Goal: Communication & Community: Ask a question

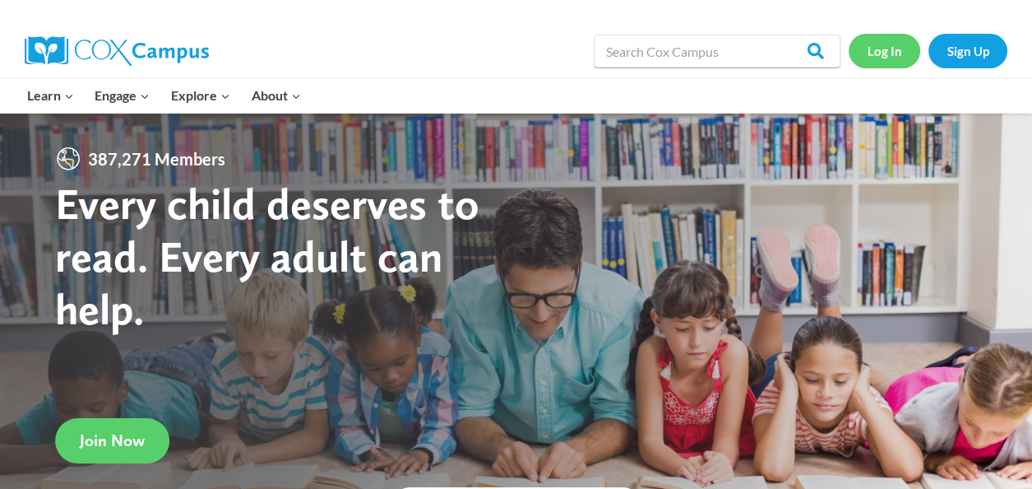
click at [886, 55] on link "Log In" at bounding box center [885, 51] width 72 height 34
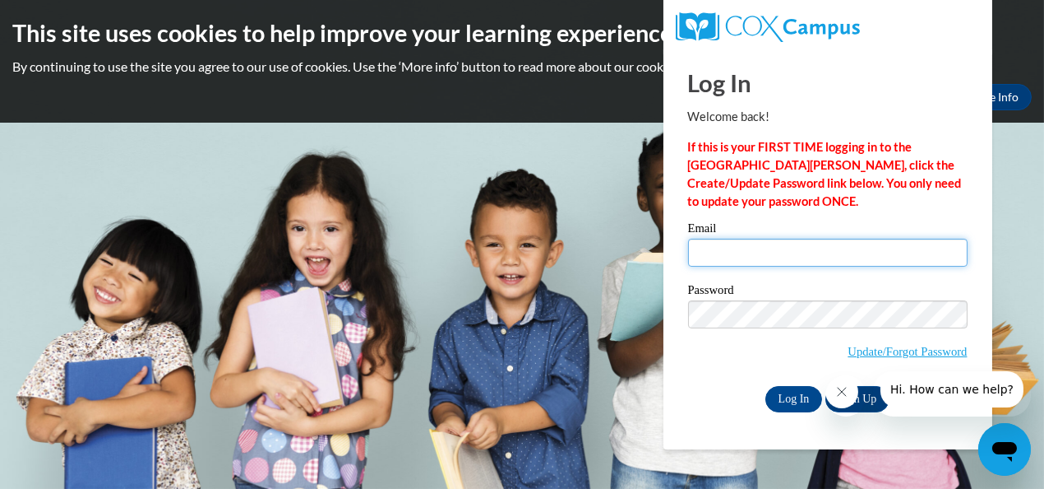
click at [718, 257] on input "Email" at bounding box center [828, 252] width 280 height 28
type input "lightholder.christine.j@muscogee.k12.ga.us"
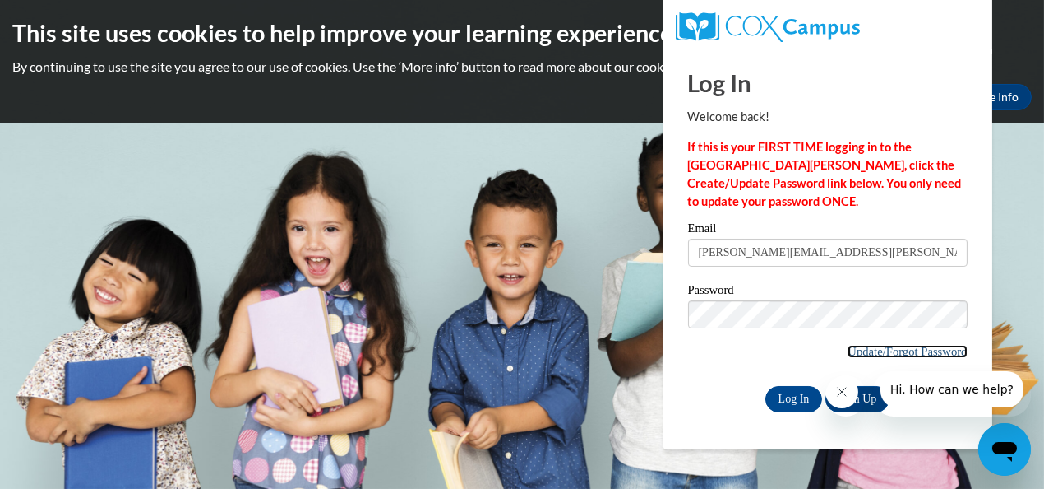
click at [854, 350] on link "Update/Forgot Password" at bounding box center [907, 351] width 119 height 13
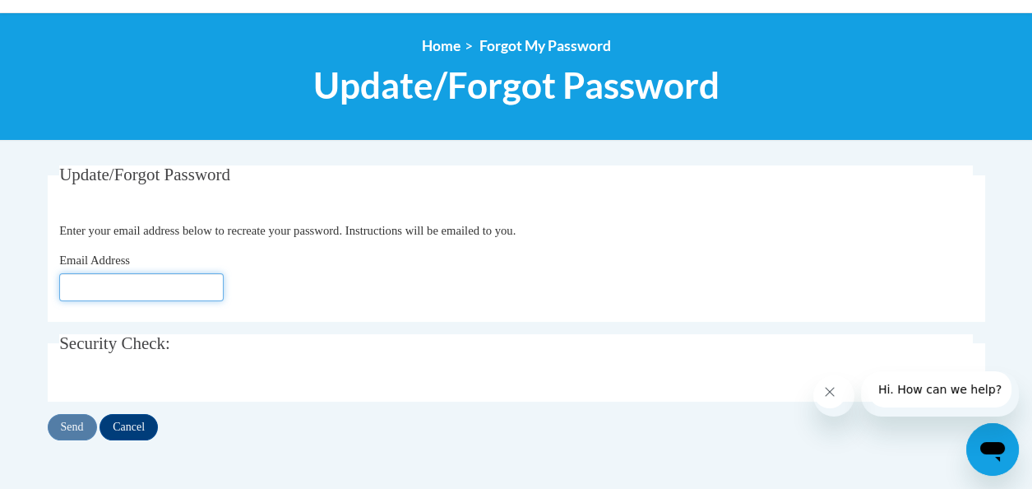
click at [89, 281] on input "Email Address" at bounding box center [141, 287] width 164 height 28
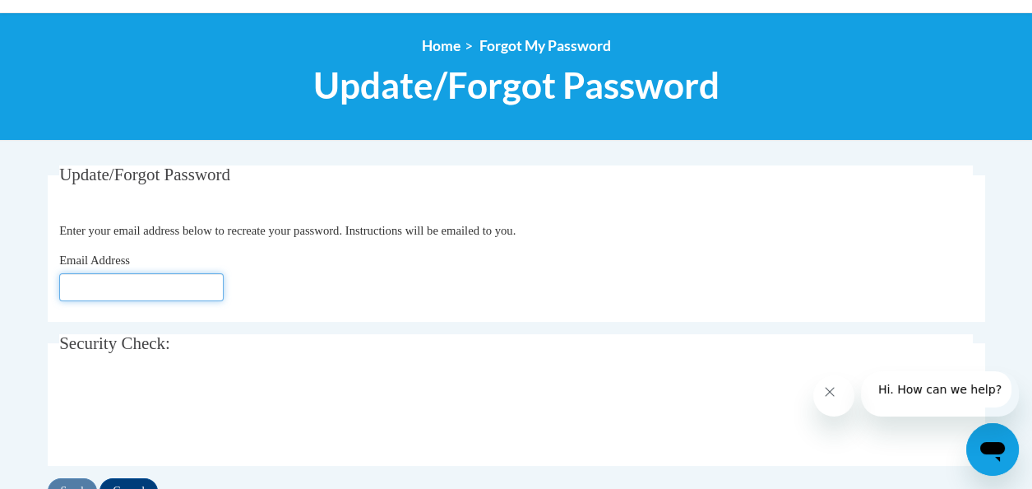
type input "[EMAIL_ADDRESS][DOMAIN_NAME]"
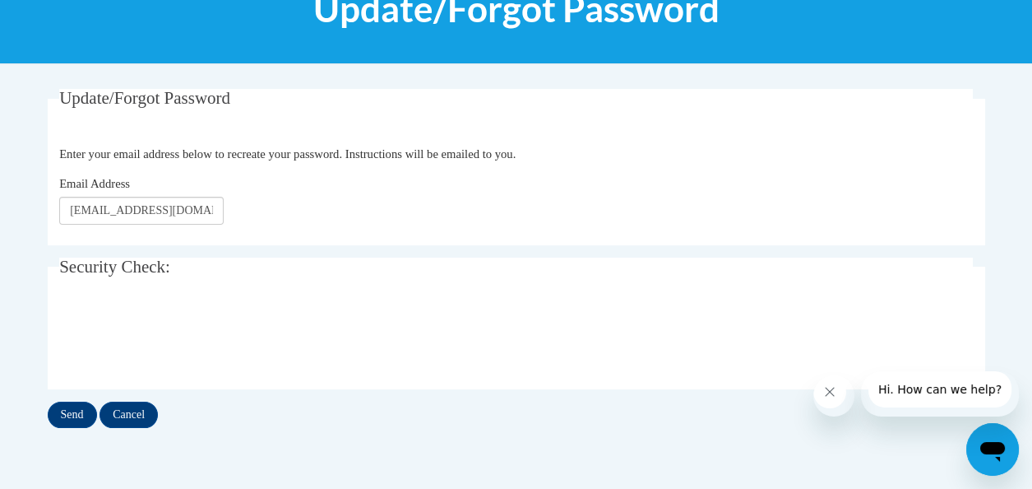
scroll to position [329, 0]
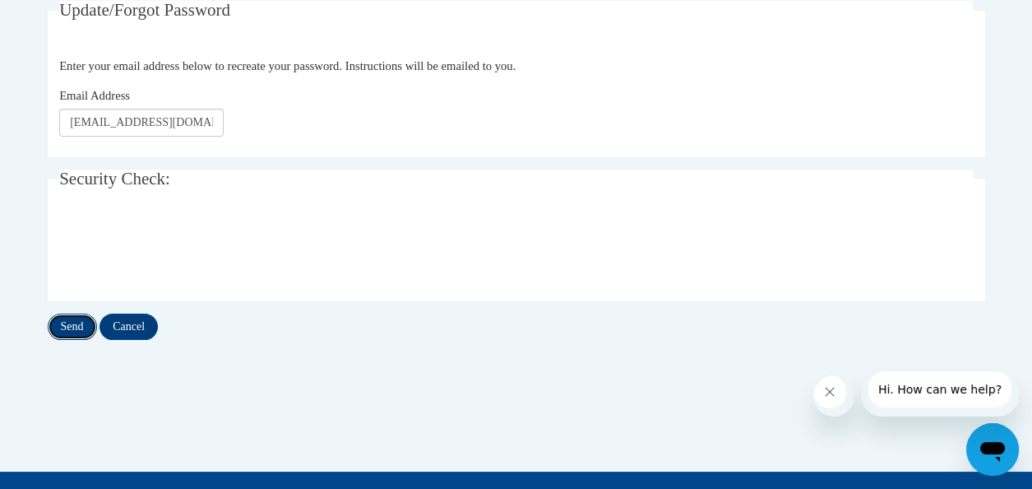
click at [80, 322] on input "Send" at bounding box center [72, 326] width 49 height 26
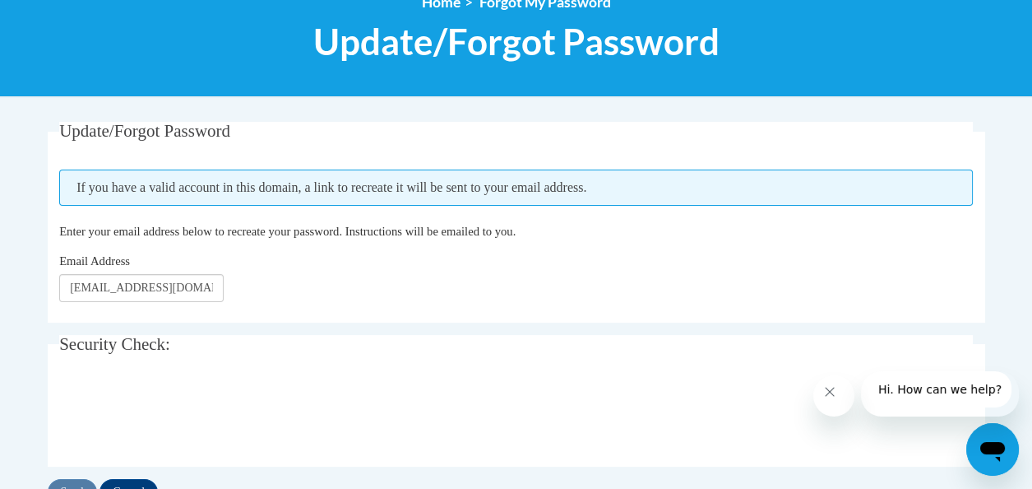
scroll to position [247, 0]
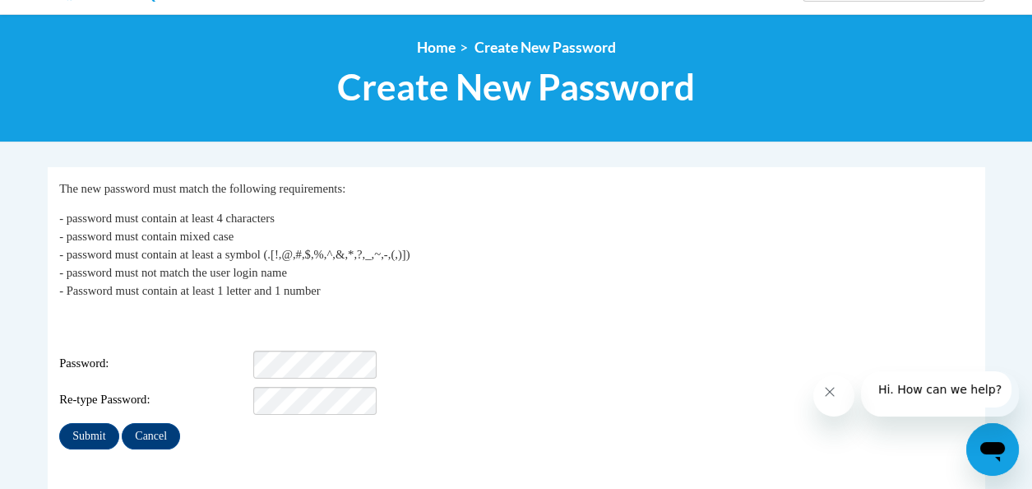
scroll to position [164, 0]
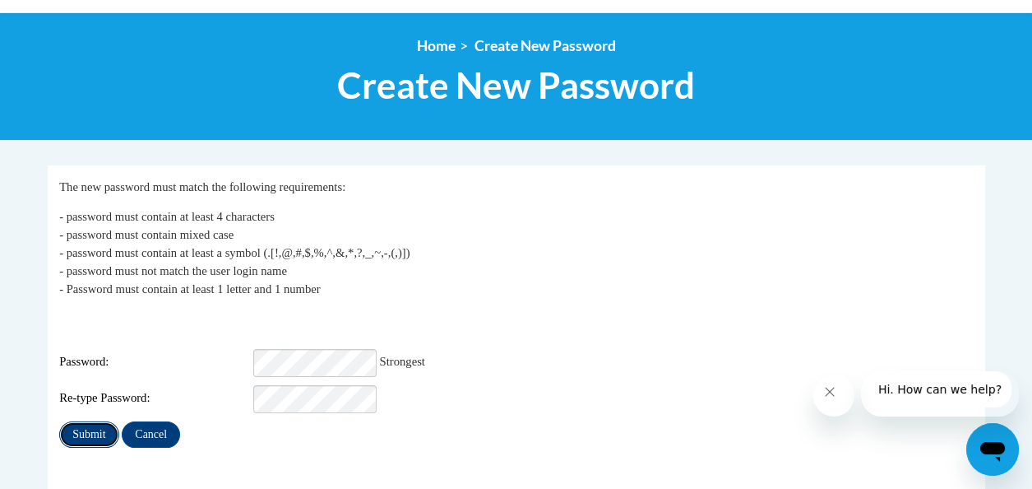
click at [85, 433] on input "Submit" at bounding box center [88, 434] width 59 height 26
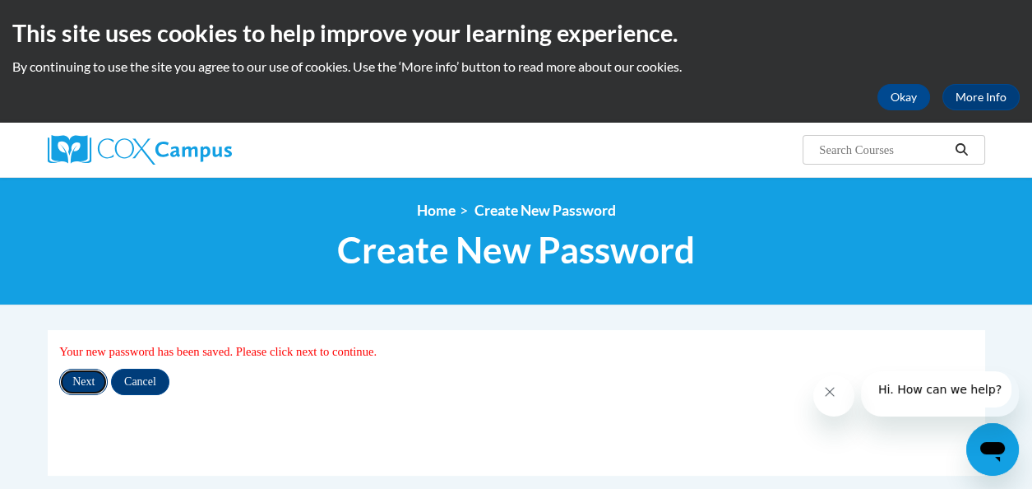
click at [90, 387] on input "Next" at bounding box center [83, 381] width 49 height 26
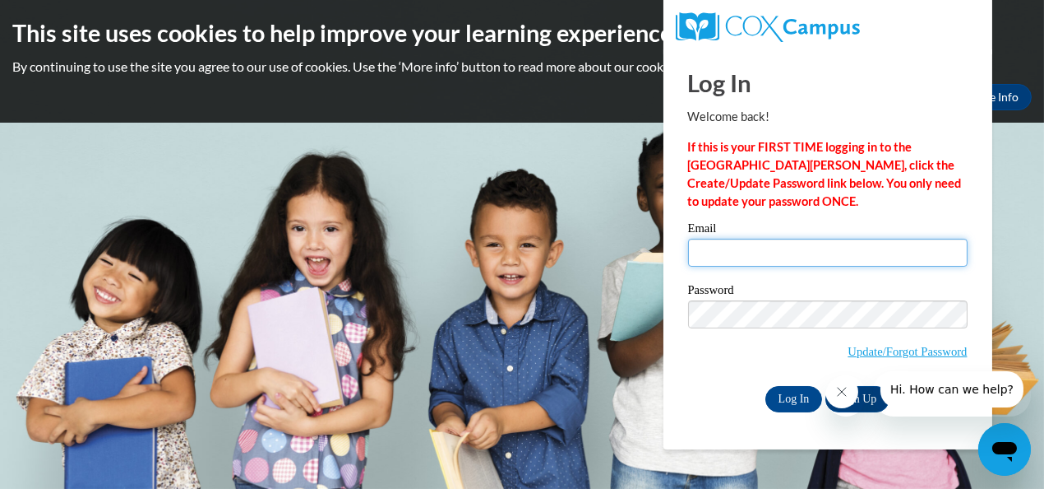
type input "[PERSON_NAME][EMAIL_ADDRESS][PERSON_NAME][DOMAIN_NAME]"
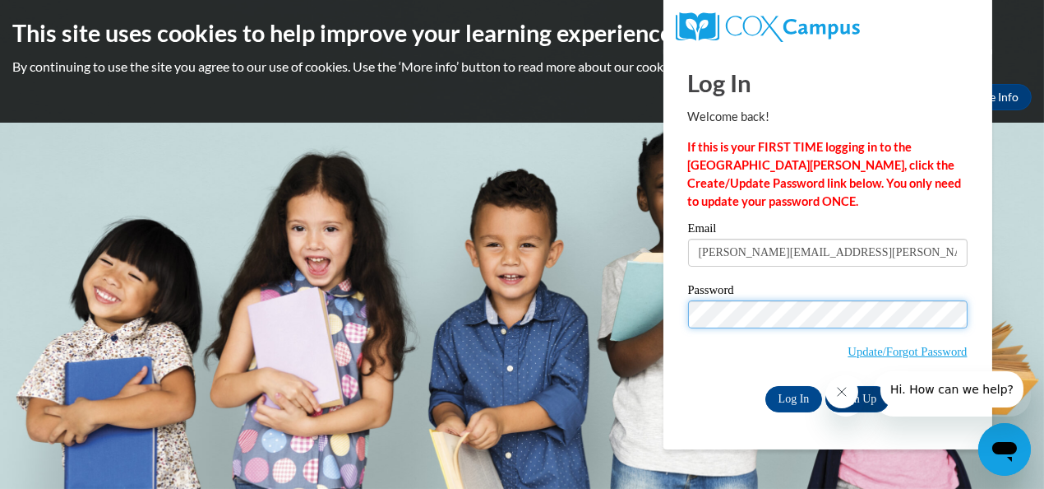
click at [766, 386] on input "Log In" at bounding box center [795, 399] width 58 height 26
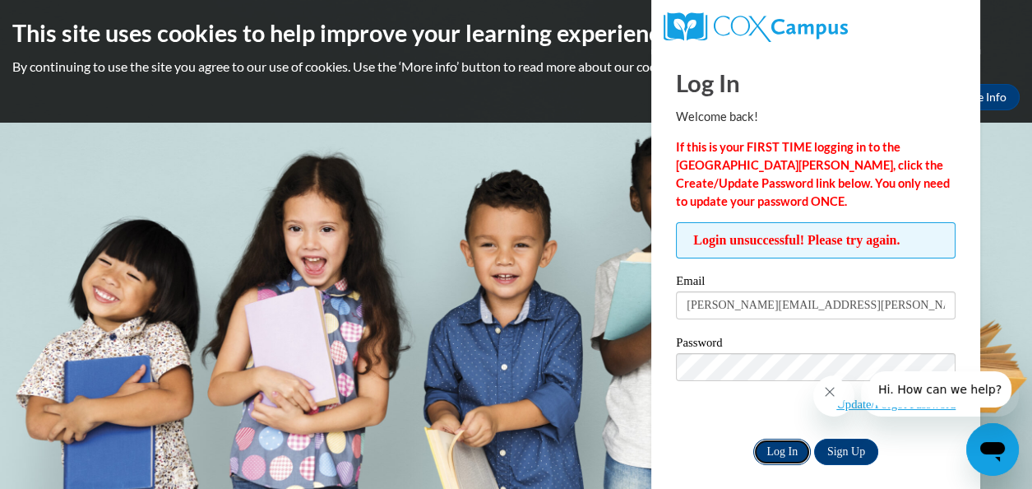
click at [769, 449] on input "Log In" at bounding box center [782, 451] width 58 height 26
click at [712, 419] on span "Update/Forgot Password" at bounding box center [816, 387] width 280 height 68
click at [776, 443] on input "Log In" at bounding box center [782, 451] width 58 height 26
click at [856, 408] on div at bounding box center [916, 393] width 206 height 45
click at [836, 394] on icon "Close message from company" at bounding box center [829, 391] width 13 height 13
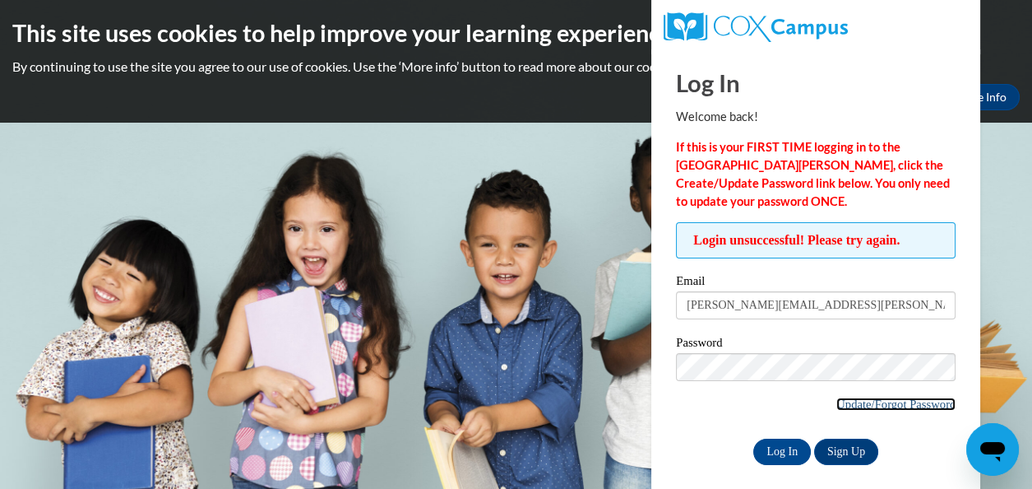
click at [861, 406] on link "Update/Forgot Password" at bounding box center [895, 403] width 119 height 13
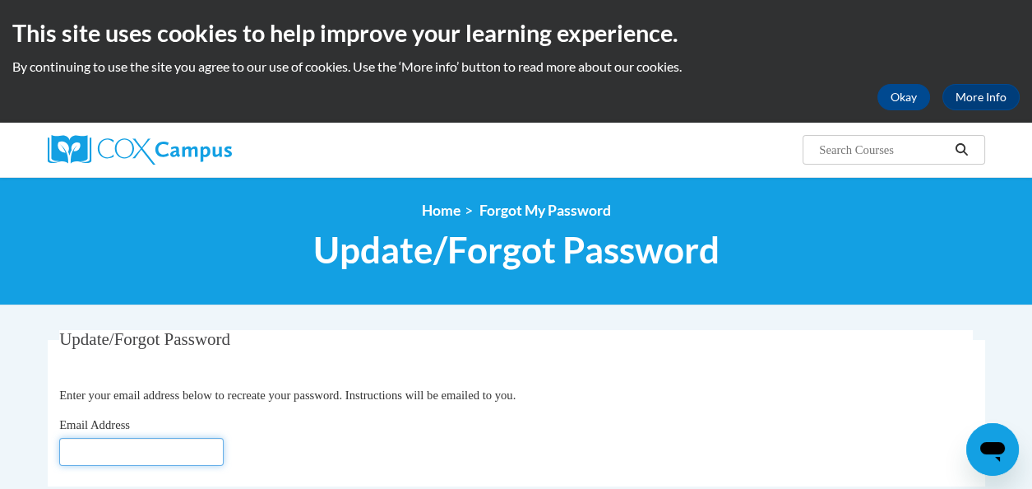
click at [164, 459] on input "Email Address" at bounding box center [141, 452] width 164 height 28
type input "[EMAIL_ADDRESS][DOMAIN_NAME]"
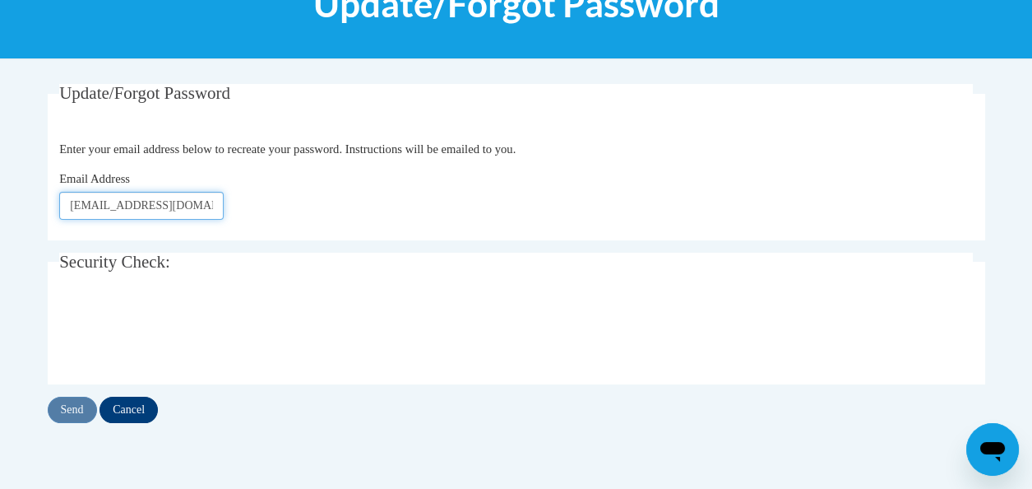
scroll to position [247, 0]
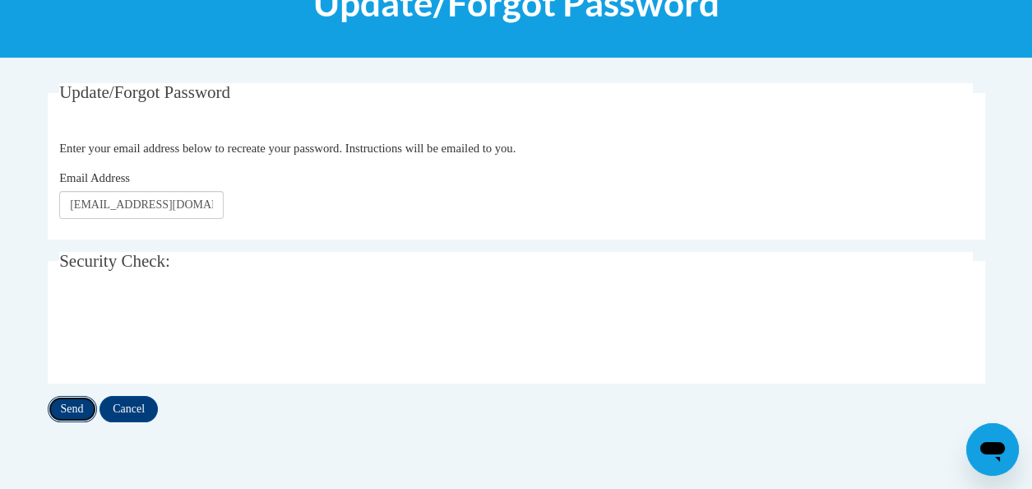
click at [75, 406] on input "Send" at bounding box center [72, 409] width 49 height 26
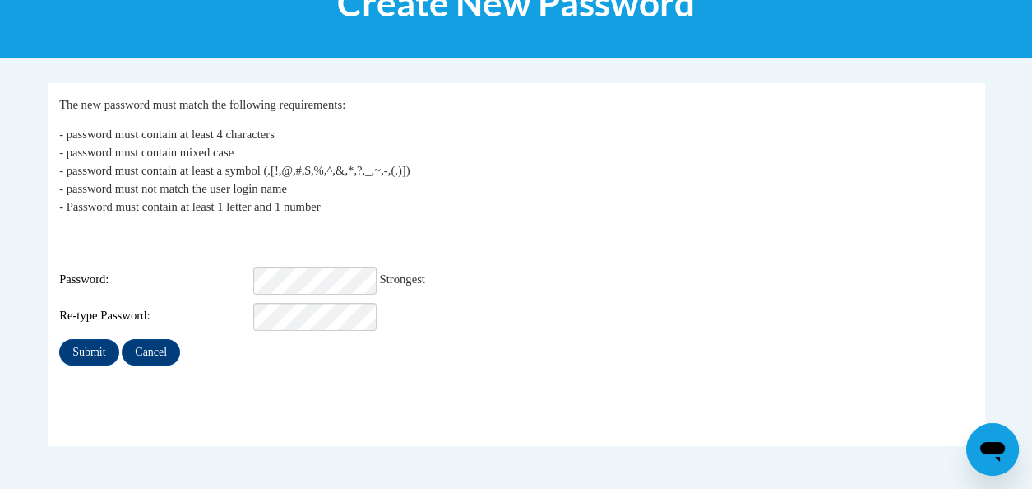
click at [535, 266] on div "Password: Strongest" at bounding box center [516, 280] width 914 height 28
click at [102, 339] on input "Submit" at bounding box center [88, 352] width 59 height 26
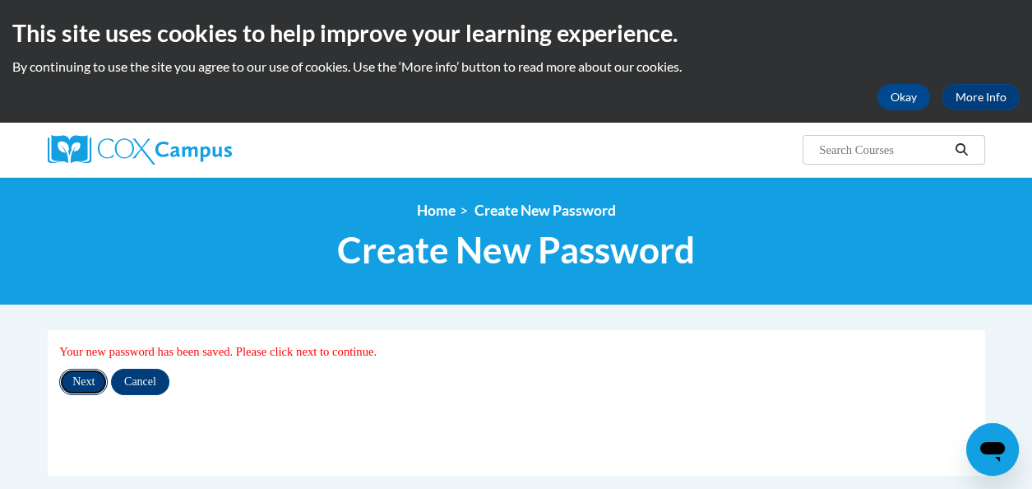
click at [93, 389] on input "Next" at bounding box center [83, 381] width 49 height 26
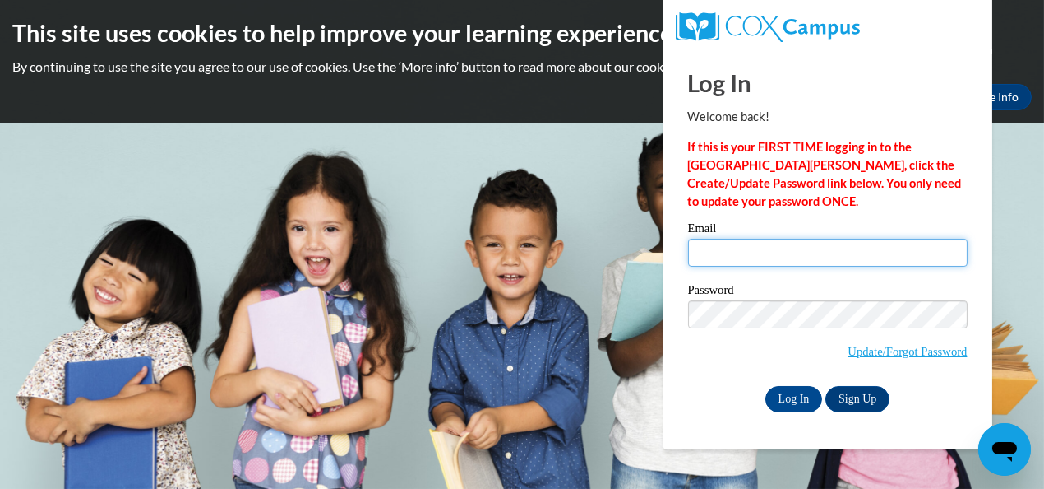
type input "lightholder.christine.j@muscogee.k12.ga.us"
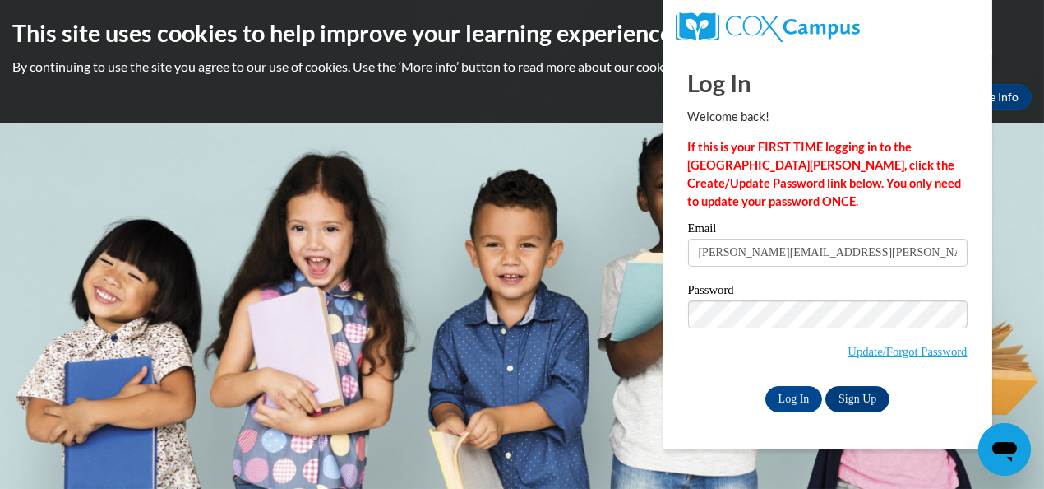
click at [729, 370] on div "Password Update/Forgot Password" at bounding box center [828, 332] width 280 height 97
click at [768, 393] on input "Log In" at bounding box center [795, 399] width 58 height 26
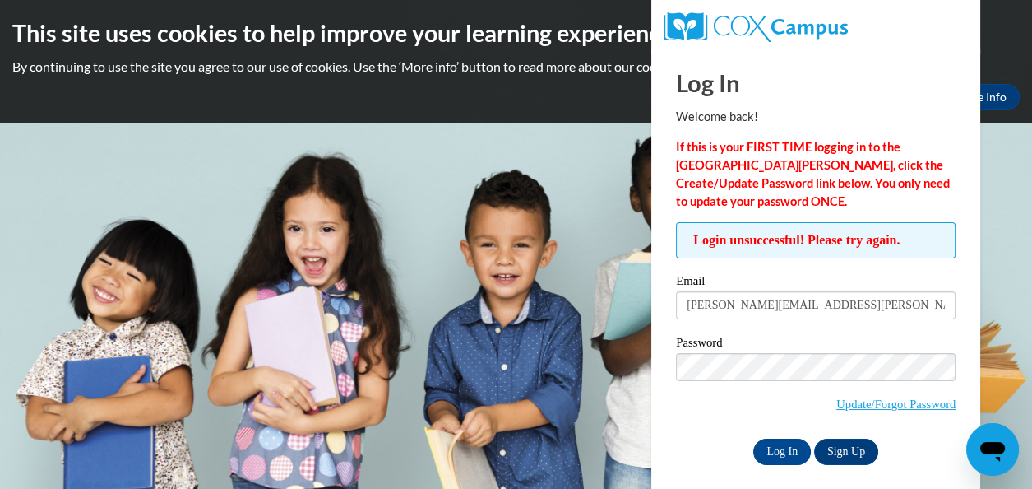
click at [829, 330] on div "Email [PERSON_NAME][EMAIL_ADDRESS][PERSON_NAME][DOMAIN_NAME]" at bounding box center [816, 303] width 280 height 57
click at [793, 303] on input "[PERSON_NAME][EMAIL_ADDRESS][PERSON_NAME][DOMAIN_NAME]" at bounding box center [816, 305] width 280 height 28
drag, startPoint x: 794, startPoint y: 304, endPoint x: 683, endPoint y: 295, distance: 111.4
click at [683, 295] on input "lightholder.christine.j@muscogee.k12.ga.us" at bounding box center [816, 305] width 280 height 28
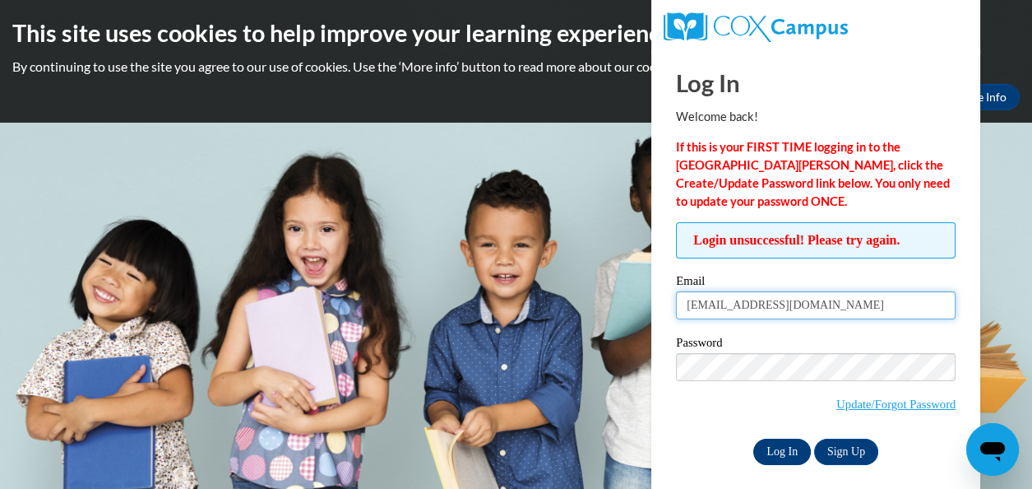
type input "[EMAIL_ADDRESS][DOMAIN_NAME]"
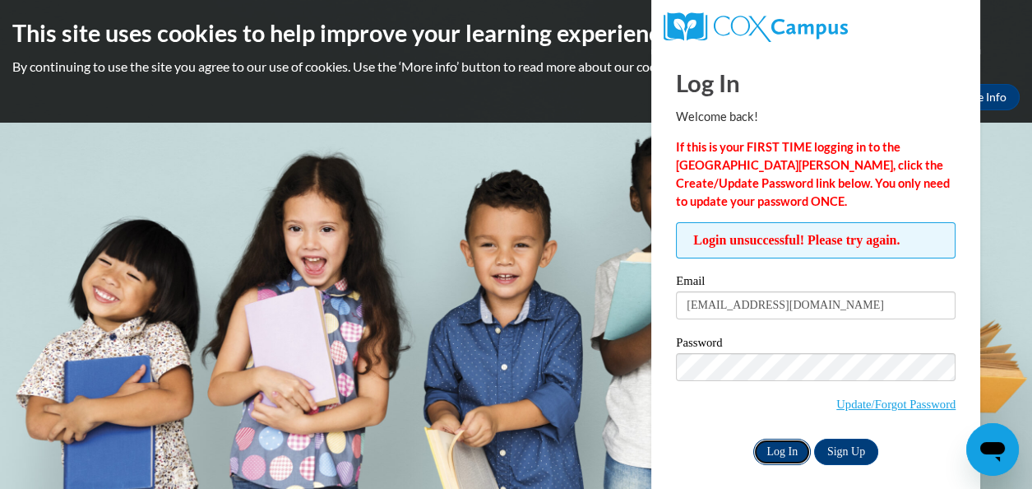
click at [775, 445] on input "Log In" at bounding box center [782, 451] width 58 height 26
click at [864, 403] on link "Update/Forgot Password" at bounding box center [895, 403] width 119 height 13
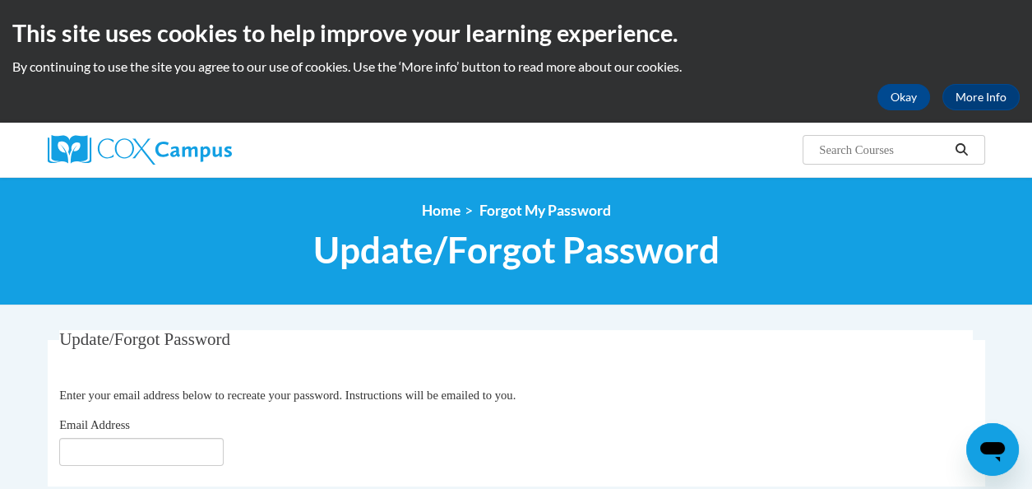
scroll to position [81, 0]
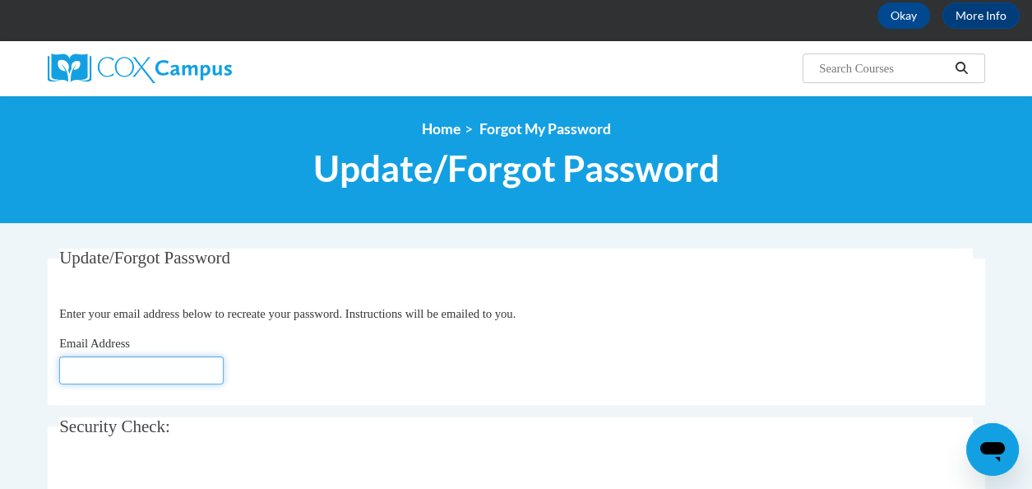
click at [181, 368] on input "Email Address" at bounding box center [141, 370] width 164 height 28
type input "[EMAIL_ADDRESS][DOMAIN_NAME]"
click button "Refresh captcha" at bounding box center [0, 0] width 0 height 0
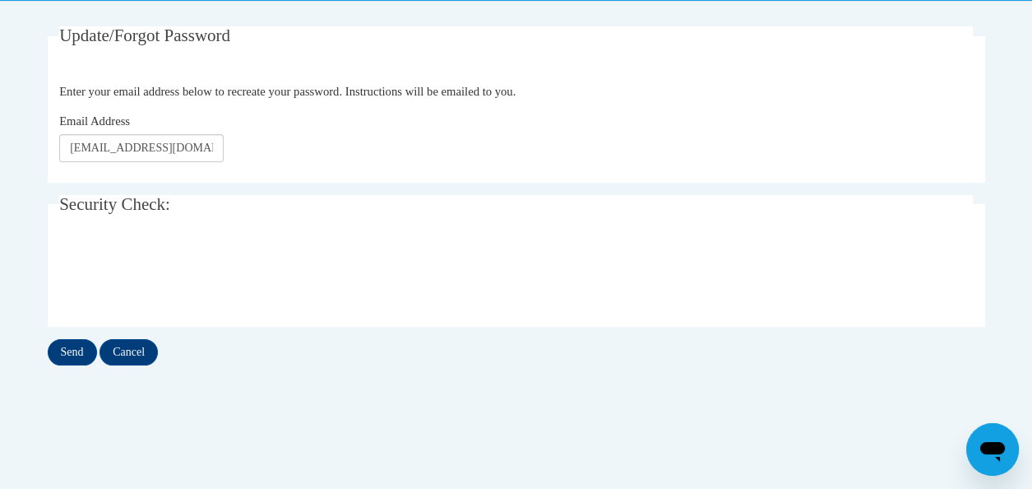
scroll to position [329, 0]
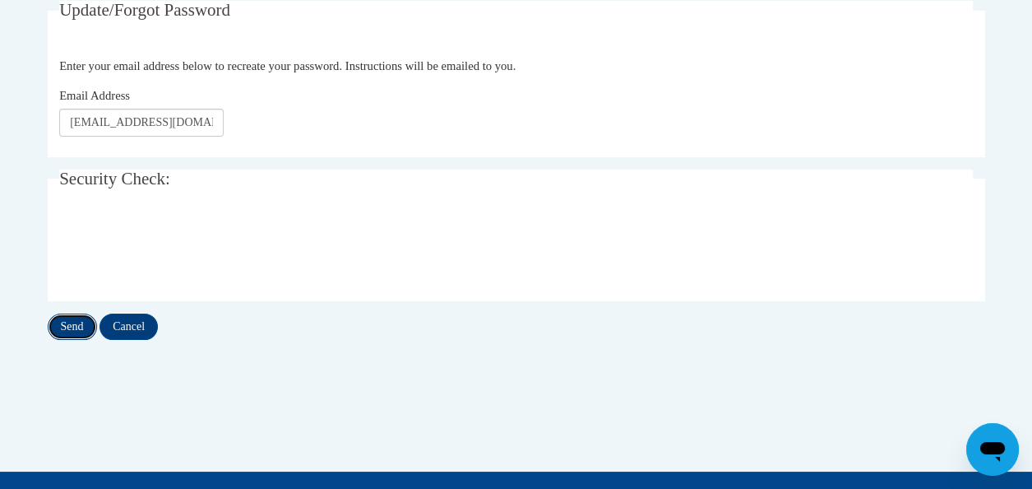
click at [75, 320] on input "Send" at bounding box center [72, 326] width 49 height 26
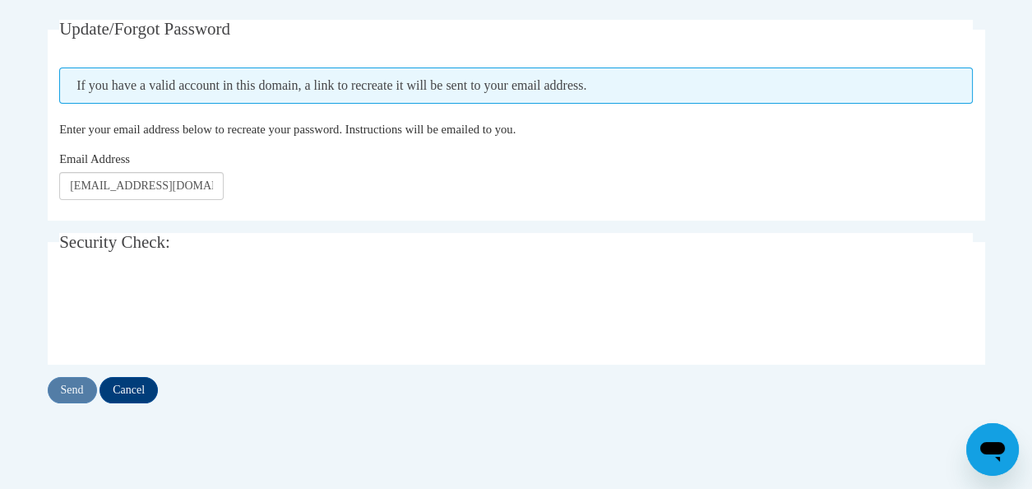
scroll to position [329, 0]
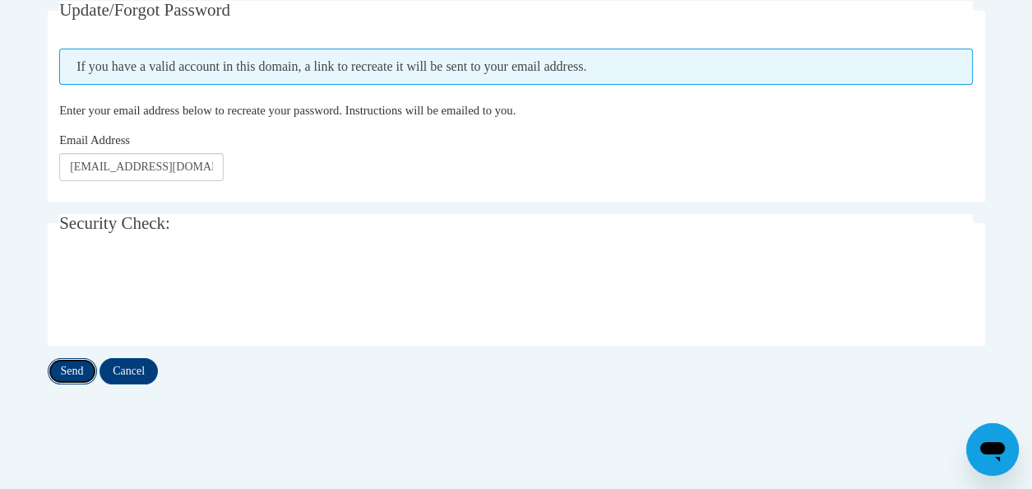
click at [69, 372] on input "Send" at bounding box center [72, 371] width 49 height 26
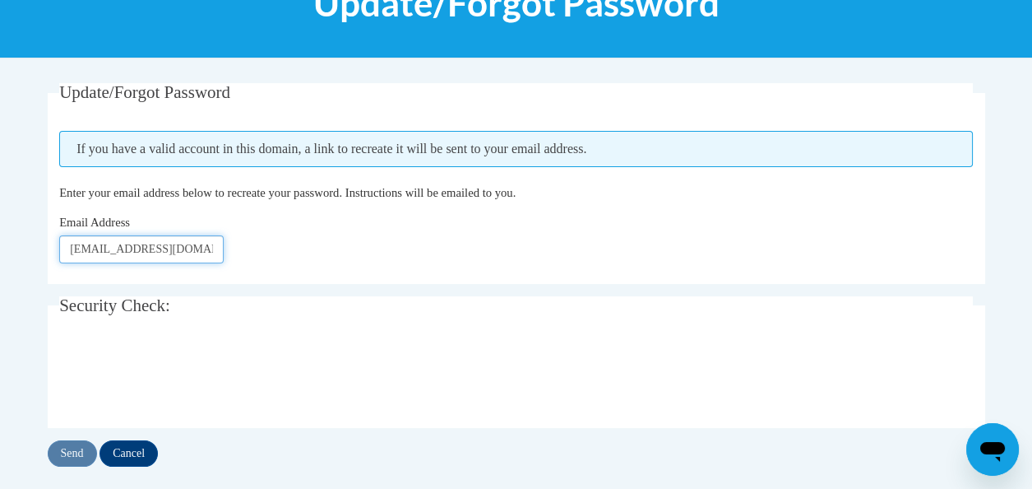
click at [218, 254] on input "[EMAIL_ADDRESS][DOMAIN_NAME]" at bounding box center [141, 249] width 164 height 28
click at [211, 253] on input "[EMAIL_ADDRESS][DOMAIN_NAME]" at bounding box center [141, 249] width 164 height 28
type input "e"
type input "[EMAIL_ADDRESS][DOMAIN_NAME]"
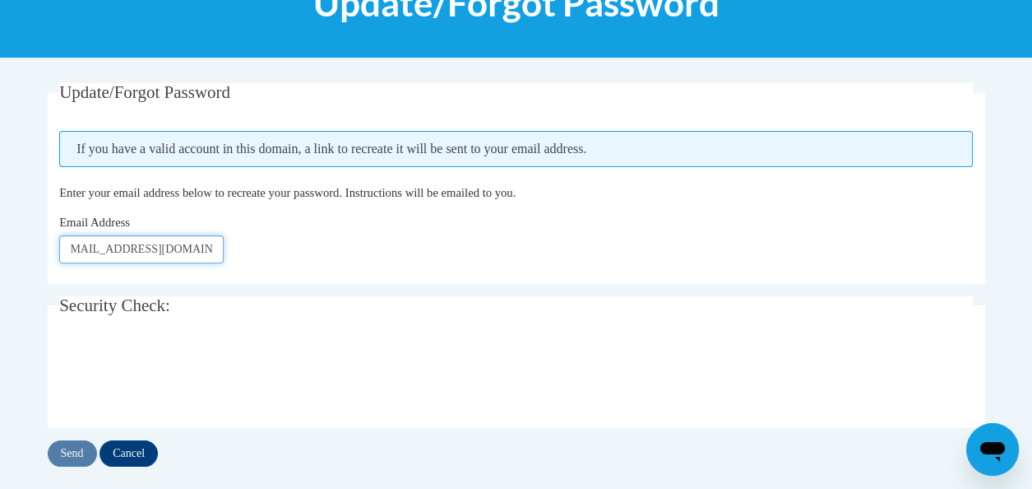
click button "Refresh captcha" at bounding box center [0, 0] width 0 height 0
click at [73, 451] on input "Send" at bounding box center [72, 453] width 49 height 26
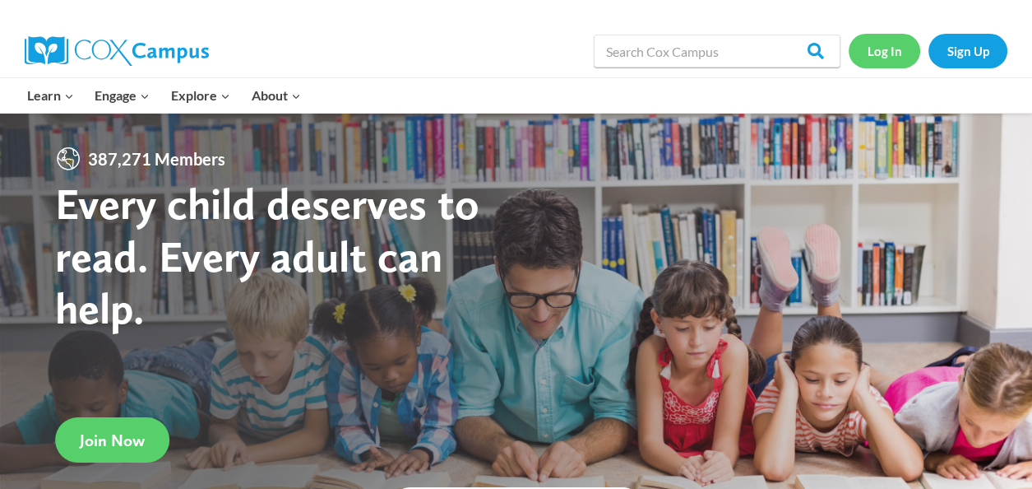
click at [884, 47] on link "Log In" at bounding box center [885, 51] width 72 height 34
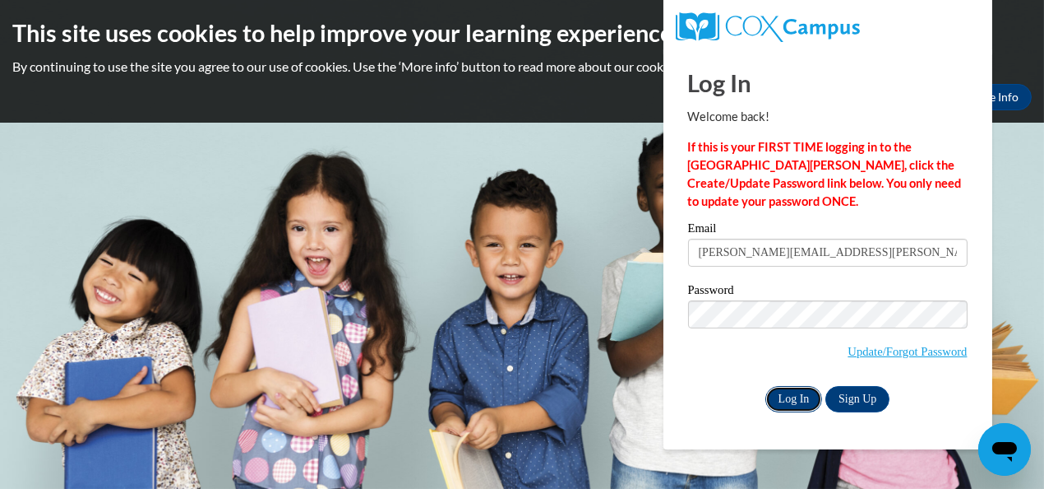
click at [785, 394] on input "Log In" at bounding box center [795, 399] width 58 height 26
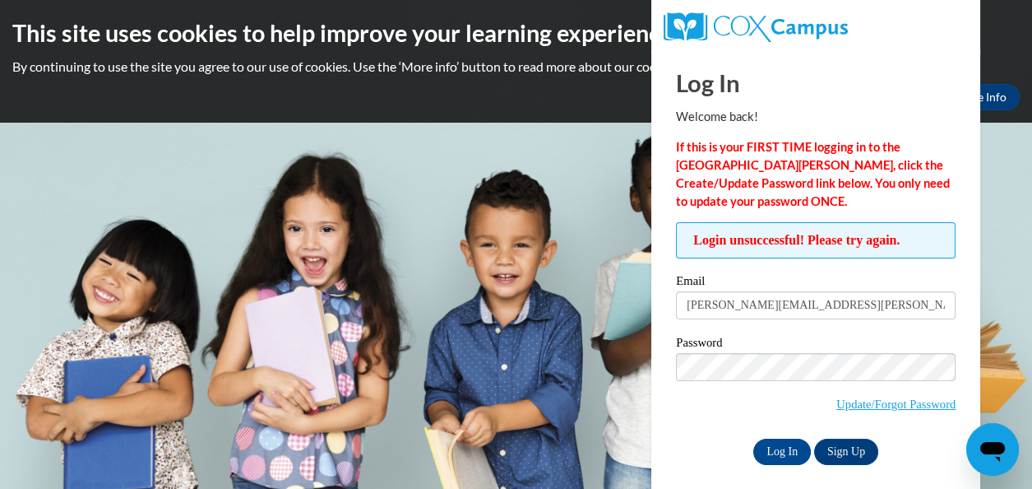
click at [719, 440] on div "Log In Sign Up" at bounding box center [816, 451] width 280 height 26
click at [786, 447] on input "Log In" at bounding box center [782, 451] width 58 height 26
click at [836, 306] on input "lightholder.christine.j@muscogee.k12.ga.us" at bounding box center [816, 305] width 280 height 28
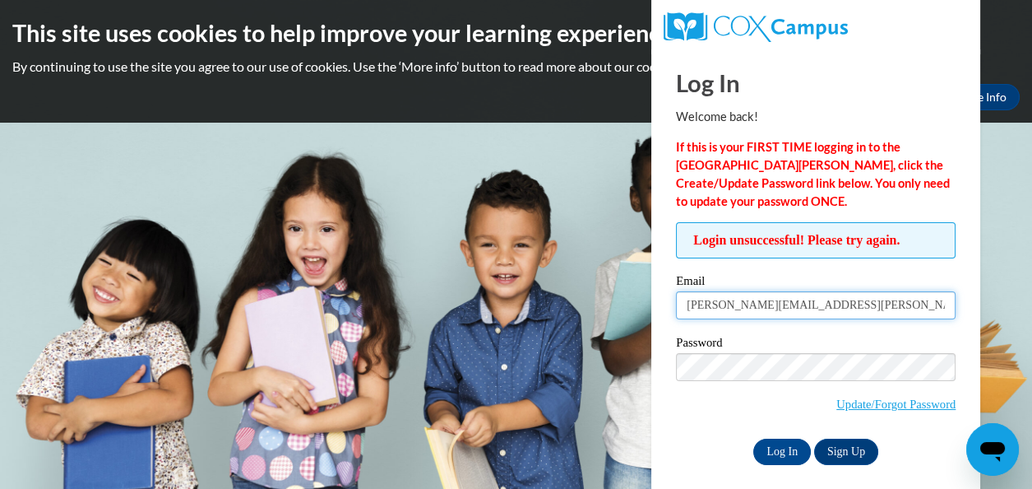
click at [836, 306] on input "lightholder.christine.j@muscogee.k12.ga.us" at bounding box center [816, 305] width 280 height 28
type input "[EMAIL_ADDRESS][DOMAIN_NAME]"
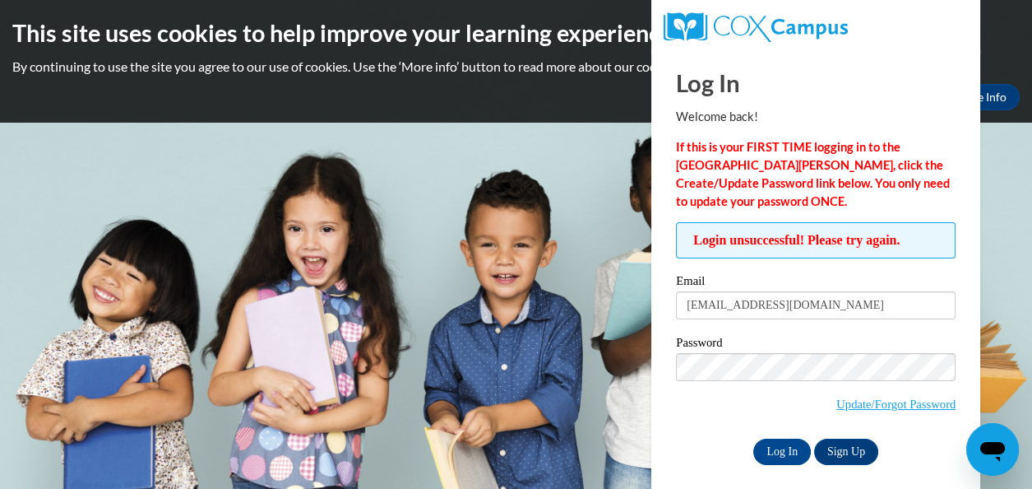
click at [722, 412] on span "Update/Forgot Password" at bounding box center [816, 387] width 280 height 68
click at [836, 401] on link "Update/Forgot Password" at bounding box center [895, 403] width 119 height 13
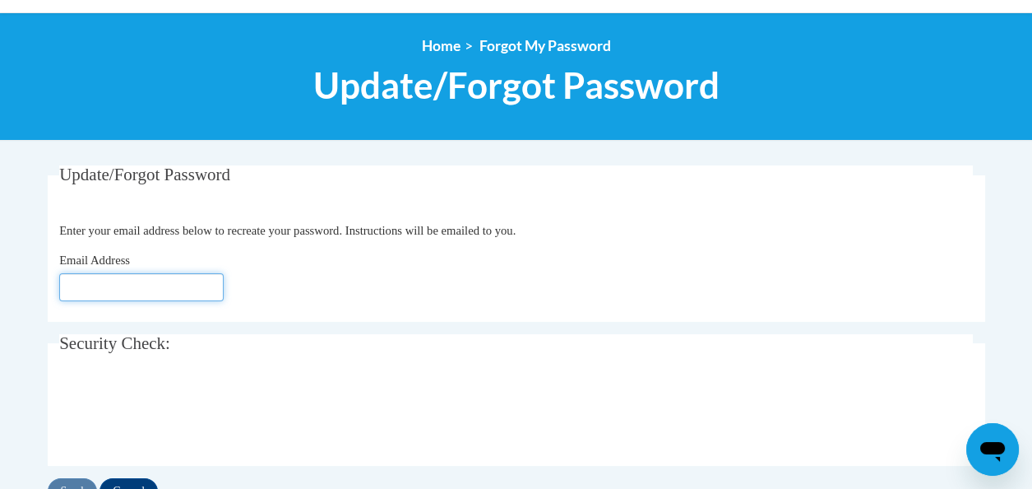
click at [159, 281] on input "Email Address" at bounding box center [141, 287] width 164 height 28
type input "[EMAIL_ADDRESS][DOMAIN_NAME]"
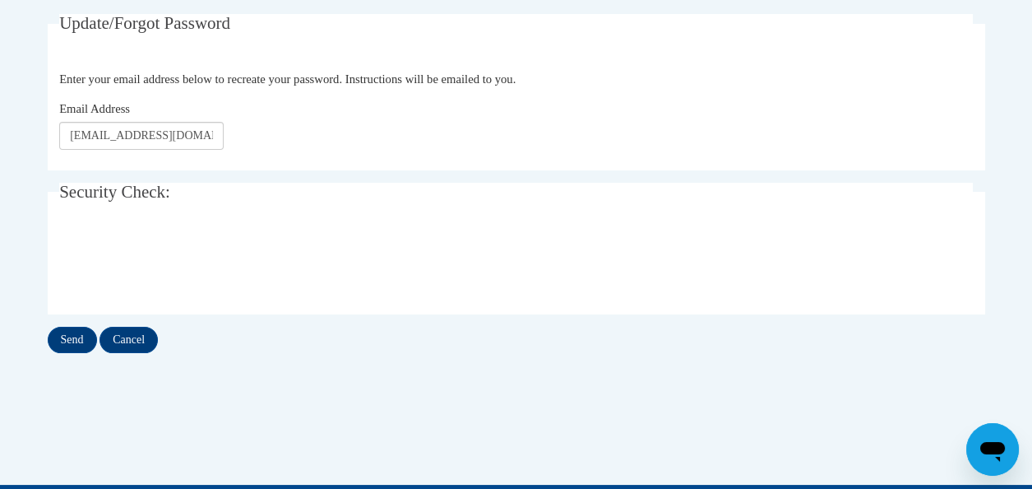
scroll to position [329, 0]
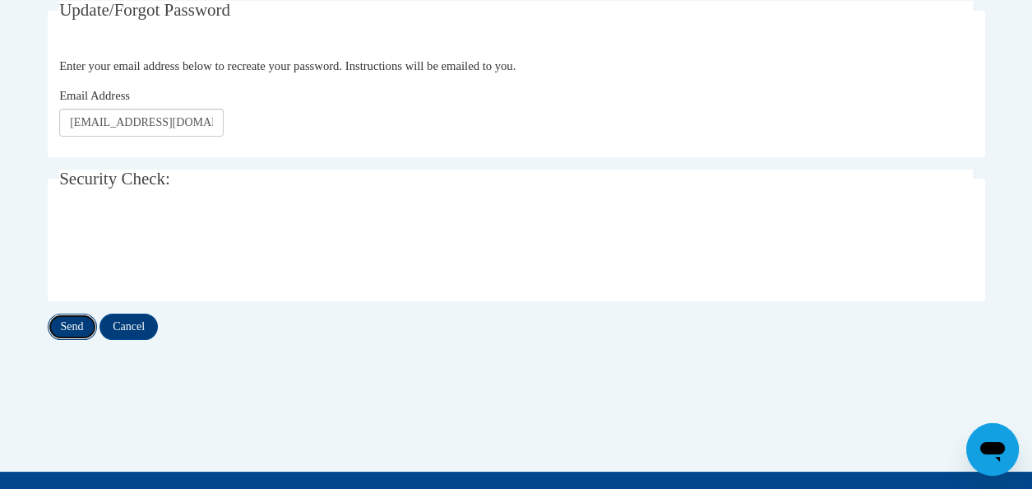
click at [68, 327] on input "Send" at bounding box center [72, 326] width 49 height 26
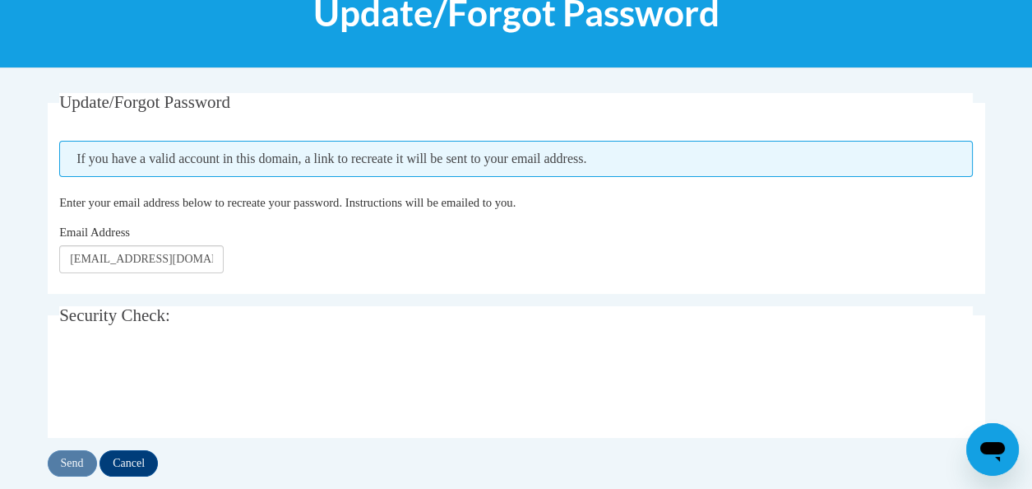
scroll to position [329, 0]
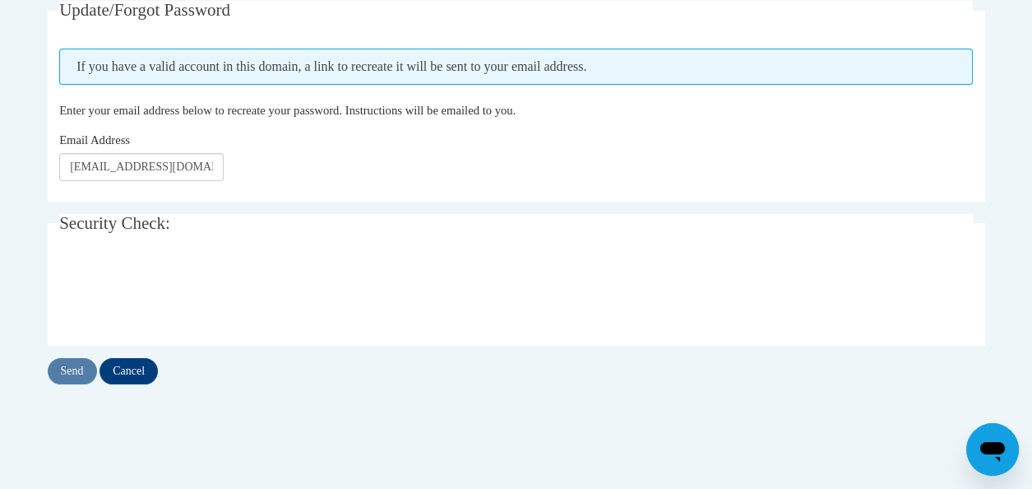
click at [75, 366] on div "Send Cancel" at bounding box center [517, 371] width 938 height 26
click at [70, 373] on input "Send" at bounding box center [72, 371] width 49 height 26
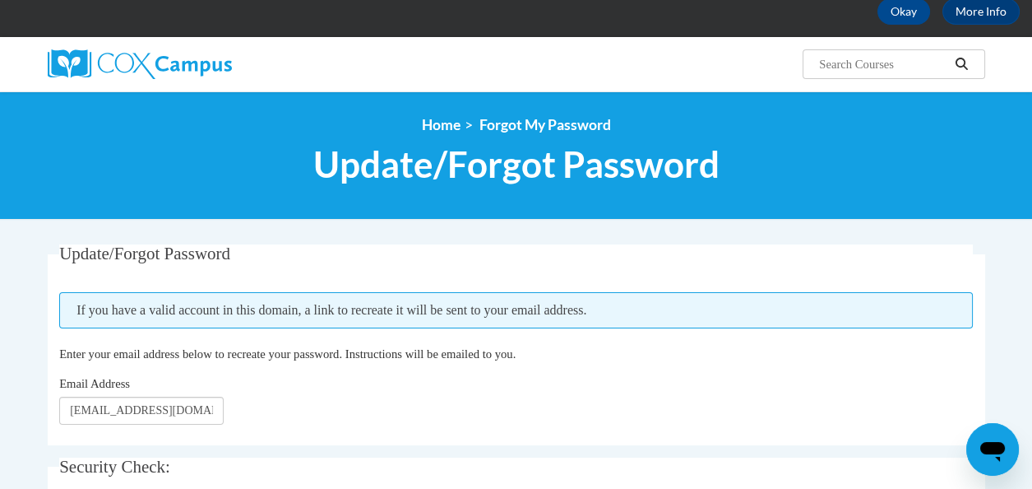
scroll to position [247, 0]
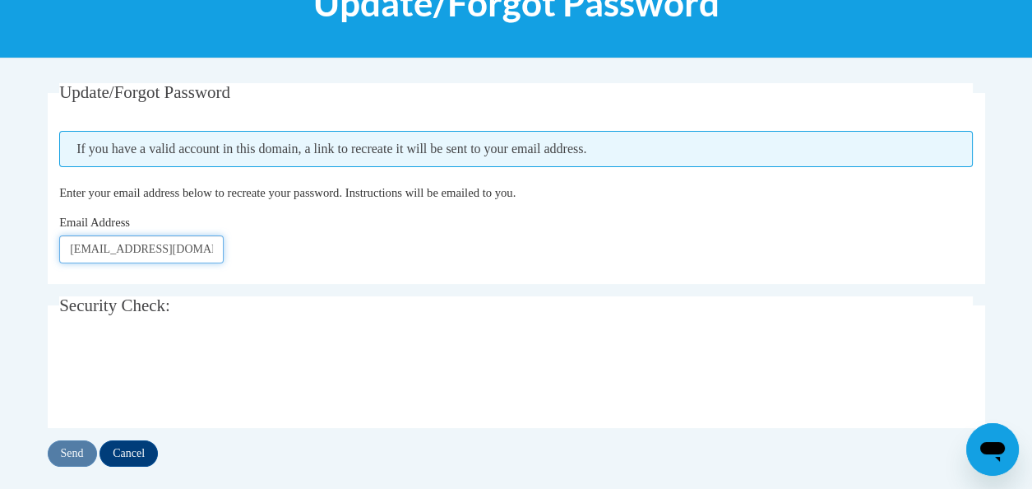
click at [110, 251] on input "e030049@muscogee.k12.ga.us" at bounding box center [141, 249] width 164 height 28
type input "[PERSON_NAME][EMAIL_ADDRESS][PERSON_NAME][DOMAIN_NAME]"
click at [188, 239] on input "lightholder.christine.j@muscogee.k12.ga.us" at bounding box center [141, 249] width 164 height 28
click at [271, 248] on div "Email Address lightholder.christine.j@muscogee.k12.ga.us" at bounding box center [516, 238] width 914 height 50
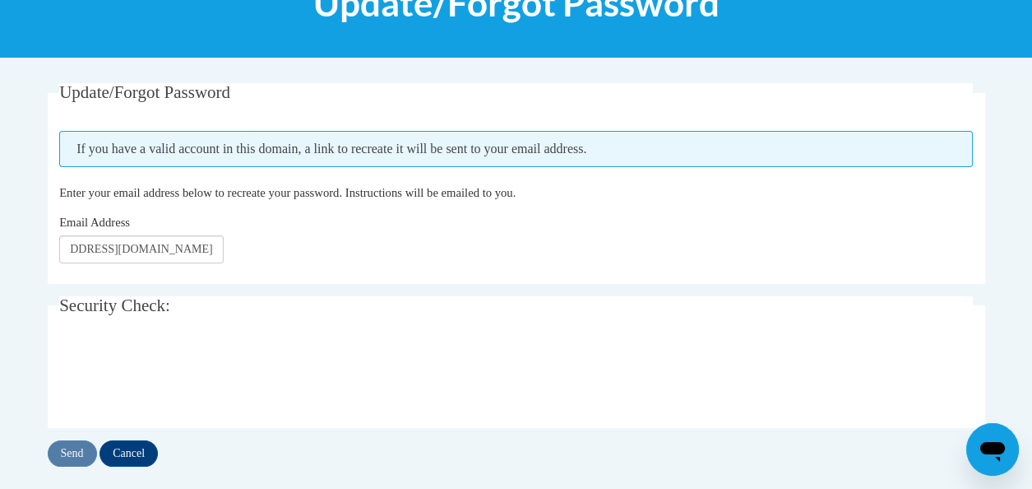
scroll to position [0, 0]
click at [62, 457] on input "Send" at bounding box center [72, 453] width 49 height 26
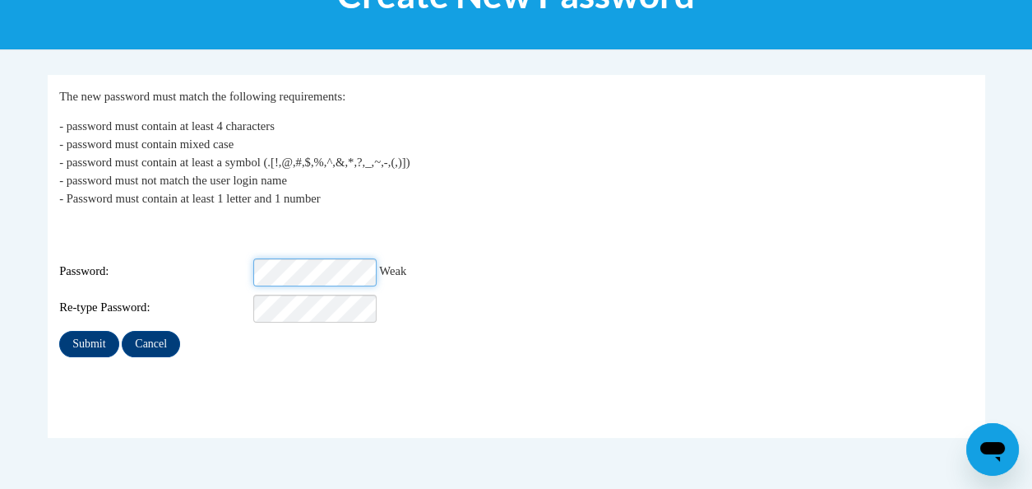
scroll to position [258, 0]
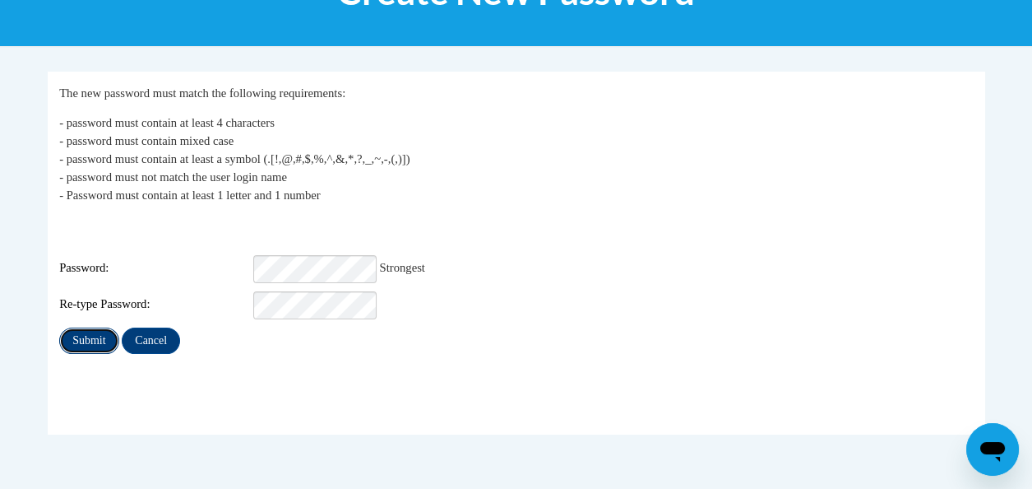
click at [81, 329] on input "Submit" at bounding box center [88, 340] width 59 height 26
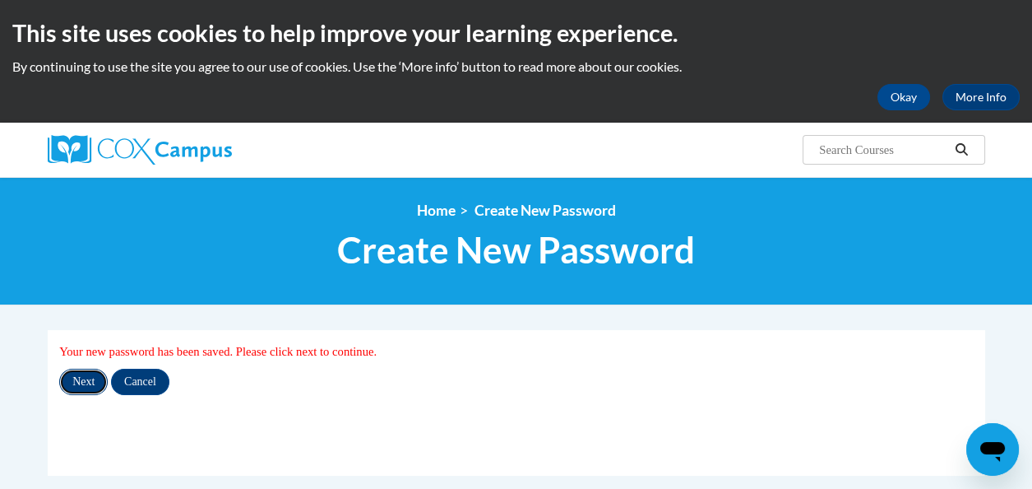
click at [81, 377] on input "Next" at bounding box center [83, 381] width 49 height 26
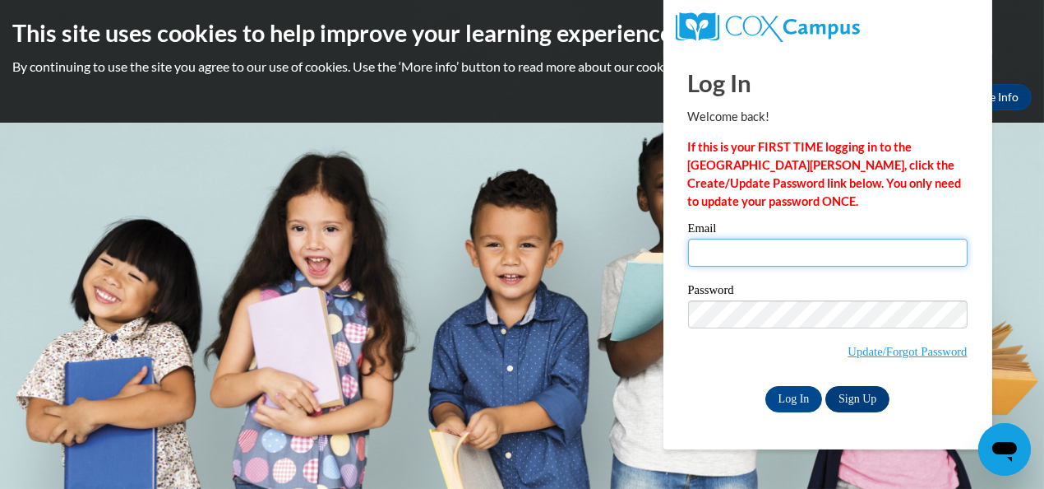
type input "[EMAIL_ADDRESS][DOMAIN_NAME]"
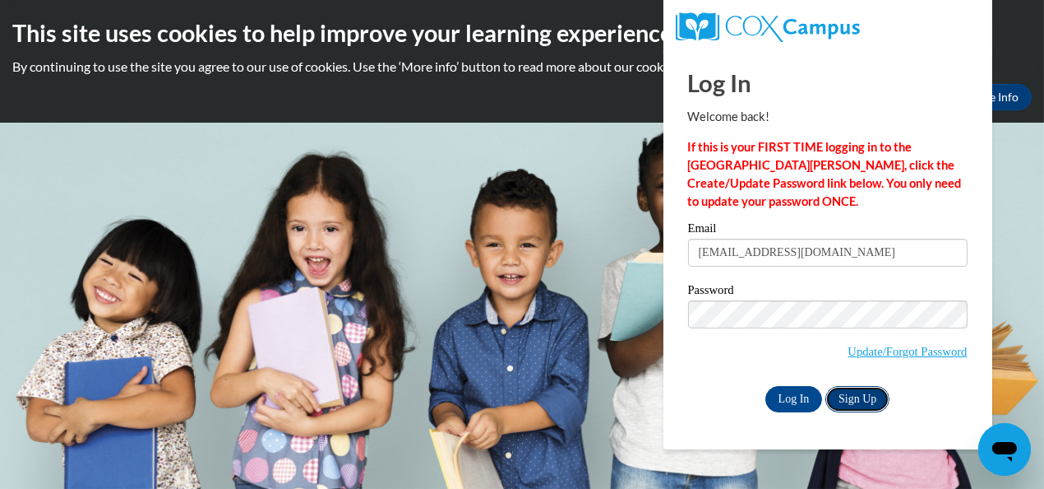
click at [850, 396] on link "Sign Up" at bounding box center [858, 399] width 64 height 26
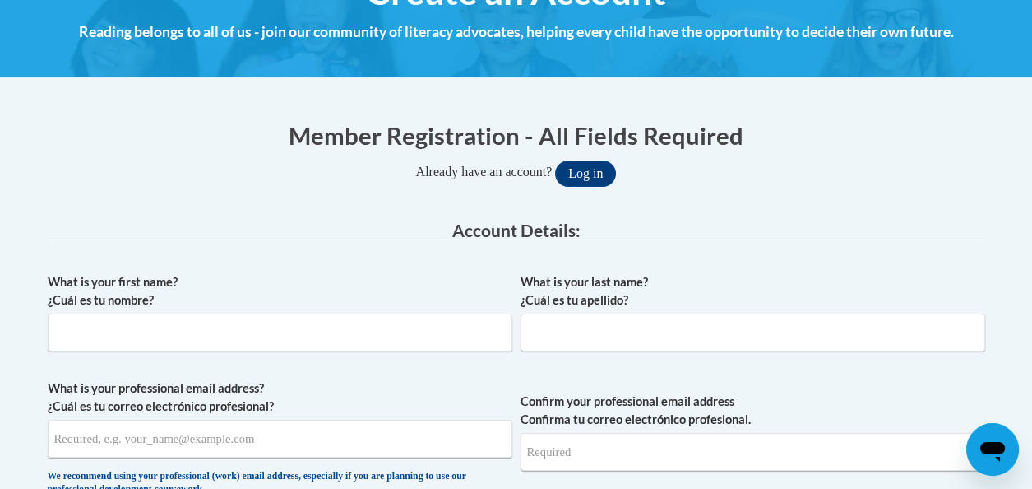
scroll to position [247, 0]
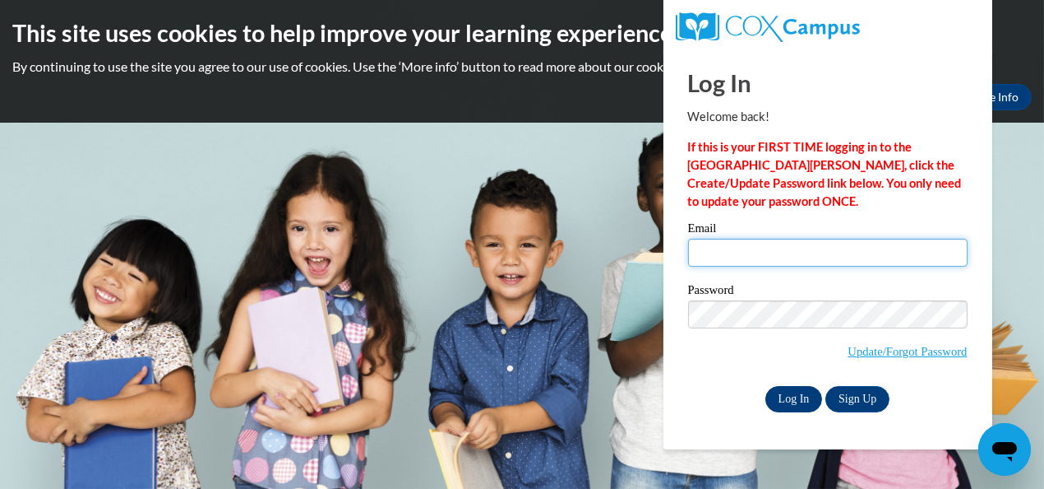
type input "e030049@muscogee.k12.ga.us"
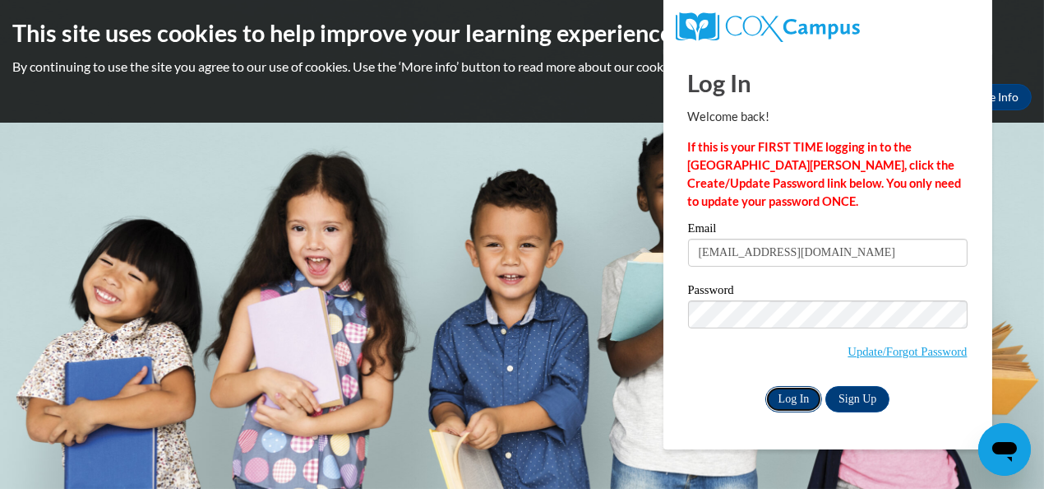
click at [780, 394] on input "Log In" at bounding box center [795, 399] width 58 height 26
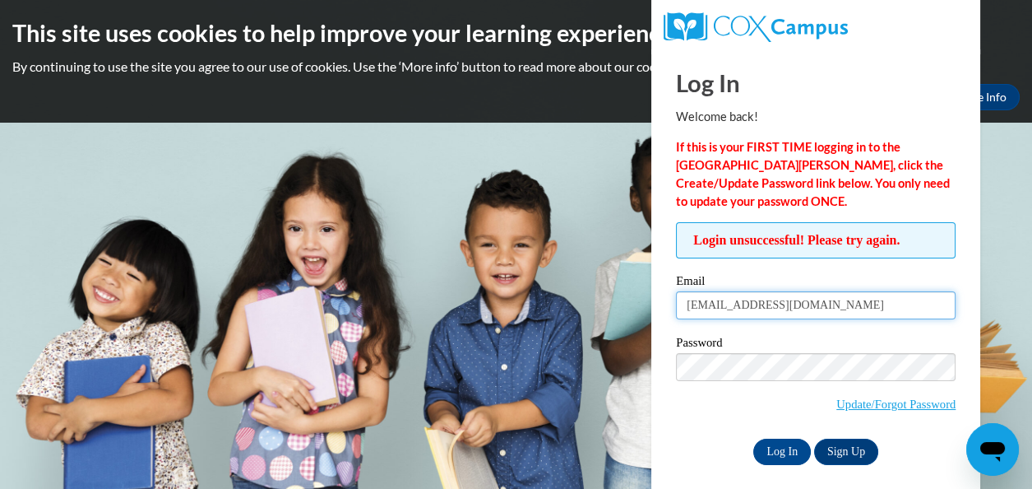
click at [729, 305] on input "e030049@muscogee.k12.ga.us" at bounding box center [816, 305] width 280 height 28
type input "[PERSON_NAME][EMAIL_ADDRESS][PERSON_NAME][DOMAIN_NAME]"
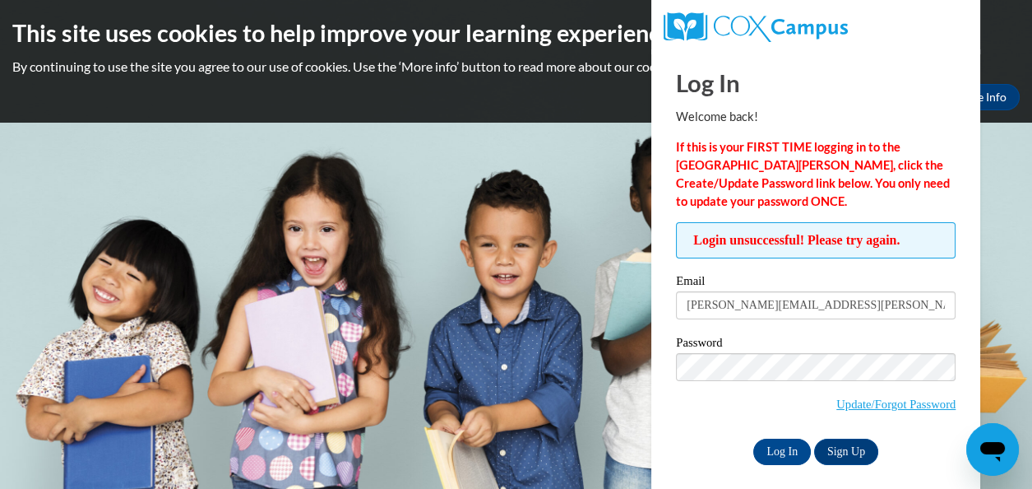
click at [725, 430] on div "Password Update/Forgot Password" at bounding box center [816, 384] width 280 height 97
click at [773, 445] on input "Log In" at bounding box center [782, 451] width 58 height 26
click at [849, 451] on link "Sign Up" at bounding box center [846, 451] width 64 height 26
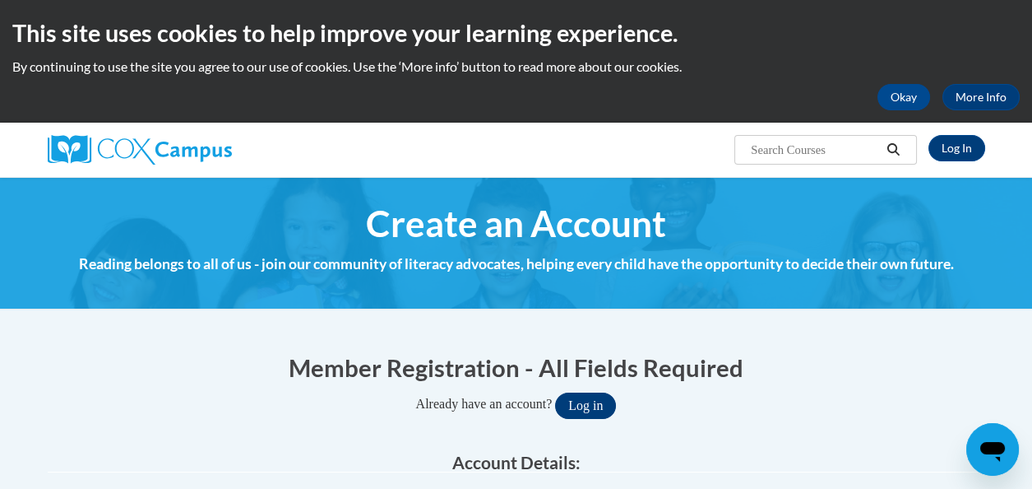
type input "[EMAIL_ADDRESS][DOMAIN_NAME]"
click at [608, 400] on button "Log in" at bounding box center [585, 405] width 61 height 26
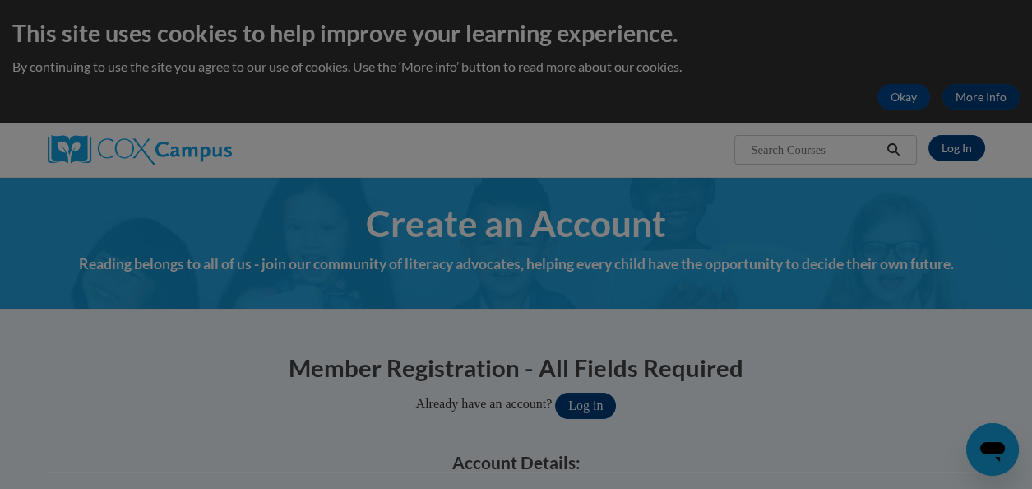
scroll to position [93, 0]
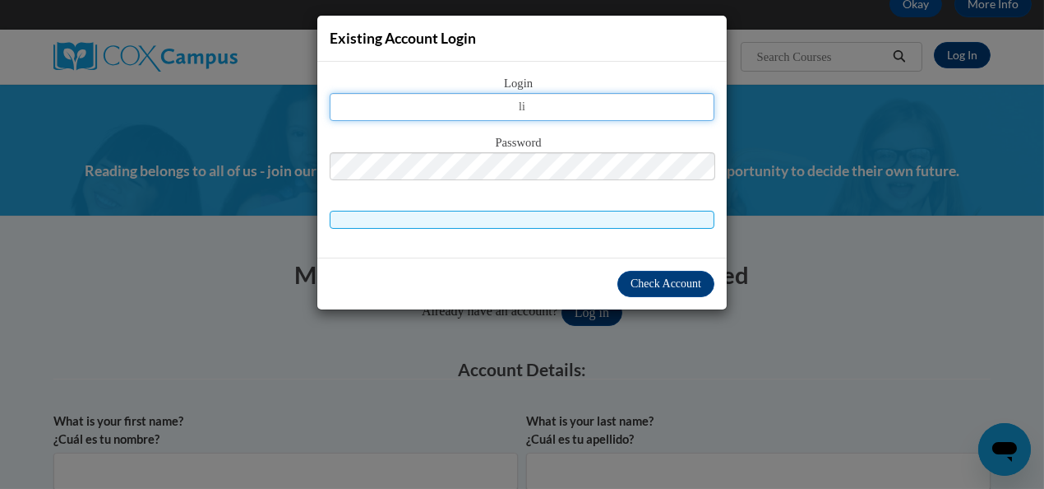
type input "lightholder.christine.j@muscogee.k12.ga.us"
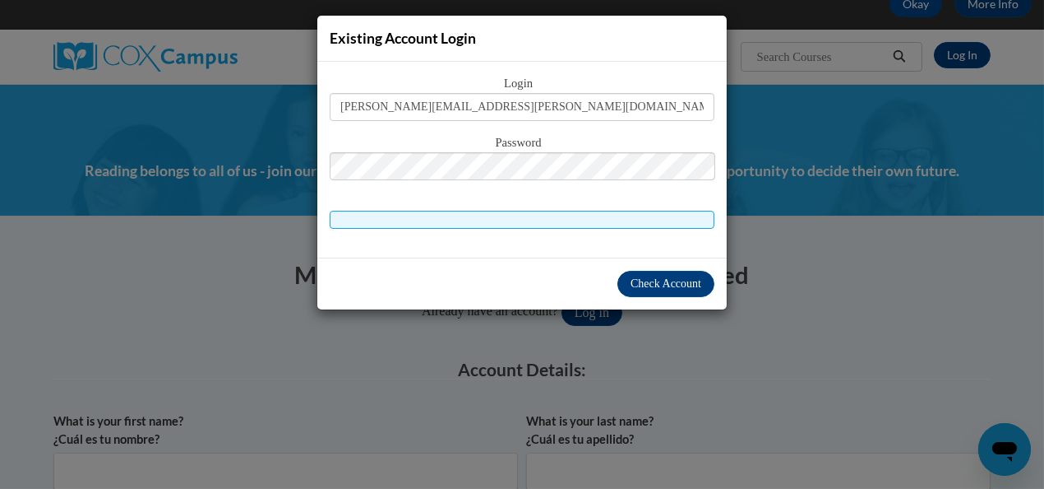
click at [680, 341] on div "Existing Account Login Login lightholder.christine.j@muscogee.k12.ga.us Passwor…" at bounding box center [522, 244] width 1044 height 489
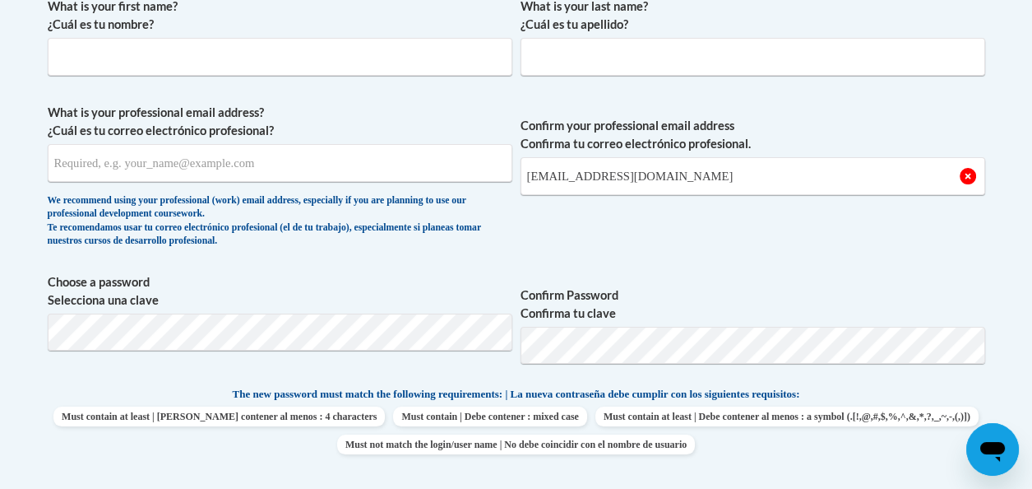
scroll to position [422, 0]
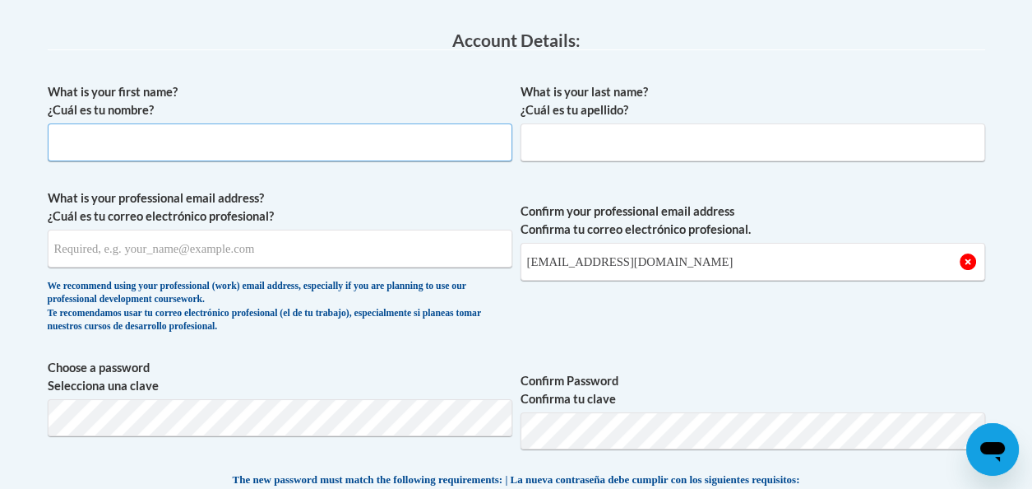
click at [164, 153] on input "What is your first name? ¿Cuál es tu nombre?" at bounding box center [280, 142] width 465 height 38
type input "Christine"
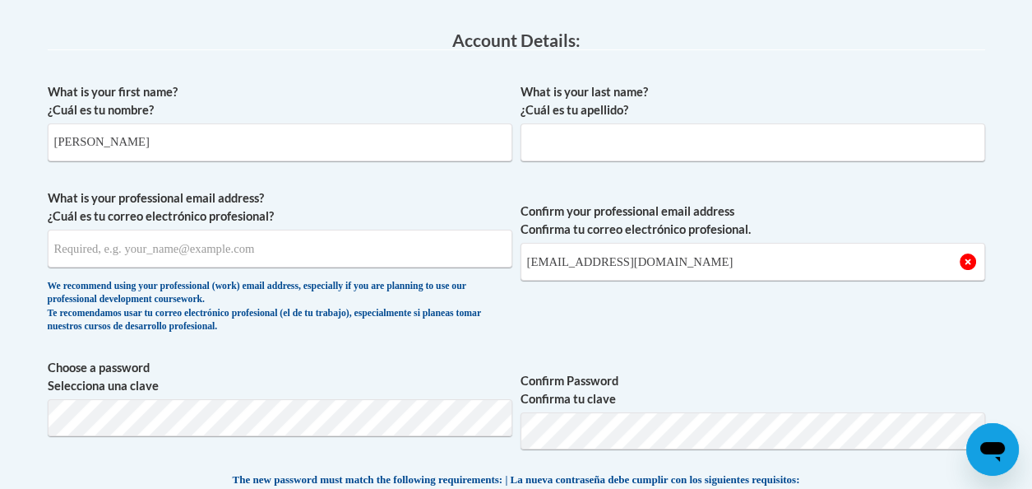
type input "Lightholder"
type input "[EMAIL_ADDRESS][DOMAIN_NAME]"
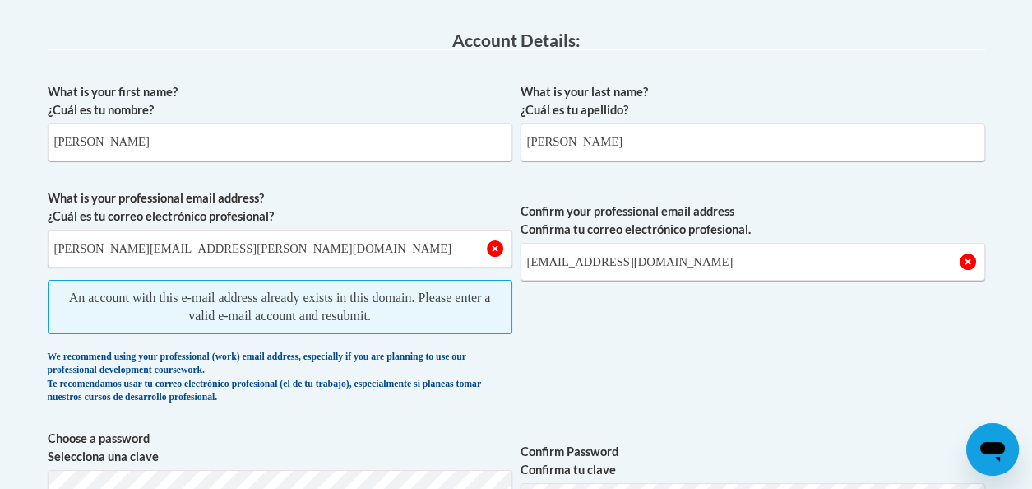
click at [391, 307] on span "An account with this e-mail address already exists in this domain. Please enter…" at bounding box center [280, 307] width 465 height 54
drag, startPoint x: 573, startPoint y: 262, endPoint x: 527, endPoint y: 260, distance: 46.1
click at [527, 260] on input "e030049@muscogee.k12.ga.us" at bounding box center [753, 262] width 465 height 38
type input "[EMAIL_ADDRESS][DOMAIN_NAME]"
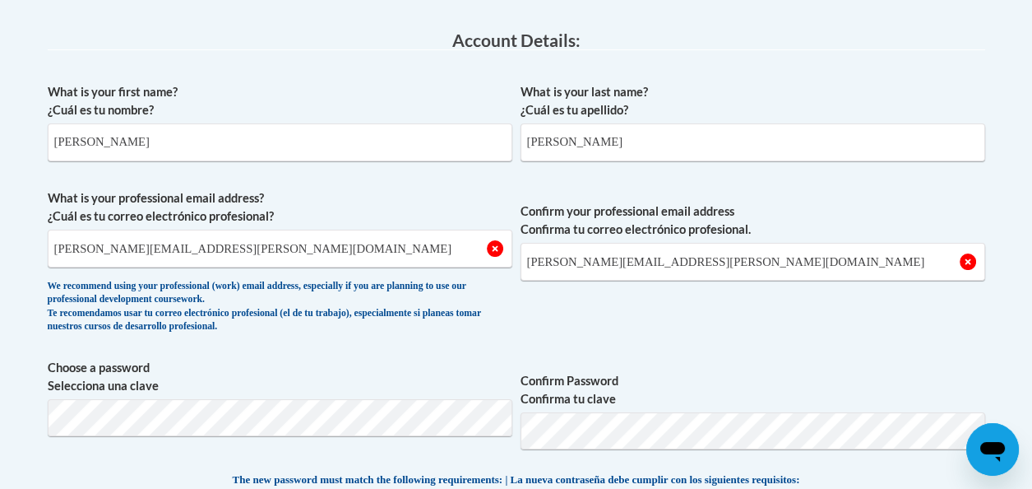
scroll to position [504, 0]
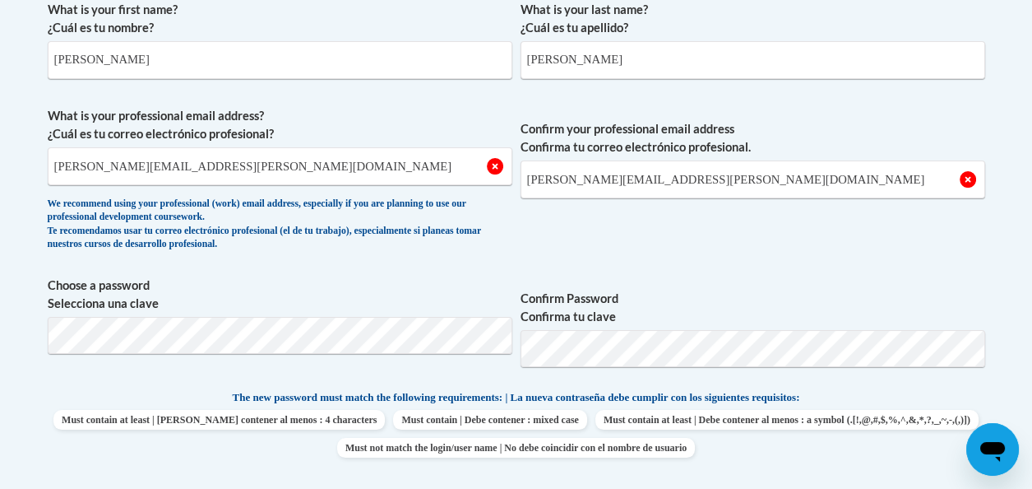
click at [373, 270] on div "What is your first name? ¿Cuál es tu nombre? Christine What is your last name? …" at bounding box center [517, 375] width 938 height 764
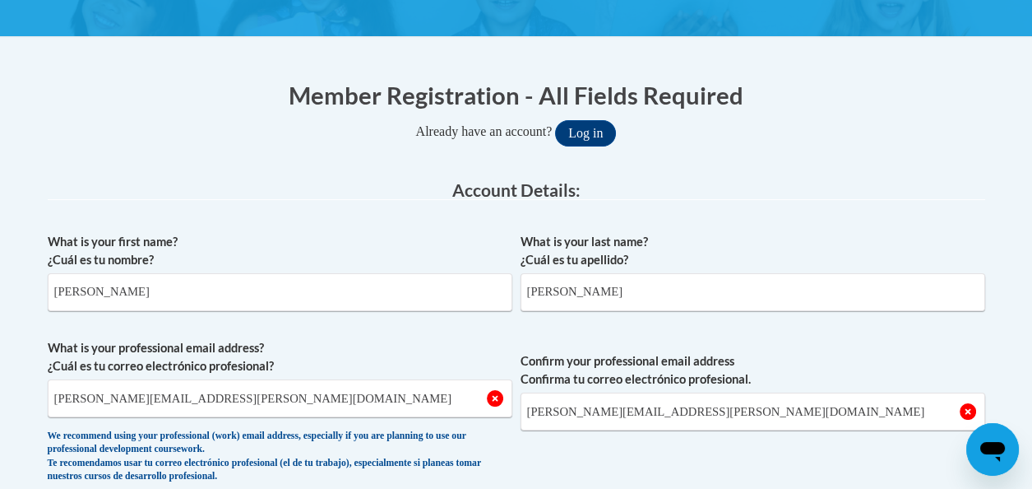
scroll to position [258, 0]
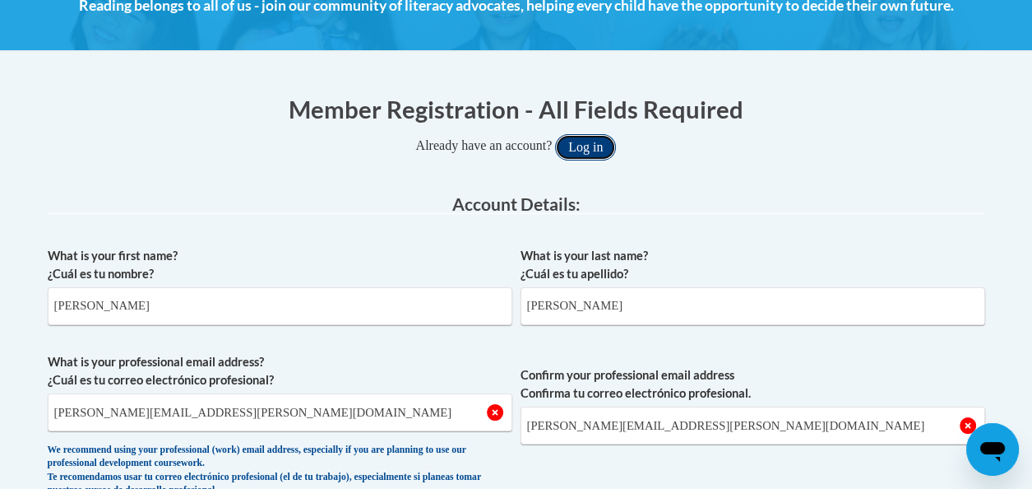
click at [589, 146] on button "Log in" at bounding box center [585, 147] width 61 height 26
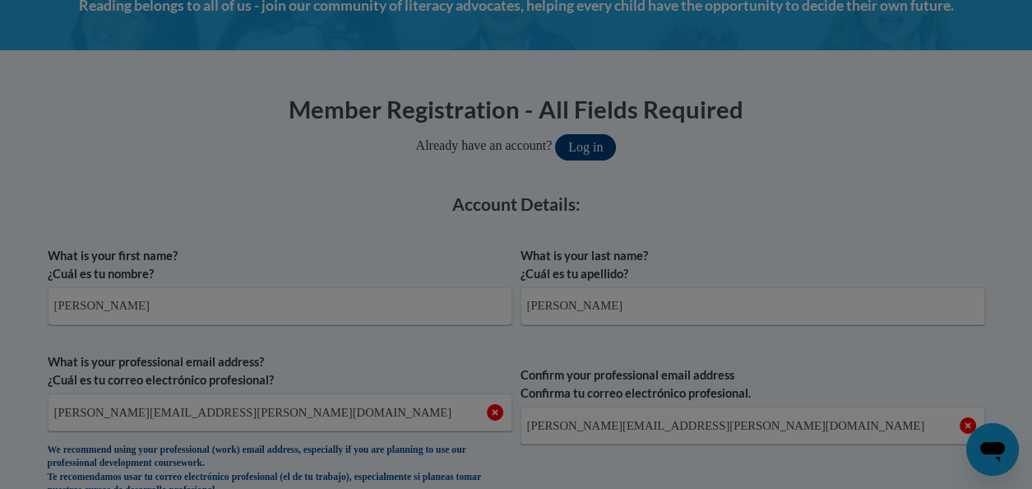
scroll to position [382, 0]
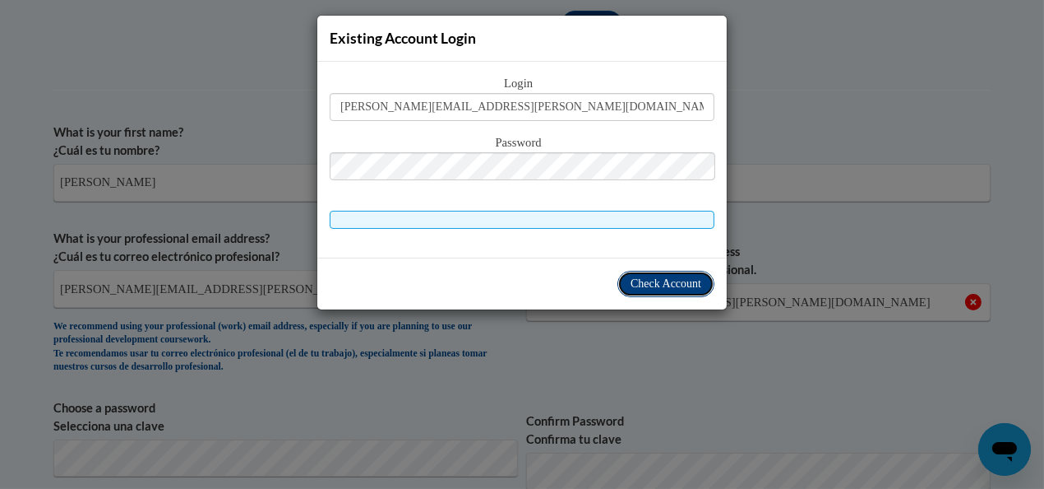
click at [633, 282] on span "Check Account" at bounding box center [666, 283] width 71 height 12
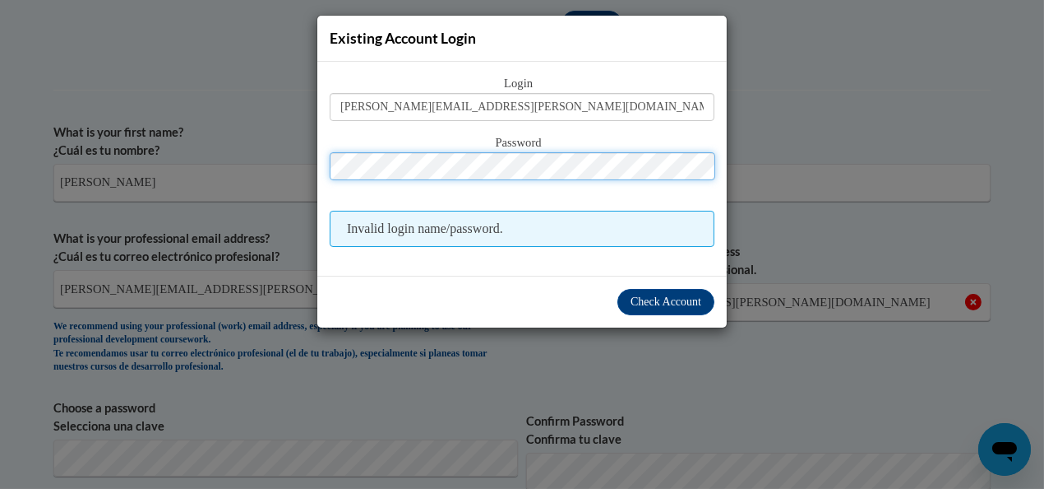
click at [562, 11] on button "Log in" at bounding box center [592, 24] width 61 height 26
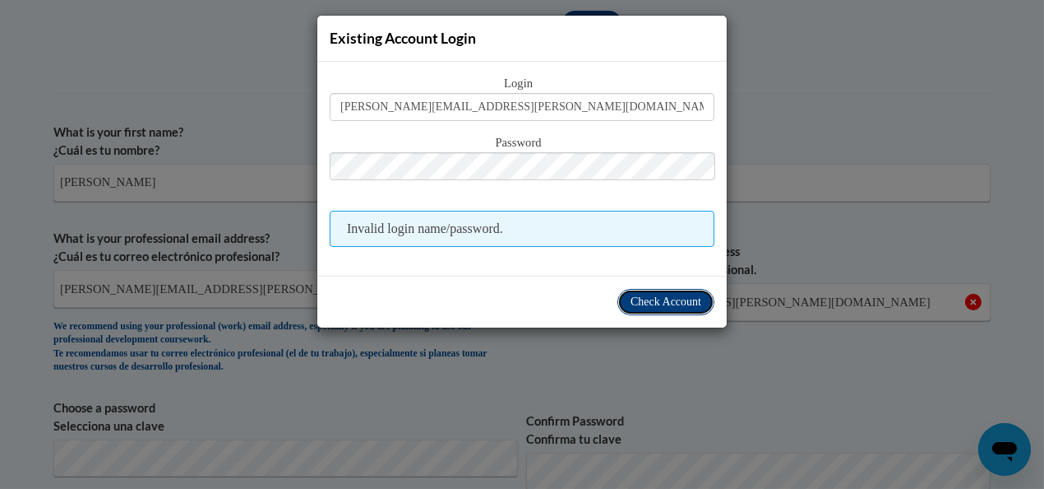
click at [638, 307] on button "Check Account" at bounding box center [666, 302] width 97 height 26
click at [622, 303] on button "Check Account" at bounding box center [666, 302] width 97 height 26
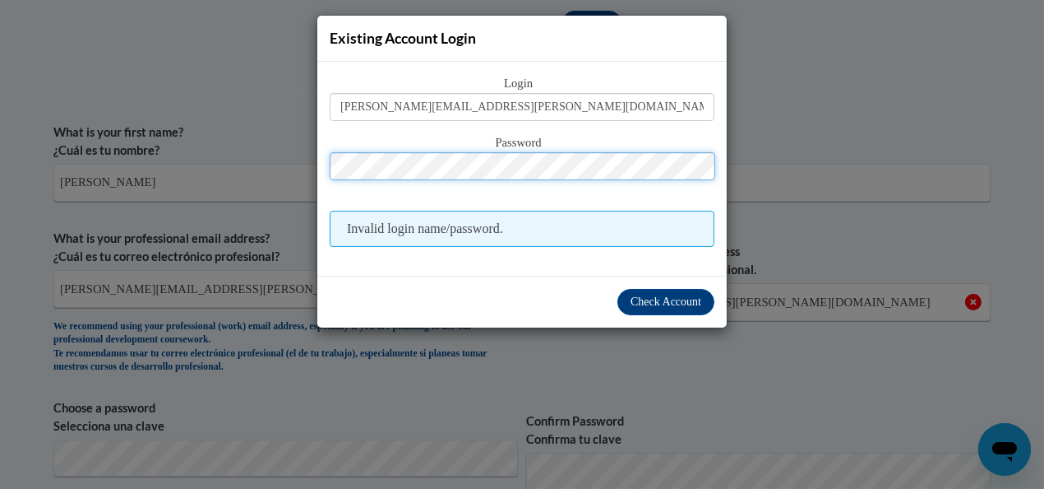
click at [562, 11] on button "Log in" at bounding box center [592, 24] width 61 height 26
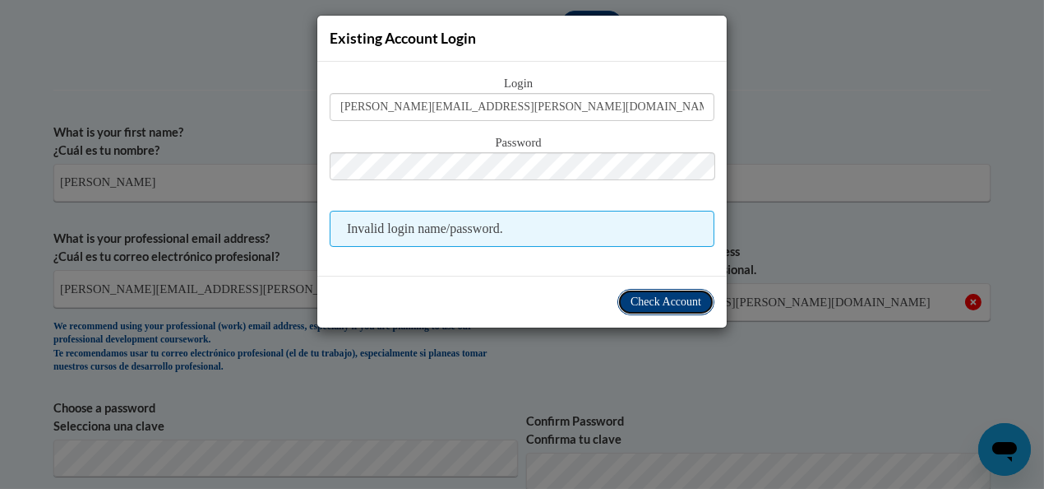
click at [655, 304] on span "Check Account" at bounding box center [666, 301] width 71 height 12
click at [665, 296] on span "Check Account" at bounding box center [666, 301] width 71 height 12
click at [648, 305] on span "Check Account" at bounding box center [666, 301] width 71 height 12
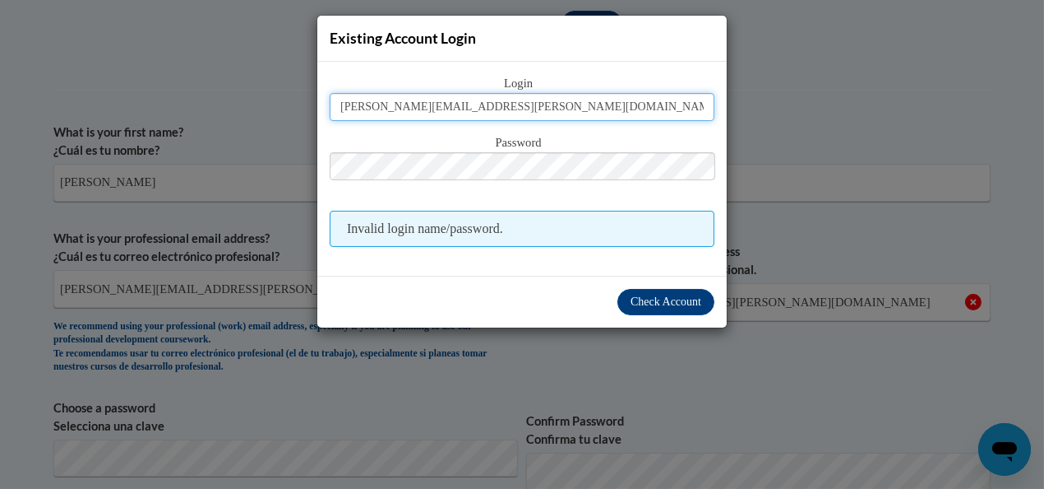
drag, startPoint x: 518, startPoint y: 109, endPoint x: 407, endPoint y: 101, distance: 111.3
click at [407, 101] on input "lightholder.christine.j@muscogee.k12.ga.us" at bounding box center [522, 107] width 385 height 28
type input "e030049@muscogee.k12.ga.us"
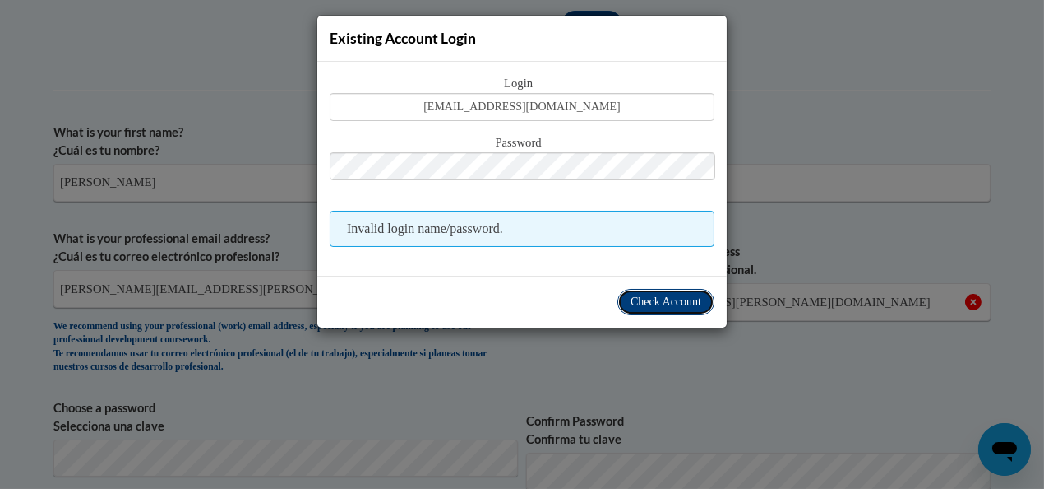
click at [668, 295] on span "Check Account" at bounding box center [666, 301] width 71 height 12
click at [660, 300] on span "Check Account" at bounding box center [666, 301] width 71 height 12
click at [660, 296] on span "Check Account" at bounding box center [666, 301] width 71 height 12
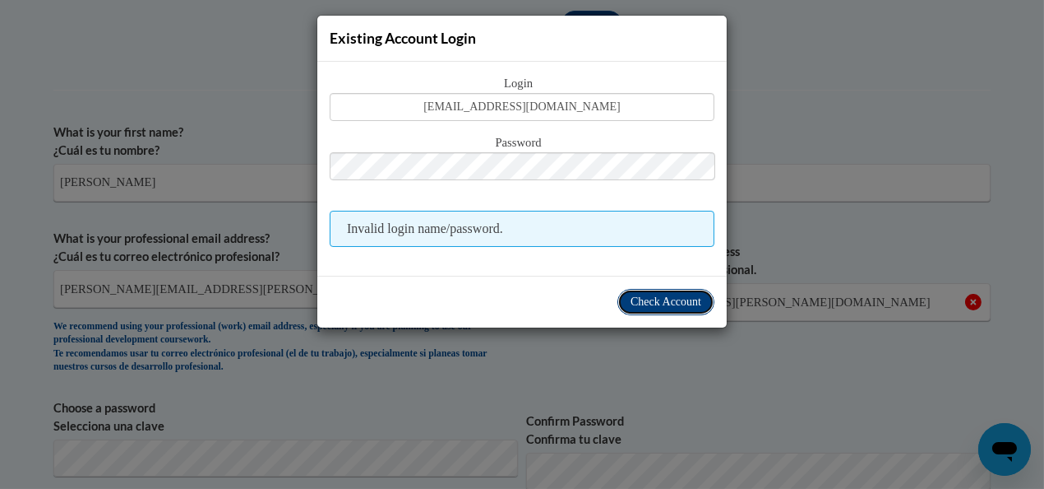
click at [660, 296] on span "Check Account" at bounding box center [666, 301] width 71 height 12
click at [800, 112] on div "Existing Account Login Login e030049@muscogee.k12.ga.us Password Invalid login …" at bounding box center [522, 244] width 1044 height 489
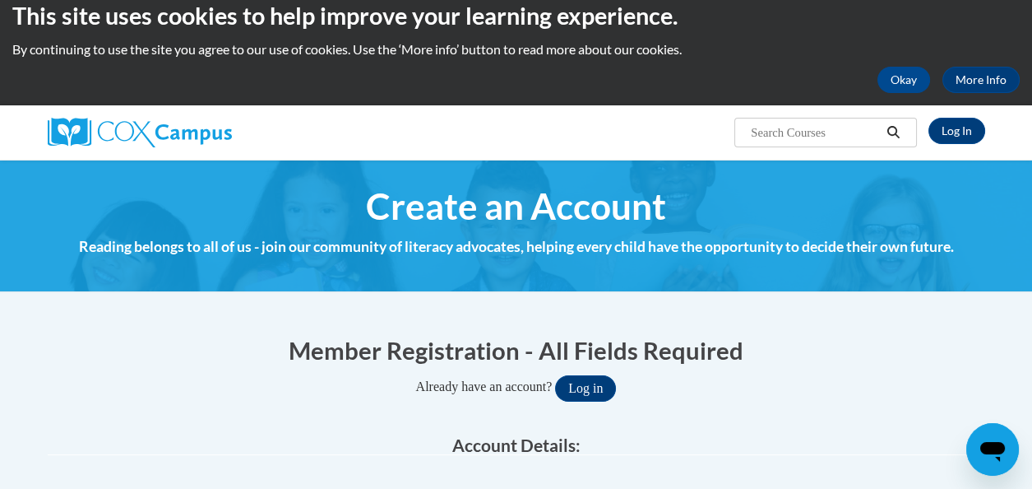
scroll to position [0, 0]
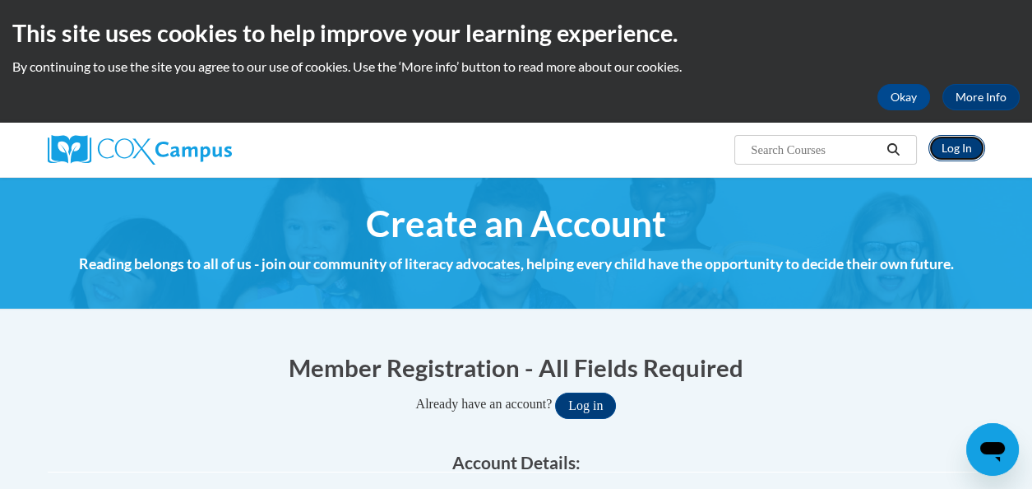
click at [961, 147] on link "Log In" at bounding box center [956, 148] width 57 height 26
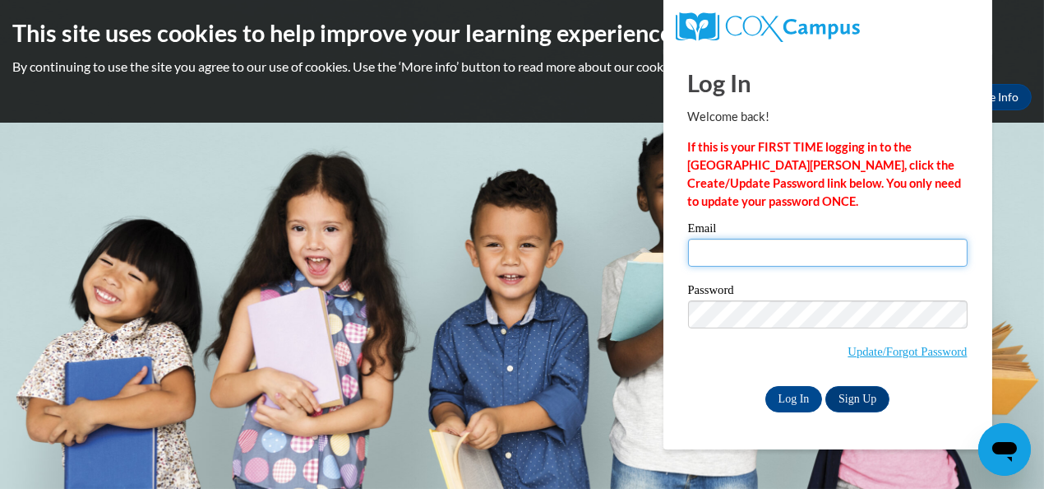
type input "[EMAIL_ADDRESS][DOMAIN_NAME]"
click at [785, 256] on input "e030049@muscogee.k12.ga.us" at bounding box center [828, 252] width 280 height 28
click at [717, 368] on span "Update/Forgot Password" at bounding box center [828, 334] width 280 height 68
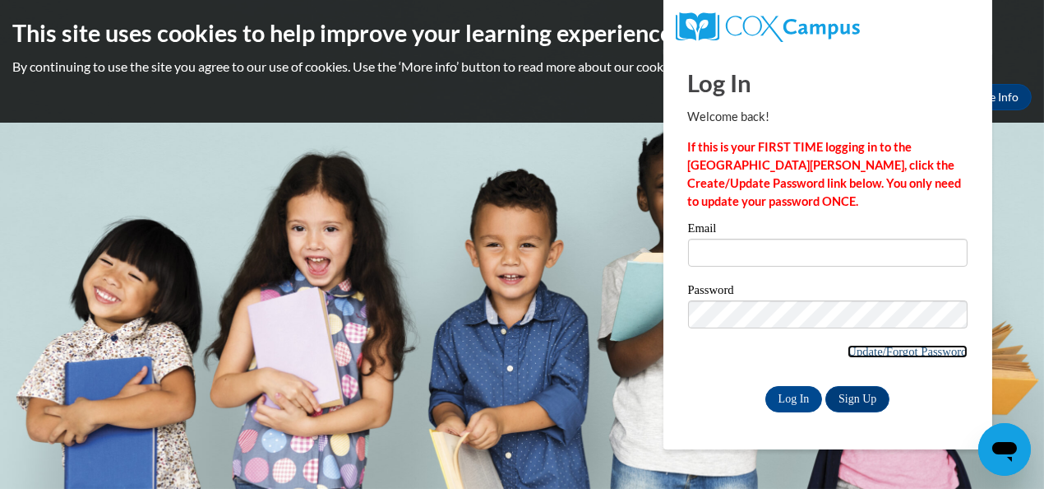
click at [881, 349] on link "Update/Forgot Password" at bounding box center [907, 351] width 119 height 13
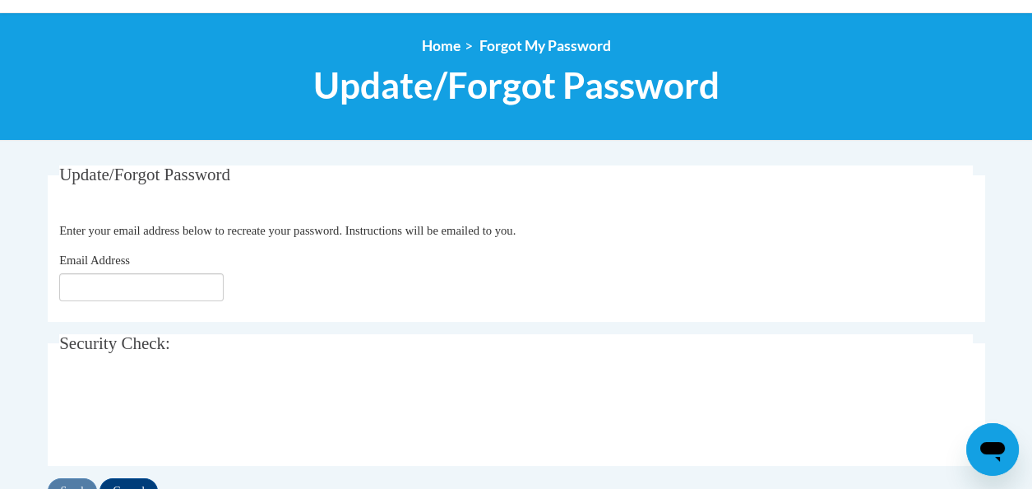
scroll to position [247, 0]
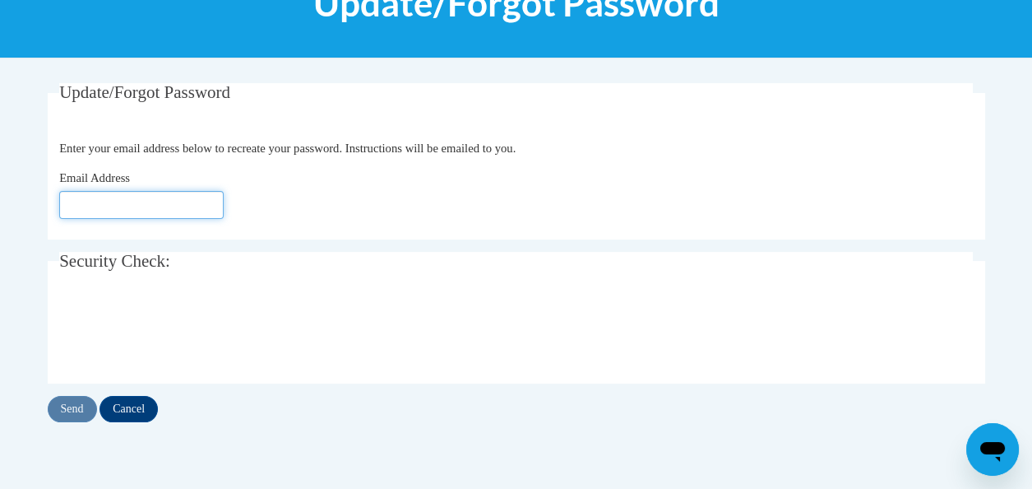
click at [112, 207] on input "Email Address" at bounding box center [141, 205] width 164 height 28
type input "[EMAIL_ADDRESS][DOMAIN_NAME]"
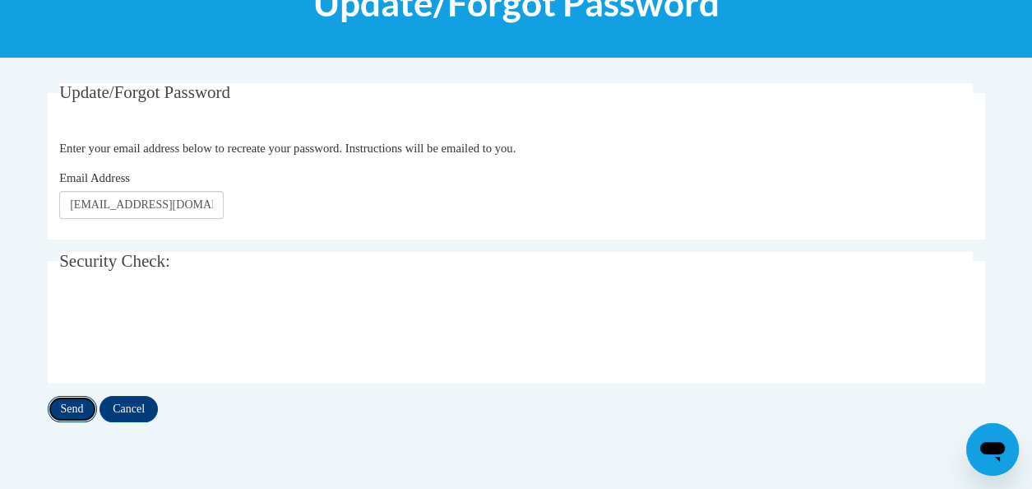
click at [77, 405] on input "Send" at bounding box center [72, 409] width 49 height 26
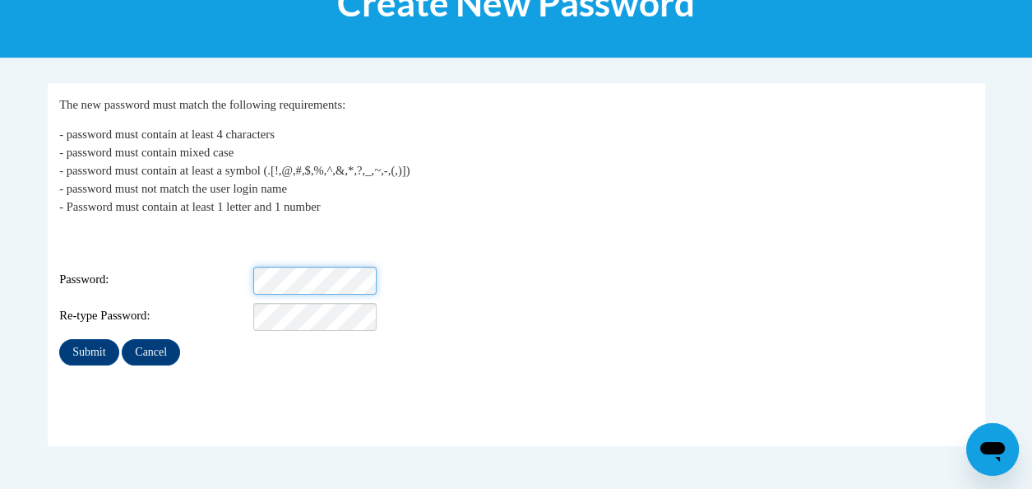
scroll to position [253, 0]
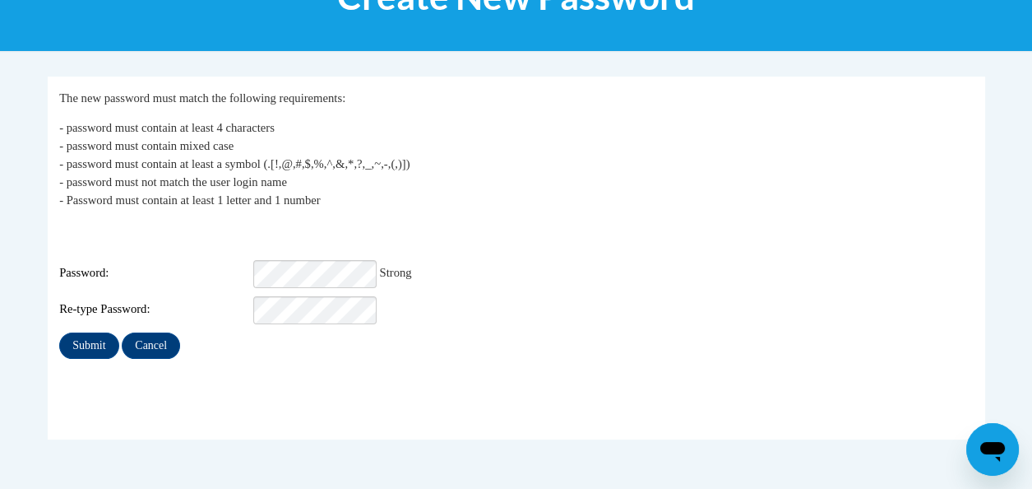
click at [262, 344] on div "Submit Cancel" at bounding box center [516, 345] width 914 height 26
click at [85, 332] on input "Submit" at bounding box center [88, 345] width 59 height 26
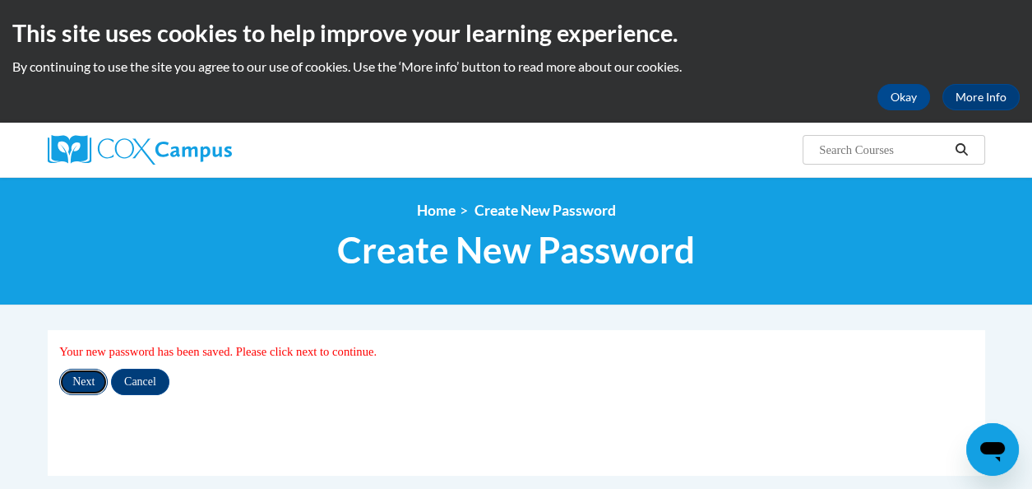
click at [81, 377] on input "Next" at bounding box center [83, 381] width 49 height 26
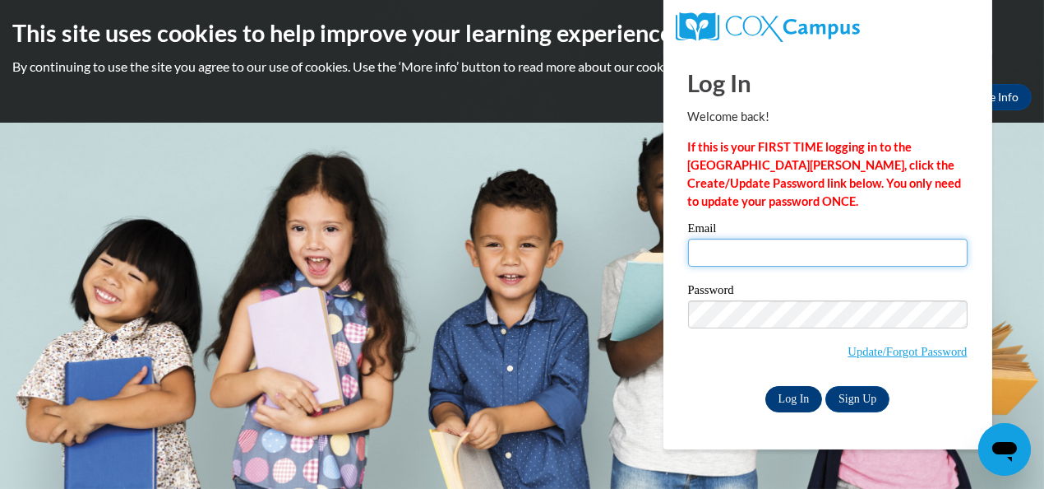
type input "lightholder.christine.j@muscogee.k12.ga.us"
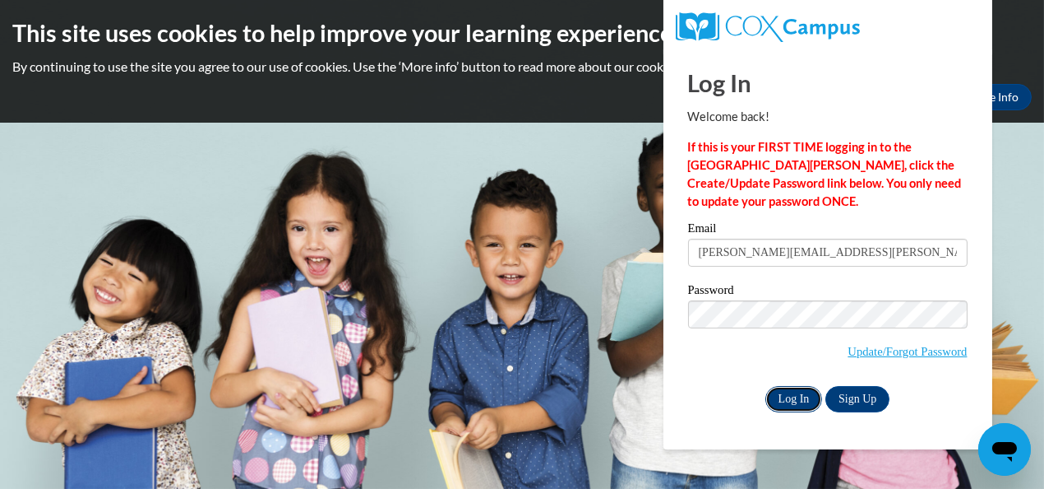
click at [789, 397] on input "Log In" at bounding box center [795, 399] width 58 height 26
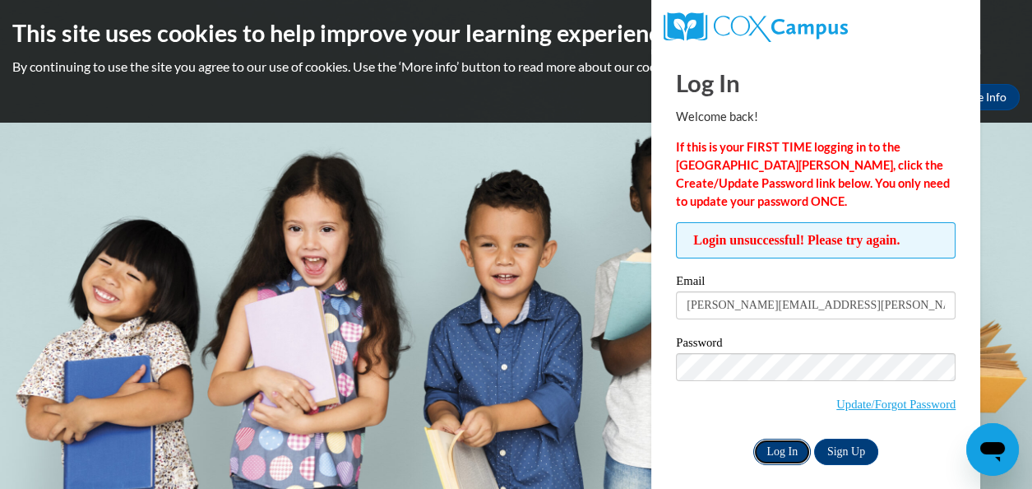
click at [771, 454] on input "Log In" at bounding box center [782, 451] width 58 height 26
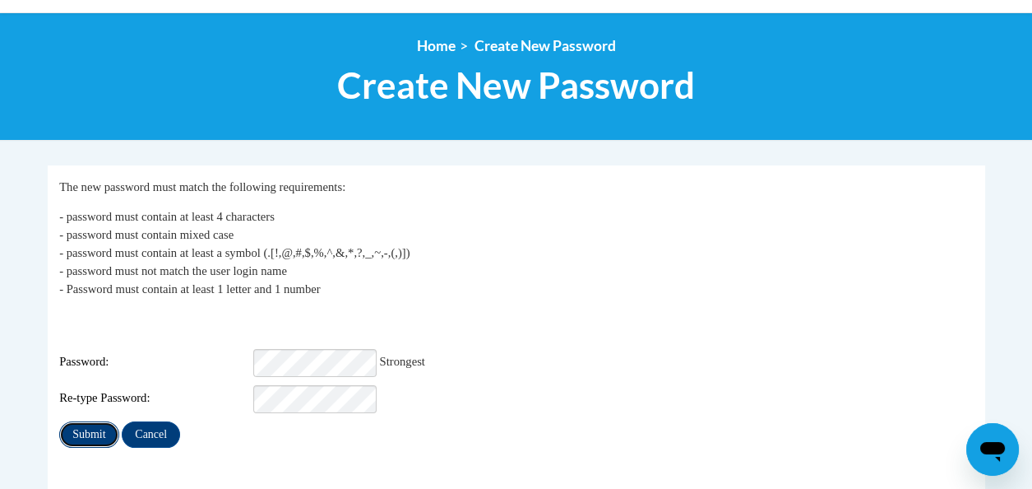
click at [100, 421] on input "Submit" at bounding box center [88, 434] width 59 height 26
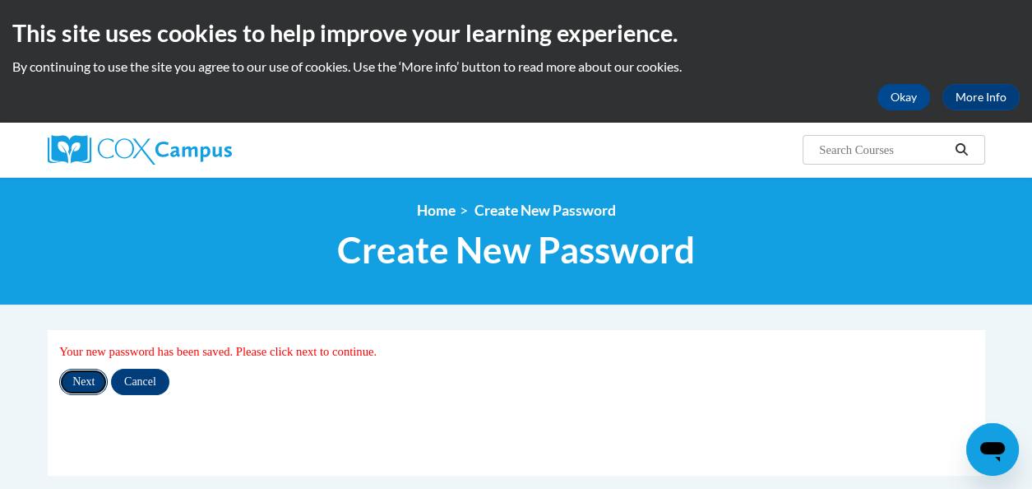
click at [85, 380] on input "Next" at bounding box center [83, 381] width 49 height 26
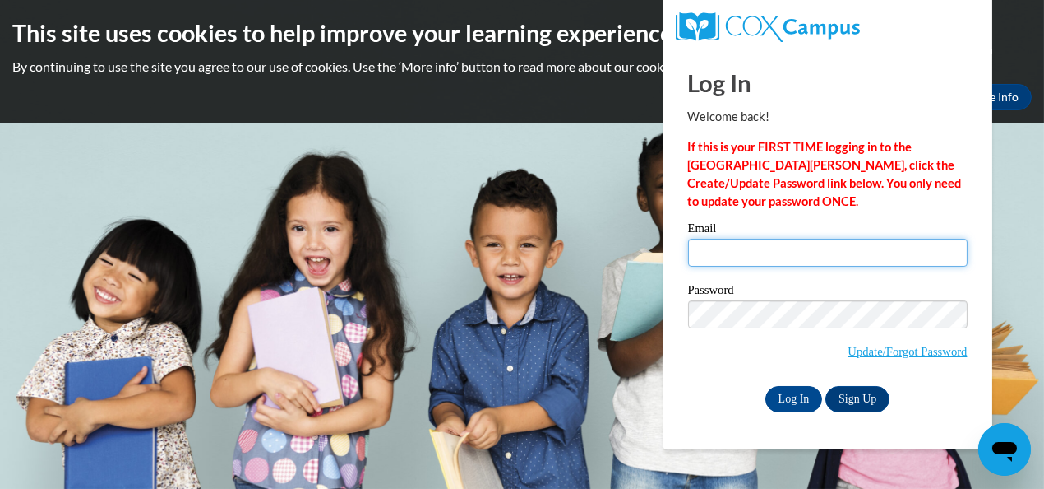
type input "[PERSON_NAME][EMAIL_ADDRESS][PERSON_NAME][DOMAIN_NAME]"
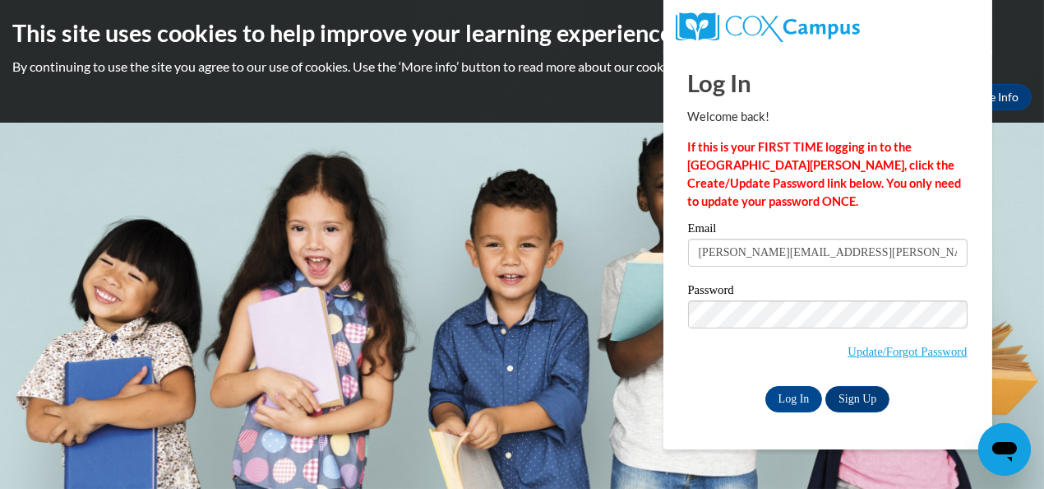
click at [733, 411] on div "Log In Welcome back! If this is your FIRST TIME logging in to the NEW Cox Campu…" at bounding box center [828, 249] width 354 height 400
click at [782, 396] on input "Log In" at bounding box center [795, 399] width 58 height 26
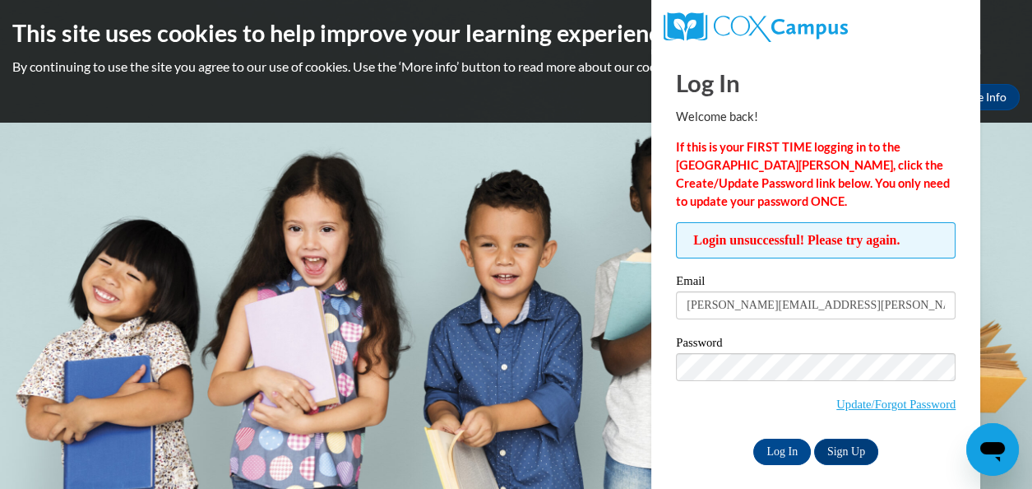
click at [601, 374] on body "This site uses cookies to help improve your learning experience. By continuing …" at bounding box center [516, 244] width 1032 height 489
click at [984, 454] on icon "Open messaging window" at bounding box center [993, 449] width 30 height 30
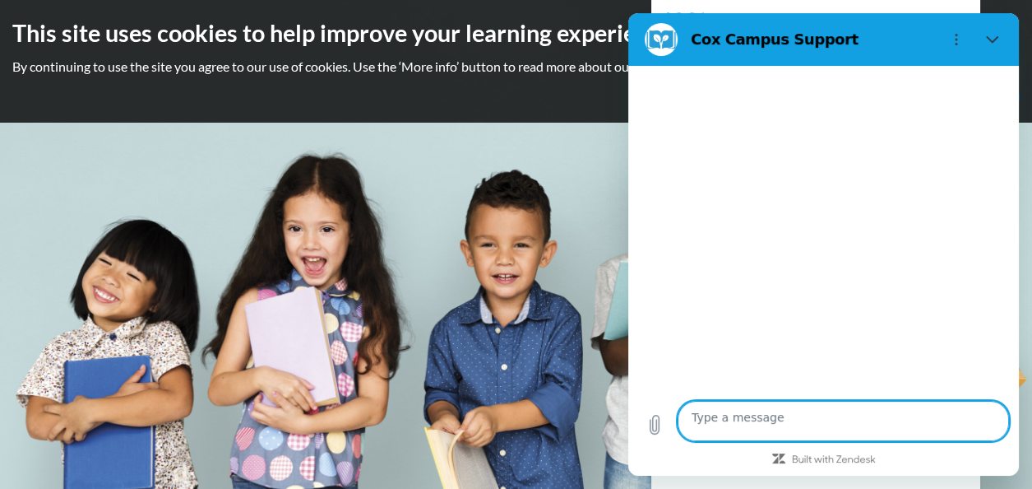
type textarea "x"
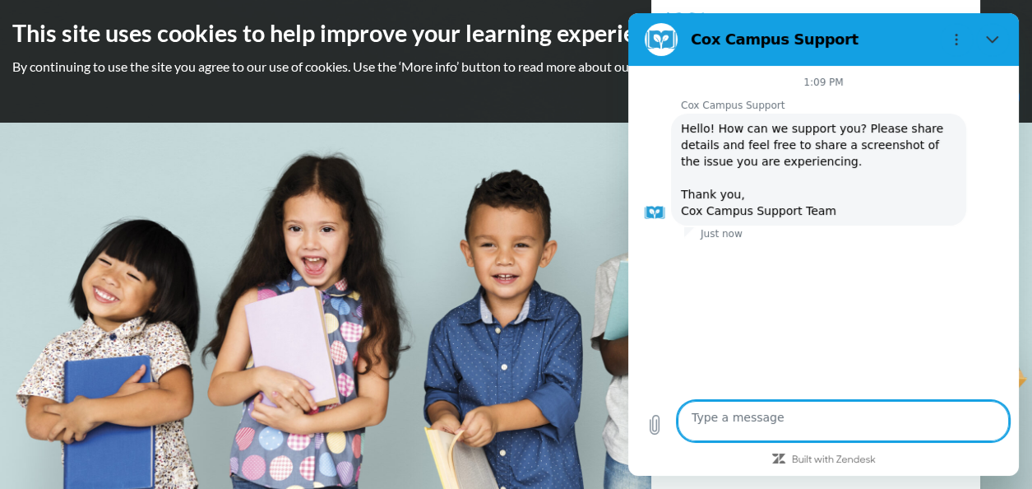
type textarea "u"
type textarea "x"
type textarea "un"
type textarea "x"
type textarea "una"
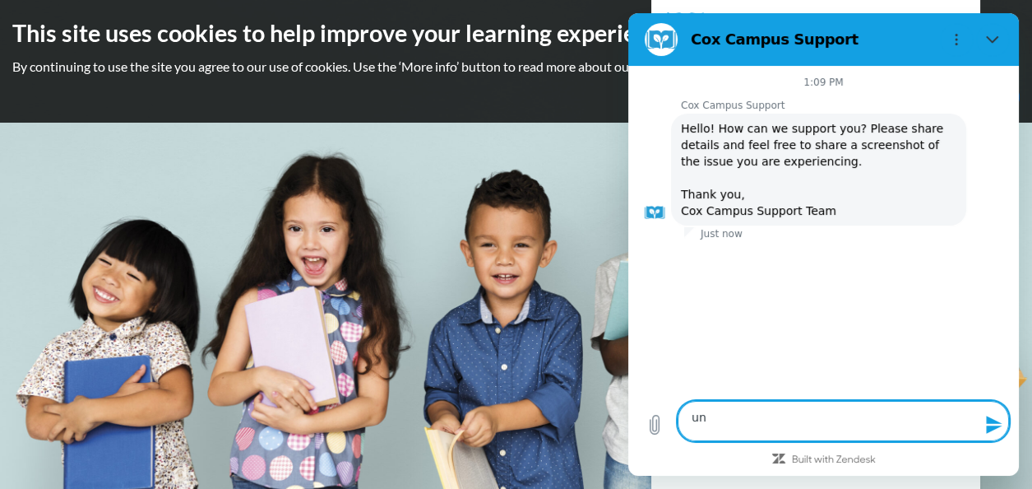
type textarea "x"
type textarea "un"
type textarea "x"
type textarea "u"
type textarea "x"
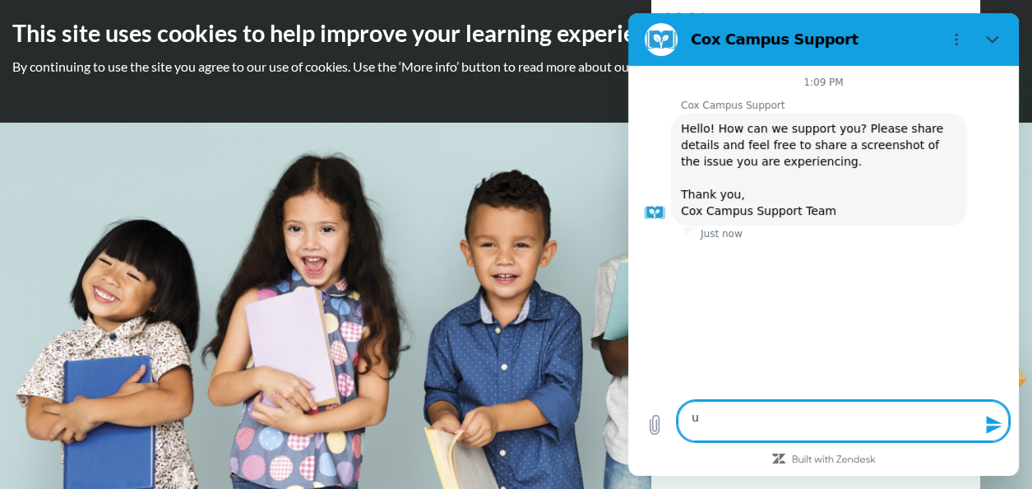
type textarea "x"
type textarea "I"
type textarea "x"
type textarea "I"
type textarea "x"
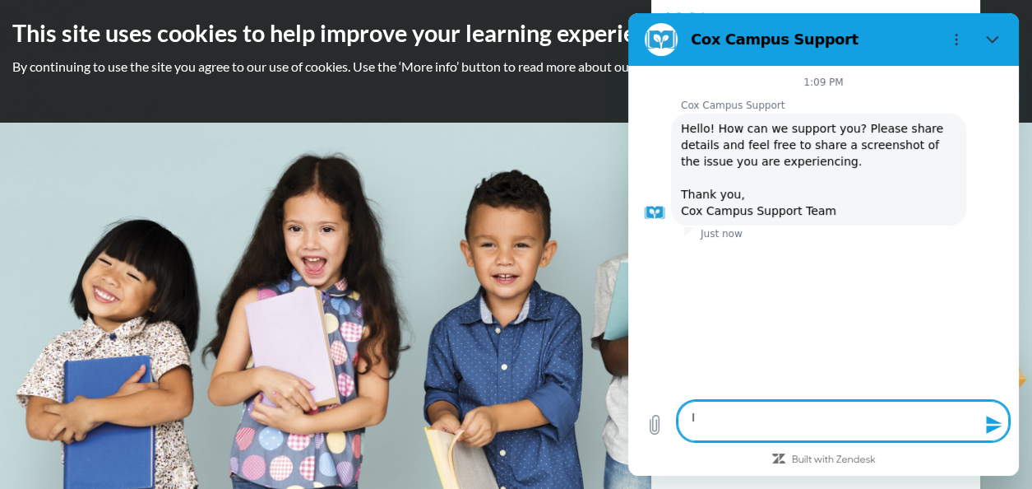
type textarea "I h"
type textarea "x"
type textarea "I ha"
type textarea "x"
type textarea "I hav"
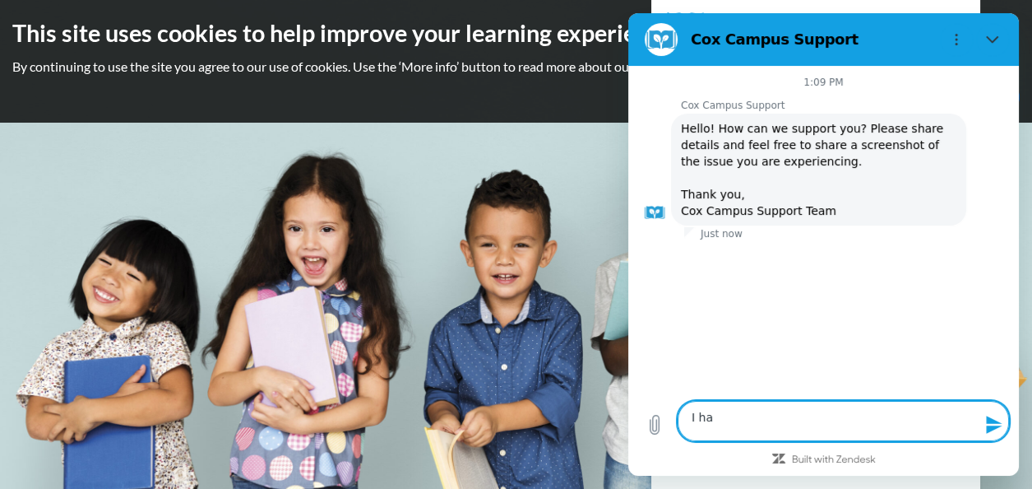
type textarea "x"
type textarea "I have"
type textarea "x"
type textarea "I have"
type textarea "x"
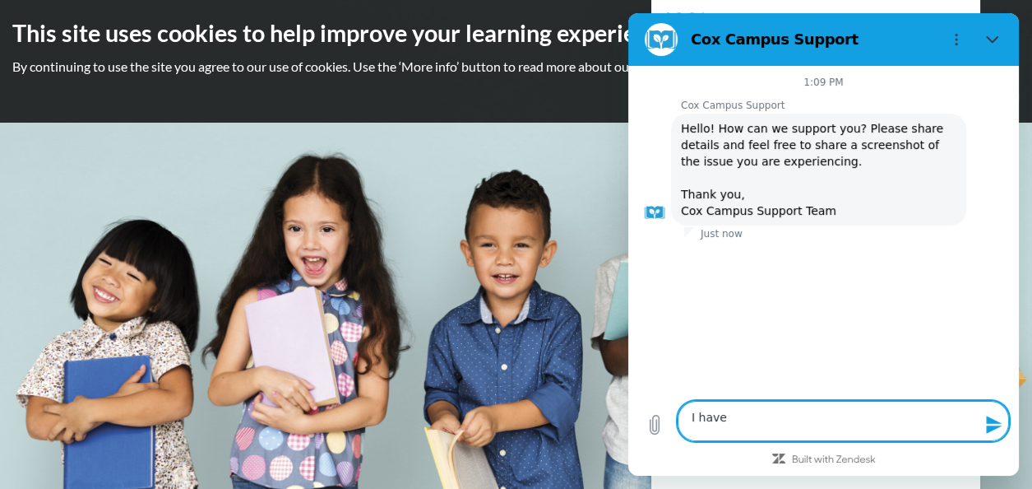
type textarea "I have a"
type textarea "x"
type textarea "I have an"
type textarea "x"
type textarea "I have an"
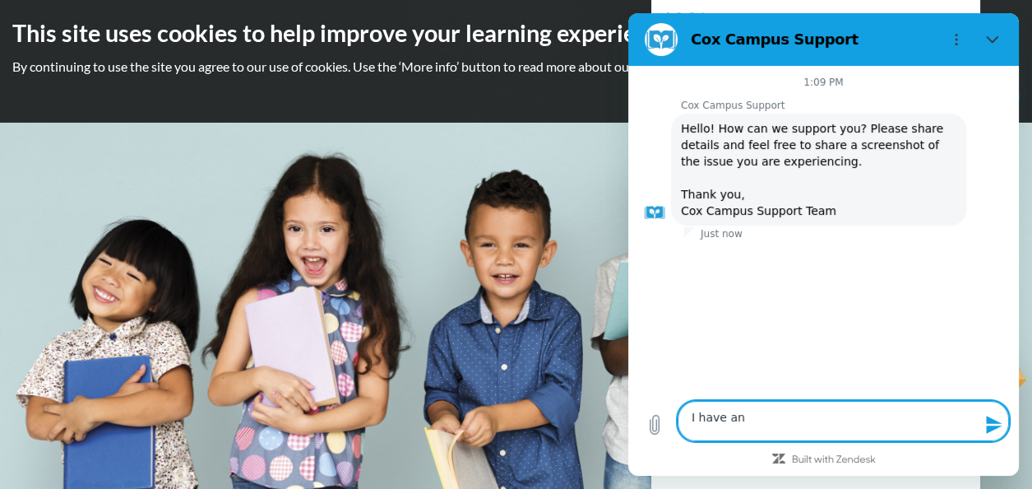
type textarea "x"
type textarea "I have an e"
type textarea "x"
type textarea "I have an ex"
type textarea "x"
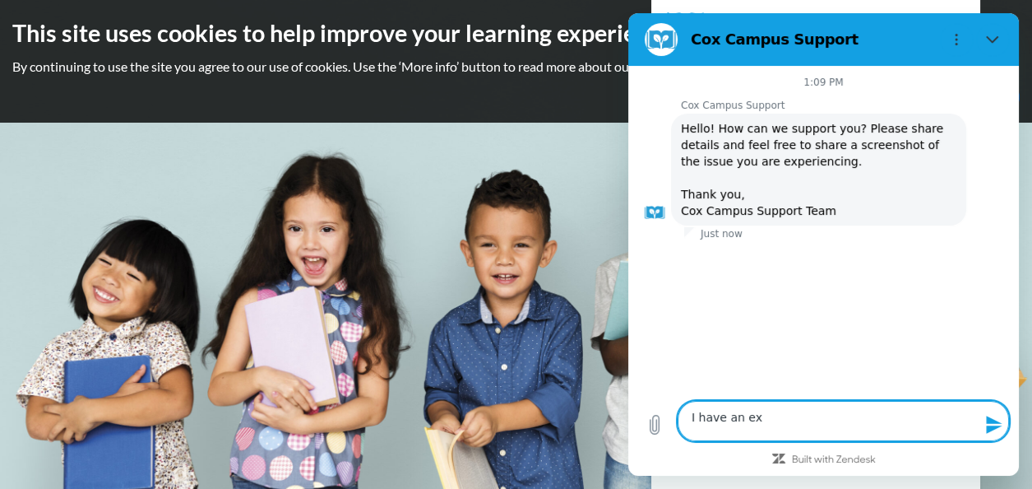
type textarea "I have an exi"
type textarea "x"
type textarea "I have an exis"
type textarea "x"
type textarea "I have an exist"
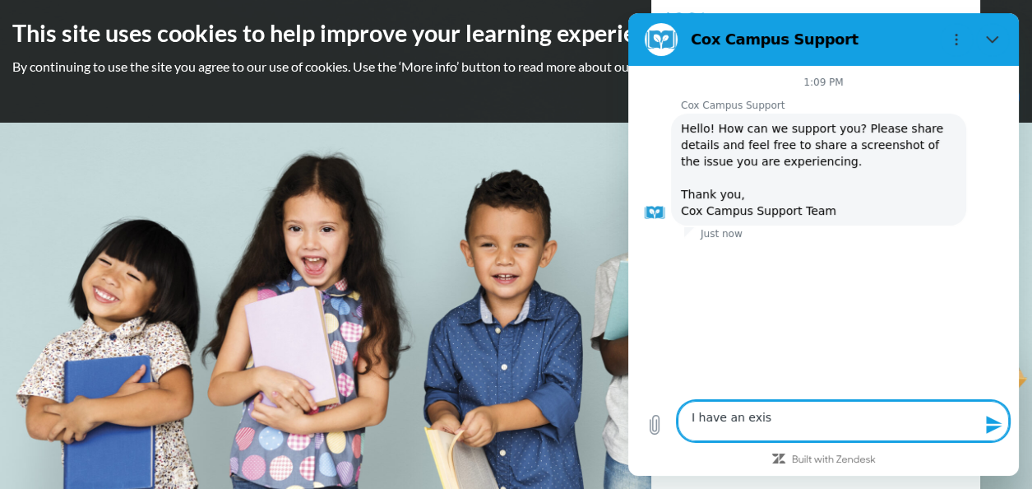
type textarea "x"
type textarea "I have an existi"
type textarea "x"
type textarea "I have an existin"
type textarea "x"
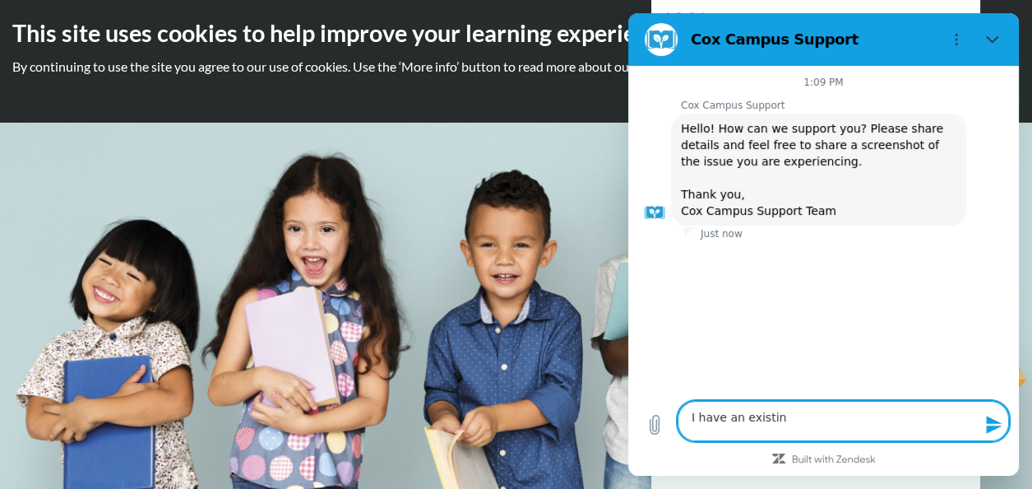
type textarea "I have an existing"
type textarea "x"
type textarea "I have an existing"
type textarea "x"
type textarea "I have an existing a"
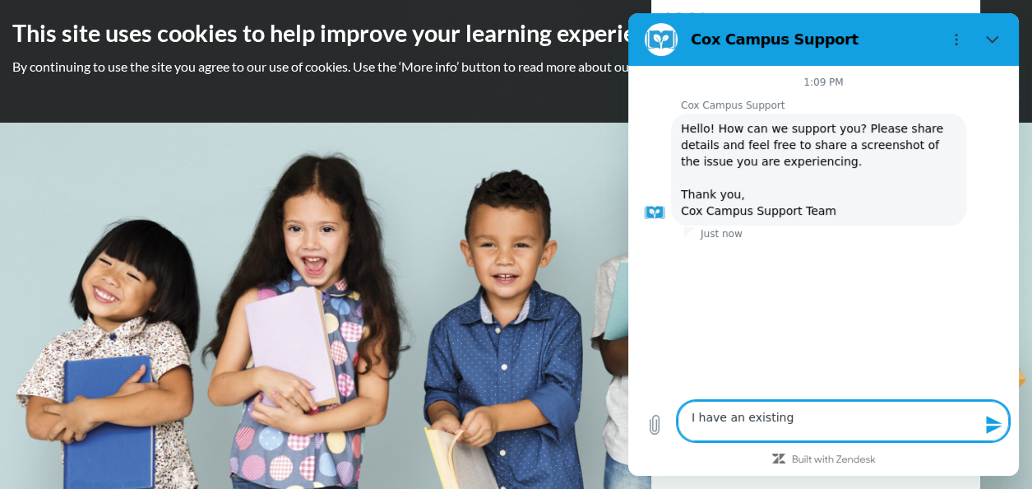
type textarea "x"
type textarea "I have an existing ac"
type textarea "x"
type textarea "I have an existing acc"
type textarea "x"
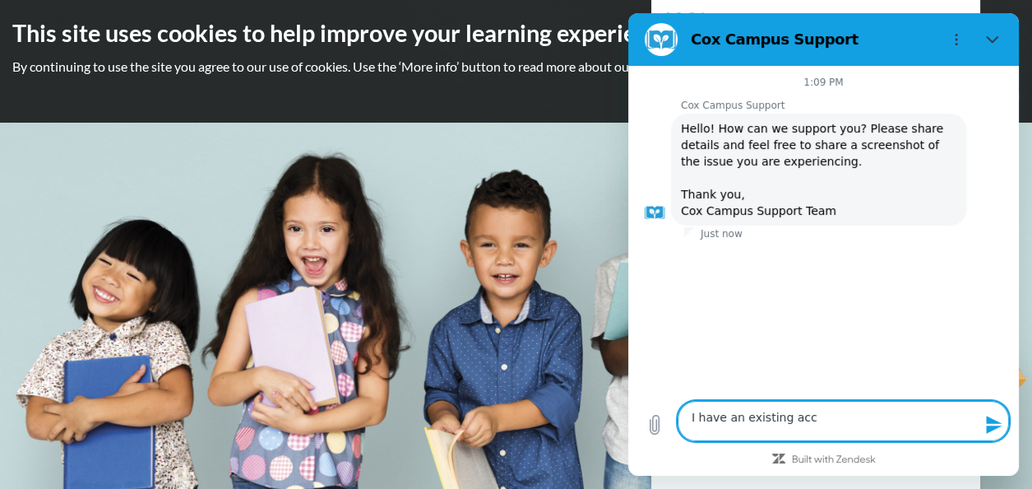
type textarea "I have an existing acco"
type textarea "x"
type textarea "I have an existing accou"
type textarea "x"
type textarea "I have an existing accoun"
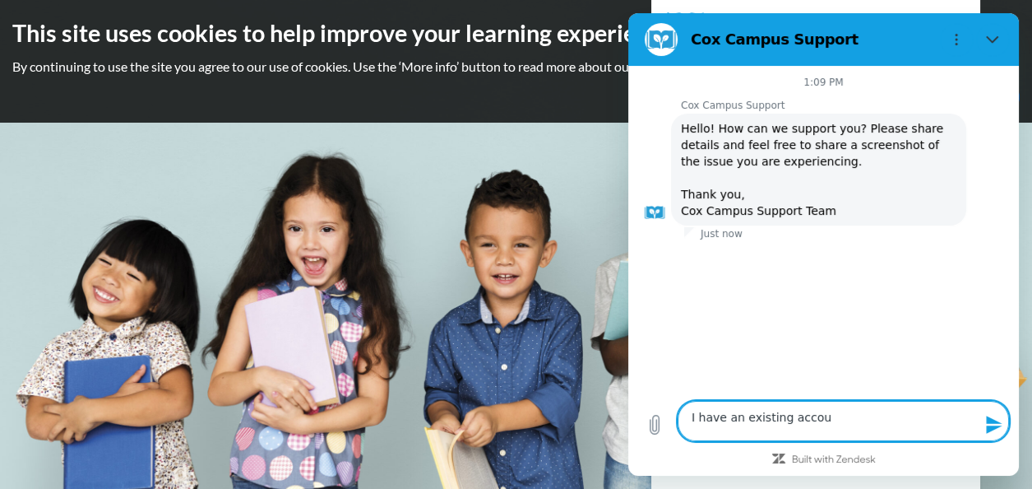
type textarea "x"
type textarea "I have an existing account"
type textarea "x"
type textarea "I have an existing account,"
type textarea "x"
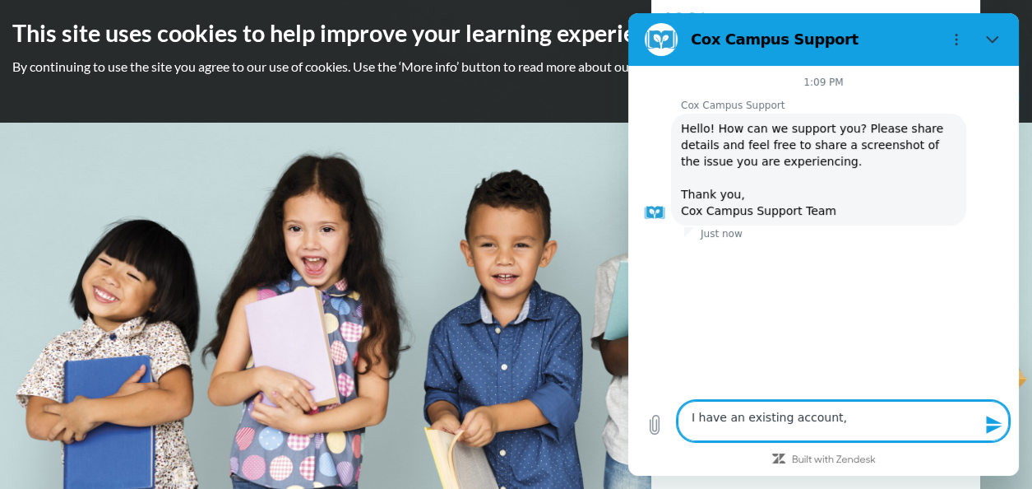
type textarea "I have an existing account,"
type textarea "x"
type textarea "I have an existing account, b"
type textarea "x"
type textarea "I have an existing account, bu"
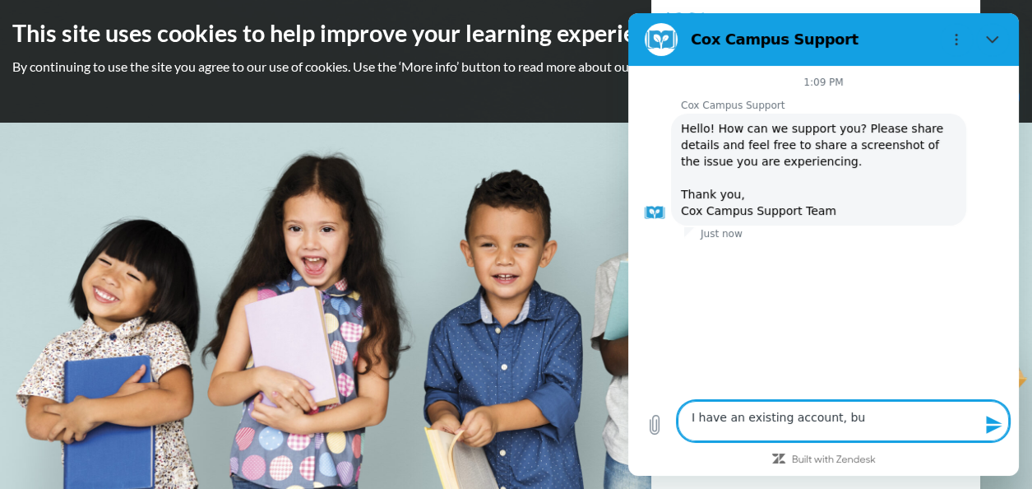
type textarea "x"
type textarea "I have an existing account, but"
type textarea "x"
type textarea "I have an existing account, but"
type textarea "x"
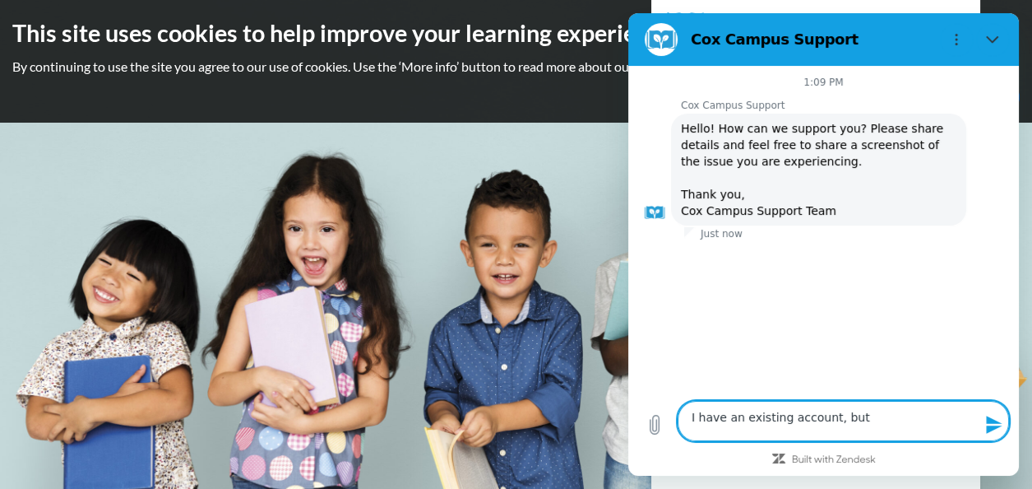
type textarea "I have an existing account, but w"
type textarea "x"
type textarea "I have an existing account, but wh"
type textarea "x"
type textarea "I have an existing account, but whe"
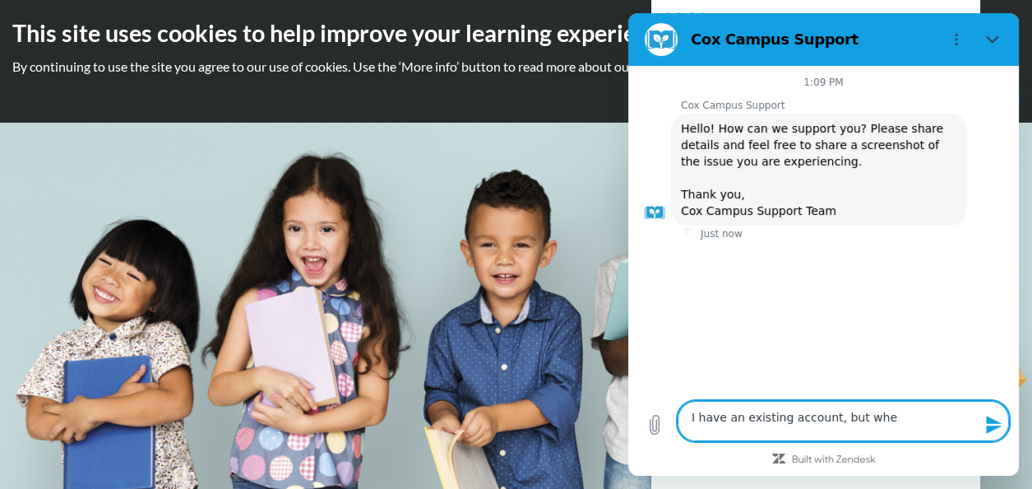
type textarea "x"
type textarea "I have an existing account, but when"
type textarea "x"
type textarea "I have an existing account, but when"
type textarea "x"
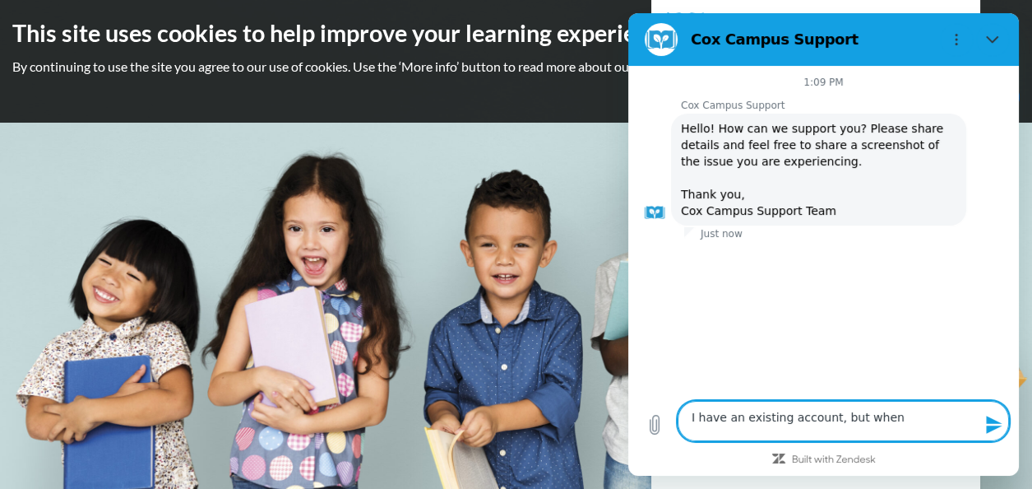
type textarea "I have an existing account, but when I"
type textarea "x"
type textarea "I have an existing account, but when I"
type textarea "x"
type textarea "I have an existing account, but when I c"
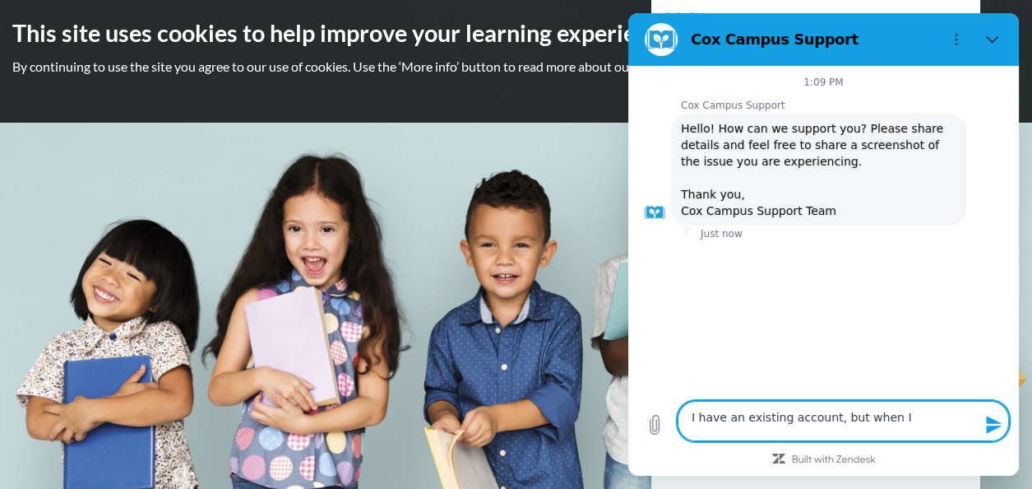
type textarea "x"
type textarea "I have an existing account, but when I ch"
type textarea "x"
type textarea "I have an existing account, but when I cha"
type textarea "x"
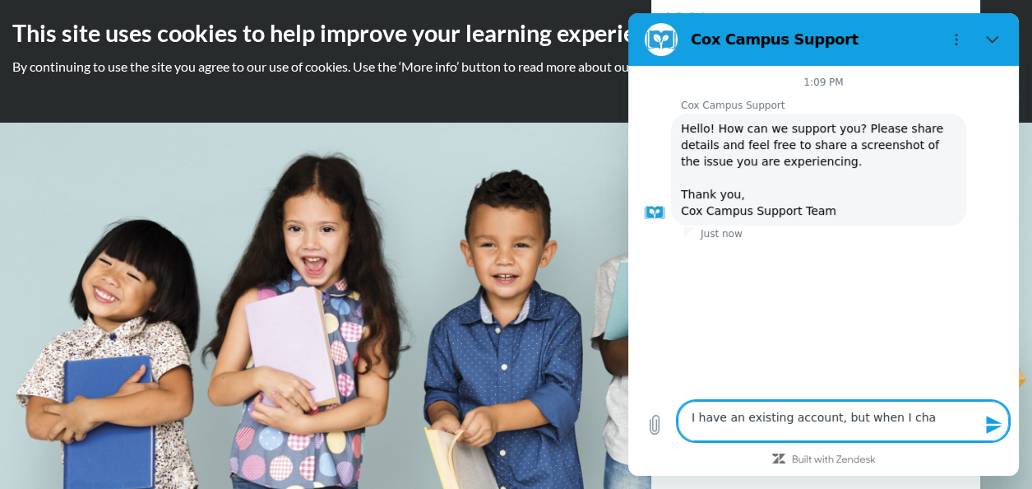
type textarea "I have an existing account, but when I chan"
type textarea "x"
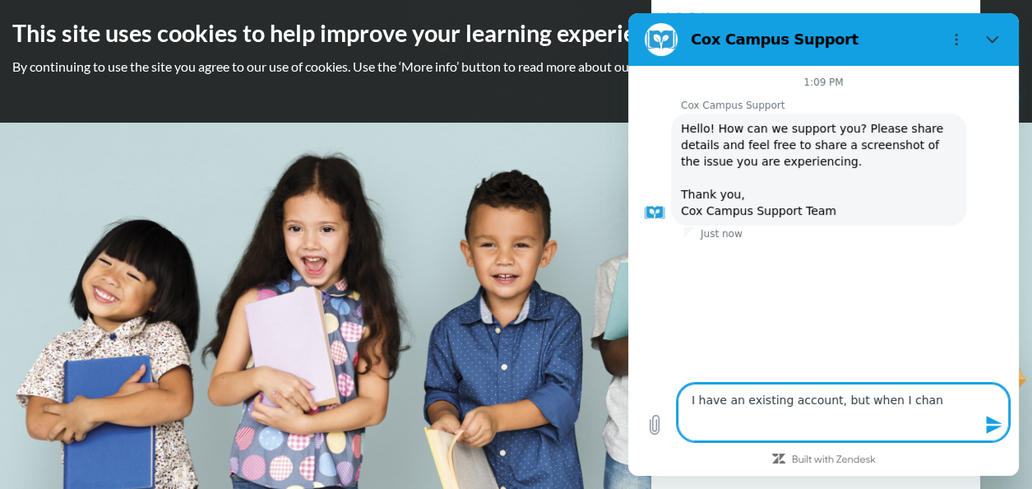
type textarea "I have an existing account, but when I cha"
type textarea "x"
type textarea "I have an existing account, but when I ch"
type textarea "x"
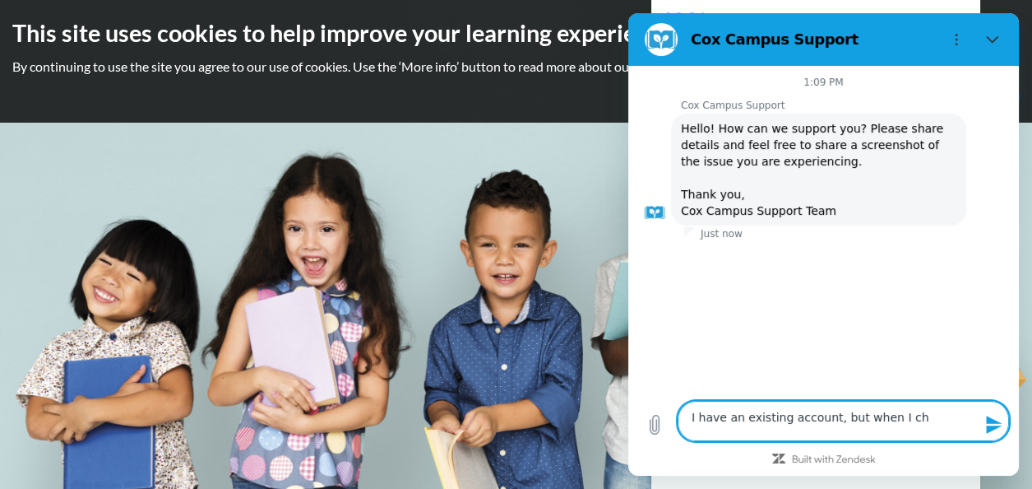
type textarea "I have an existing account, but when I c"
type textarea "x"
type textarea "I have an existing account, but when I"
type textarea "x"
type textarea "I have an existing account, but when I u"
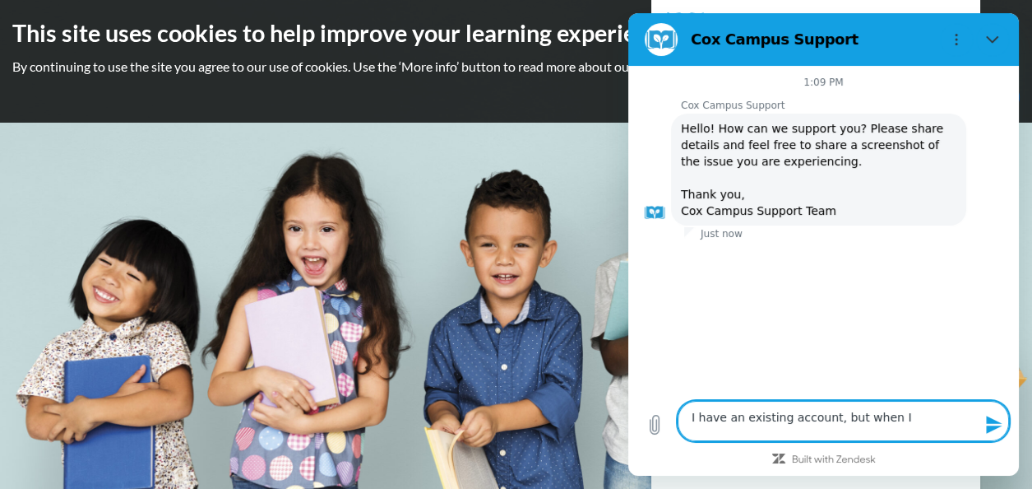
type textarea "x"
type textarea "I have an existing account, but when I up"
type textarea "x"
type textarea "I have an existing account, but when I upd"
type textarea "x"
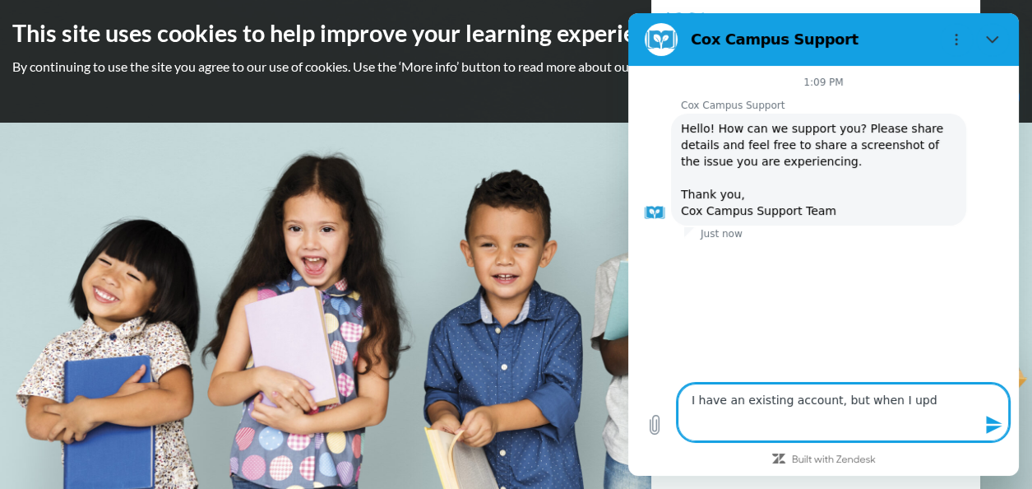
type textarea "I have an existing account, but when I upda"
type textarea "x"
type textarea "I have an existing account, but when I updat"
type textarea "x"
type textarea "I have an existing account, but when I update"
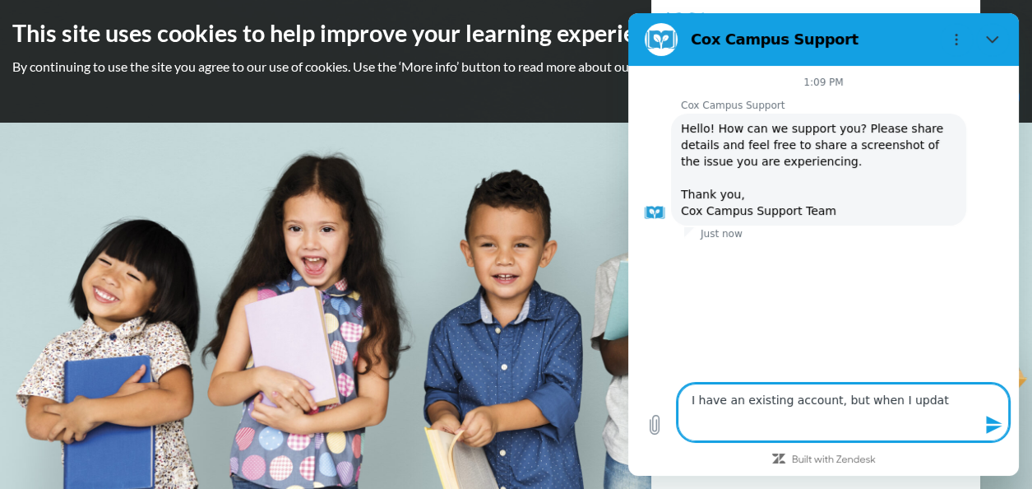
type textarea "x"
type textarea "I have an existing account, but when I update"
type textarea "x"
type textarea "I have an existing account, but when I update m"
type textarea "x"
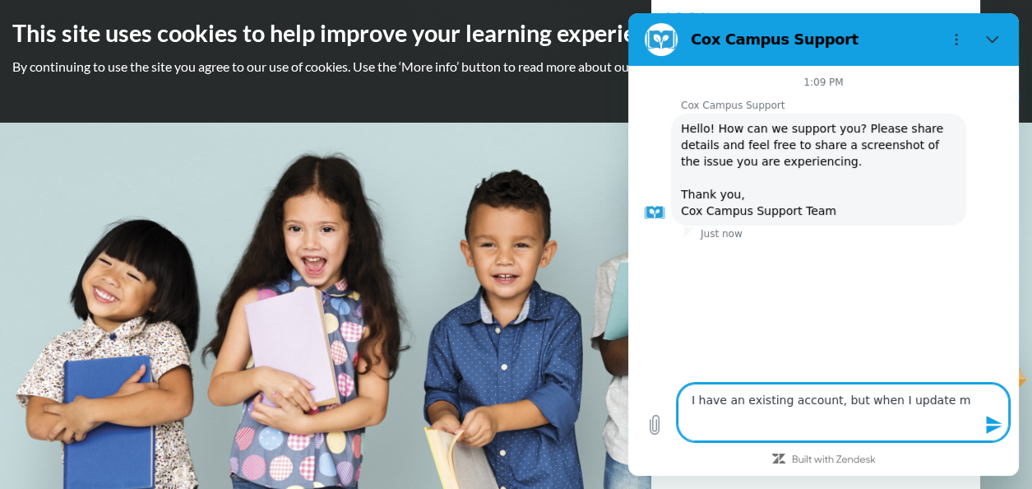
type textarea "I have an existing account, but when I update my"
type textarea "x"
type textarea "I have an existing account, but when I update my"
type textarea "x"
type textarea "I have an existing account, but when I update my p"
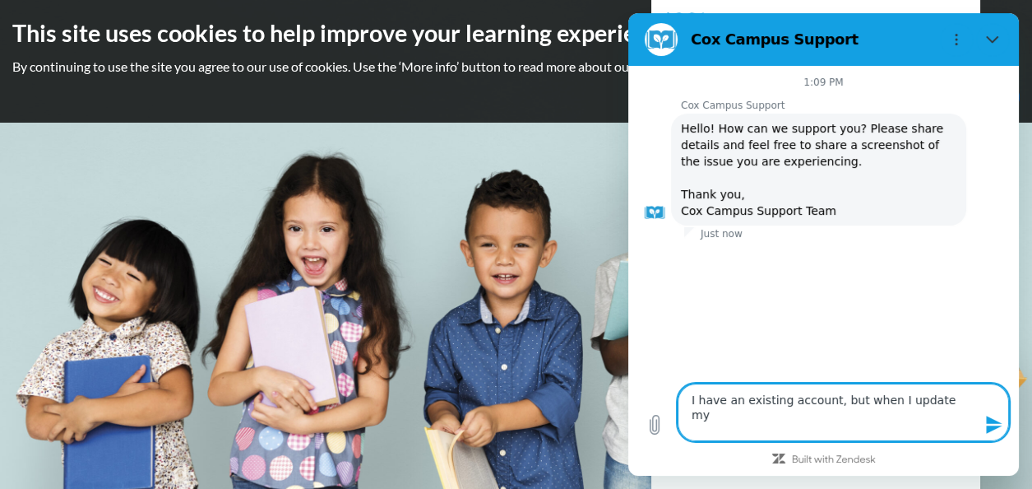
type textarea "x"
type textarea "I have an existing account, but when I update my pa"
type textarea "x"
type textarea "I have an existing account, but when I update my pas"
type textarea "x"
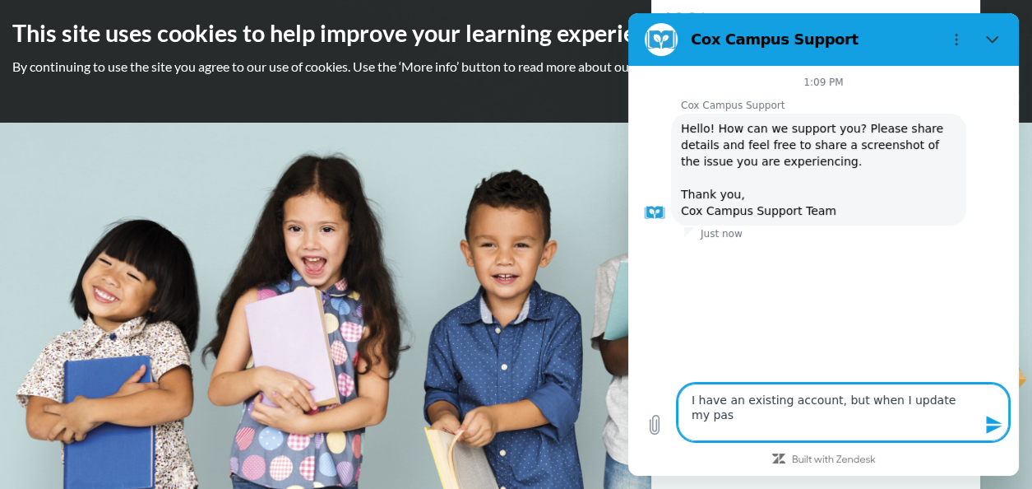
type textarea "I have an existing account, but when I update my pass"
type textarea "x"
type textarea "I have an existing account, but when I update my passw"
type textarea "x"
type textarea "I have an existing account, but when I update my passwo"
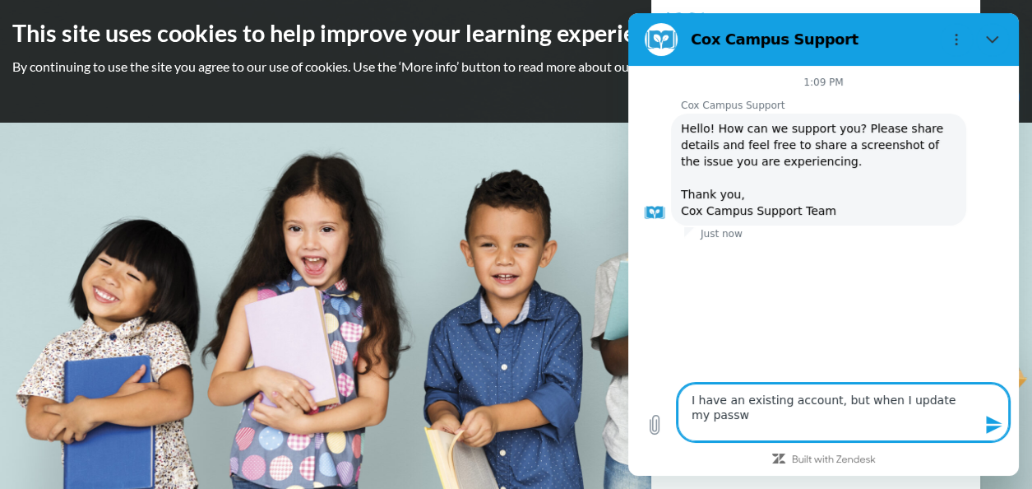
type textarea "x"
type textarea "I have an existing account, but when I update my passwor"
type textarea "x"
type textarea "I have an existing account, but when I update my password"
type textarea "x"
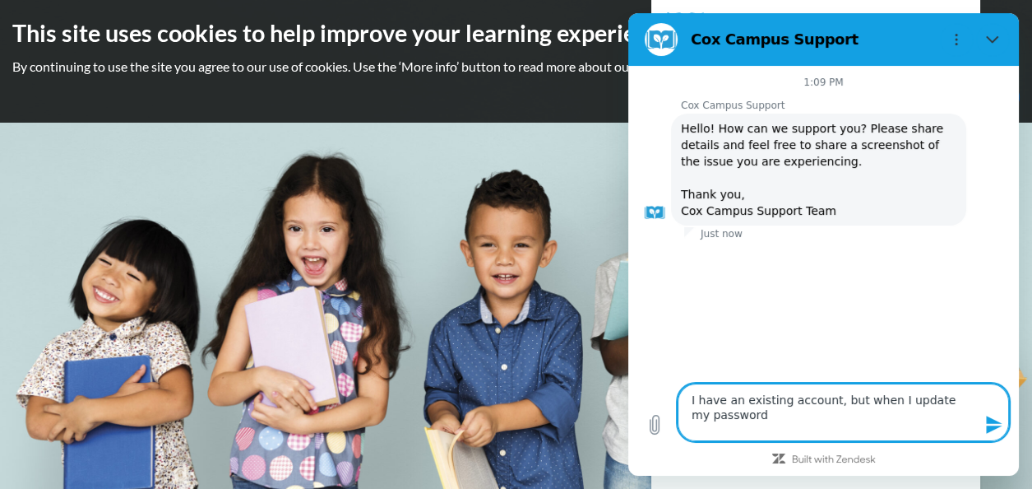
type textarea "I have an existing account, but when I update my password"
type textarea "x"
type textarea "I have an existing account, but when I update my password t"
type textarea "x"
type textarea "I have an existing account, but when I update my password th"
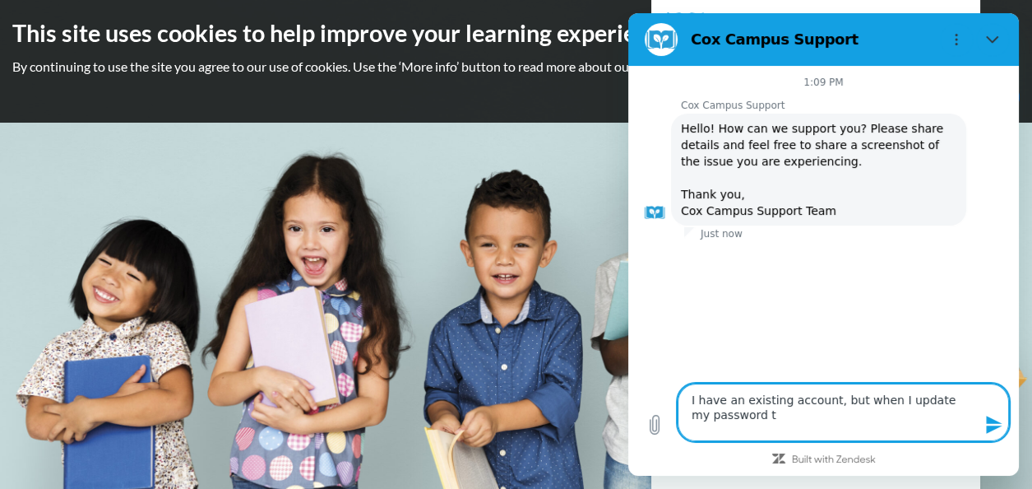
type textarea "x"
type textarea "I have an existing account, but when I update my password thr"
type textarea "x"
type textarea "I have an existing account, but when I update my password thro"
type textarea "x"
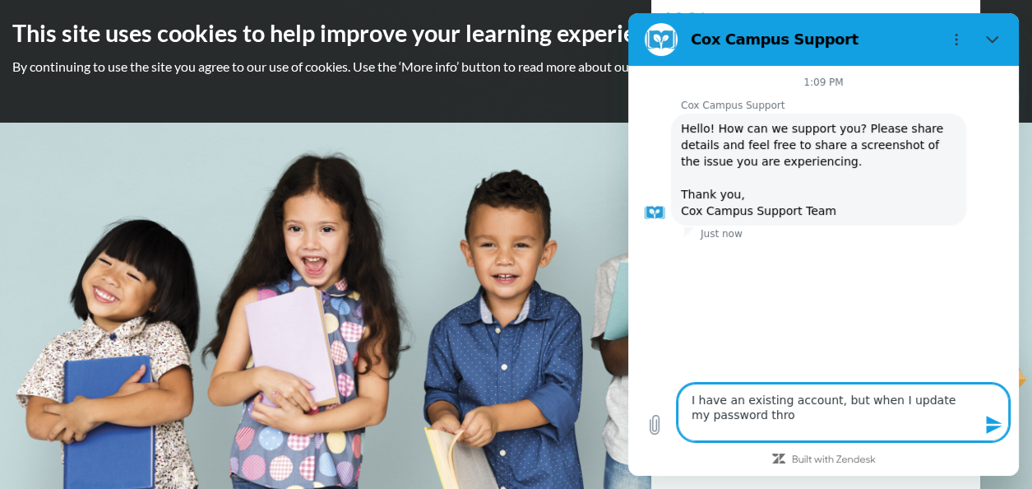
type textarea "I have an existing account, but when I update my password throu"
type textarea "x"
type textarea "I have an existing account, but when I update my password throug"
type textarea "x"
type textarea "I have an existing account, but when I update my password through"
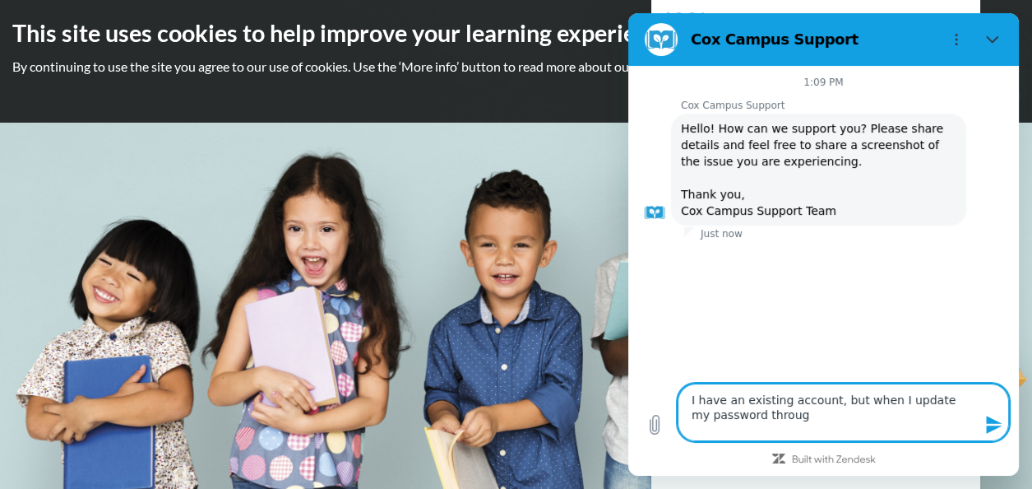
type textarea "x"
type textarea "I have an existing account, but when I update my password through"
type textarea "x"
type textarea "I have an existing account, but when I update my password through t"
type textarea "x"
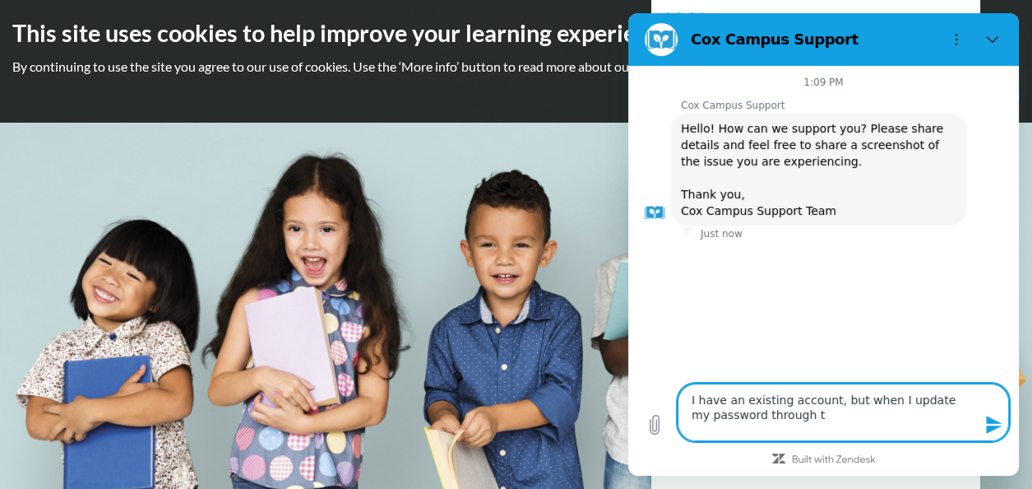
type textarea "I have an existing account, but when I update my password through th"
type textarea "x"
type textarea "I have an existing account, but when I update my password through the"
type textarea "x"
type textarea "I have an existing account, but when I update my password through the"
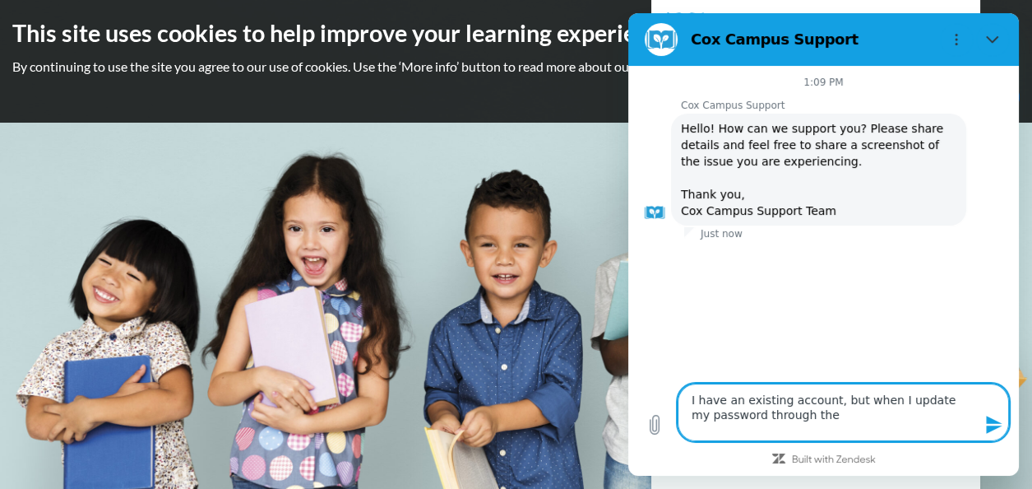
type textarea "x"
type textarea "I have an existing account, but when I update my password through the"
type textarea "x"
type textarea "I have an existing account, but when I update my password through th"
type textarea "x"
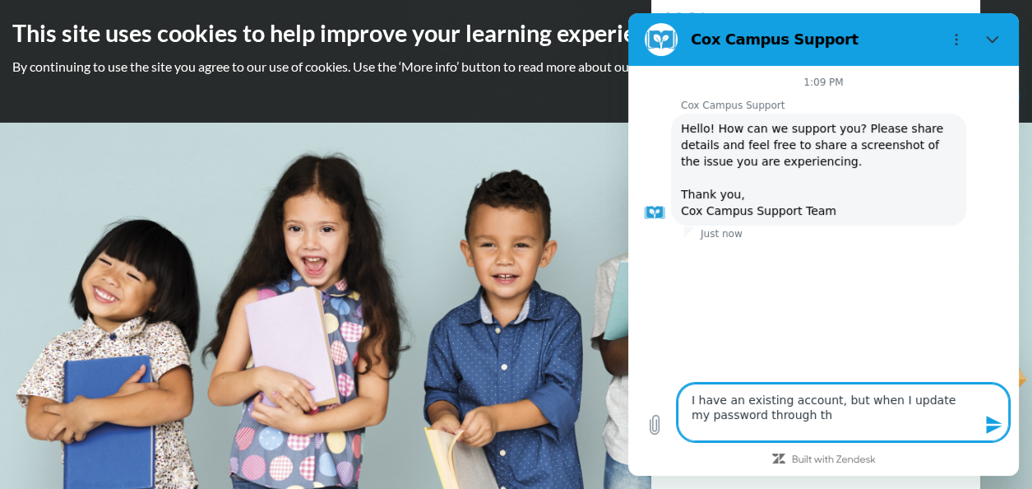
type textarea "I have an existing account, but when I update my password through t"
type textarea "x"
type textarea "I have an existing account, but when I update my password through"
type textarea "x"
type textarea "I have an existing account, but when I update my password through"
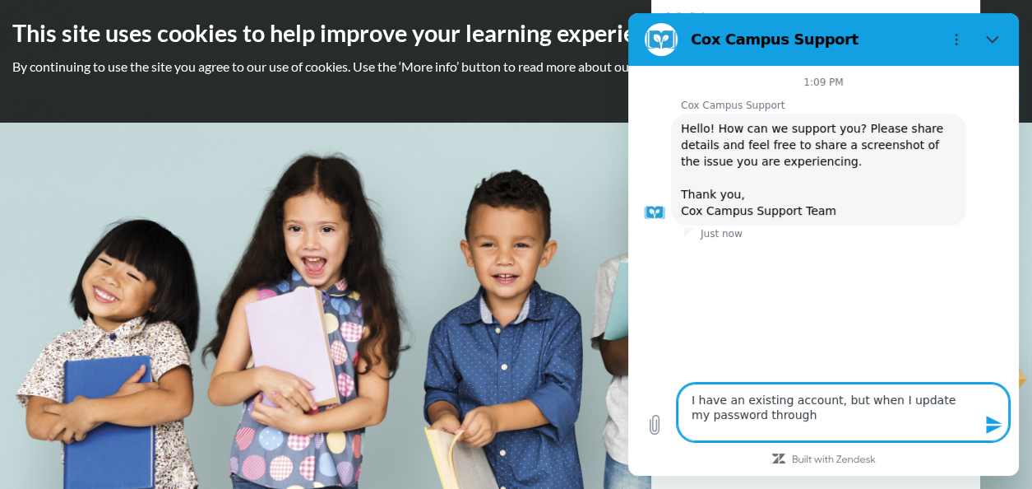
type textarea "x"
type textarea "I have an existing account, but when I update my password throug"
type textarea "x"
type textarea "I have an existing account, but when I update my password throu"
type textarea "x"
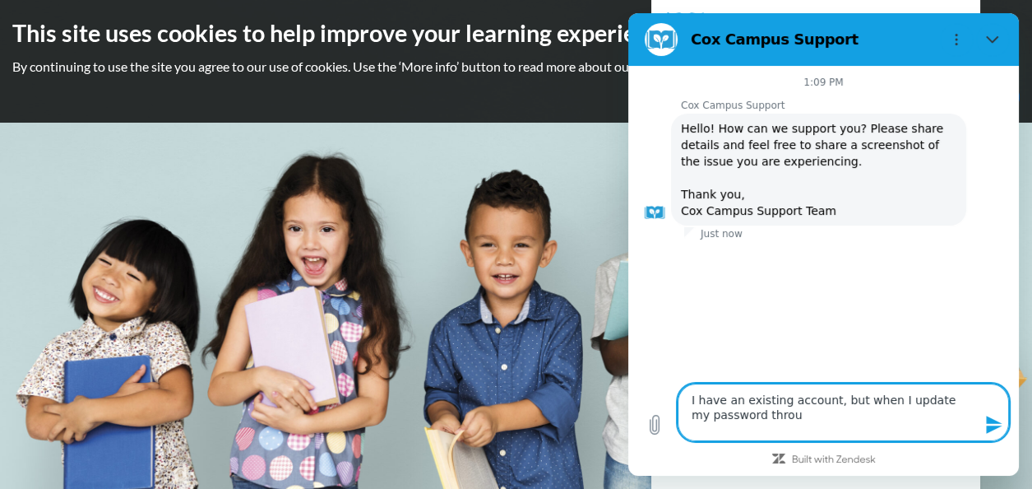
type textarea "I have an existing account, but when I update my password thro"
type textarea "x"
type textarea "I have an existing account, but when I update my password thr"
type textarea "x"
type textarea "I have an existing account, but when I update my password th"
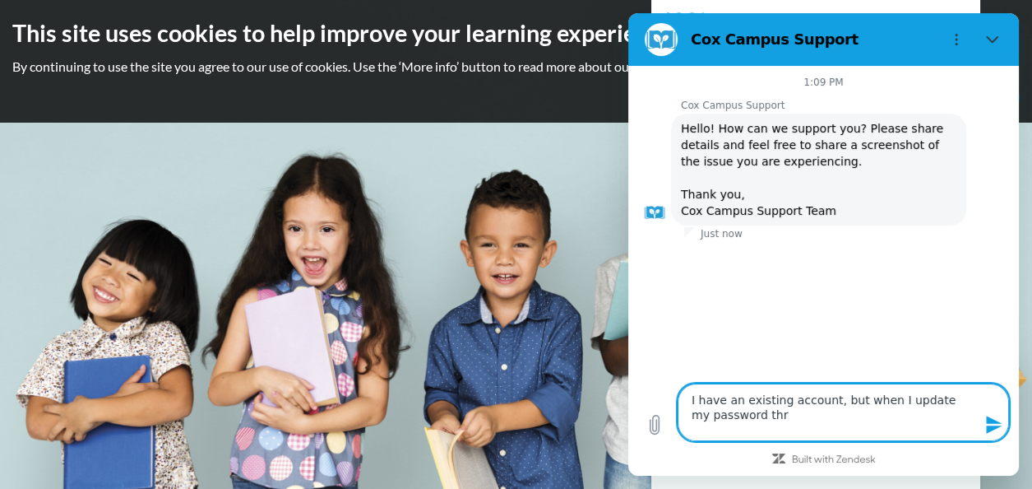
type textarea "x"
type textarea "I have an existing account, but when I update my password t"
type textarea "x"
type textarea "I have an existing account, but when I update my password"
type textarea "x"
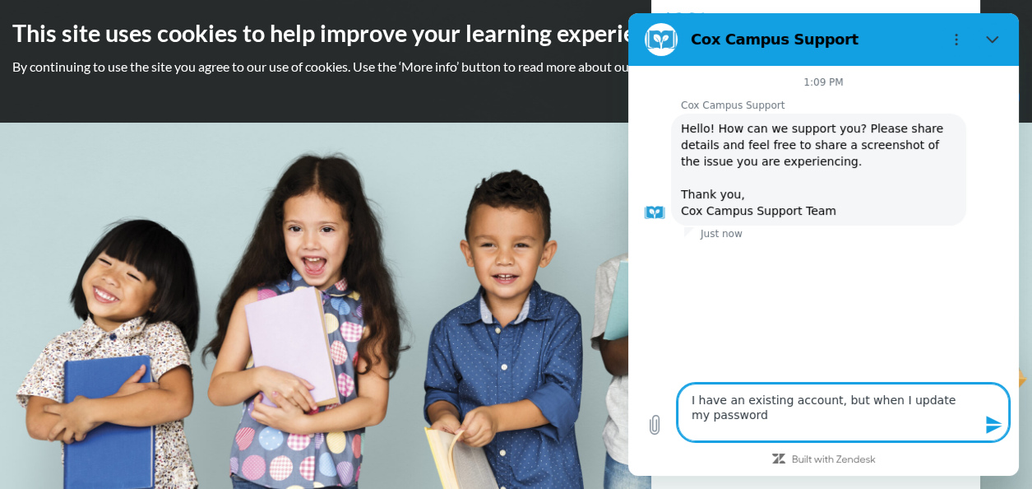
type textarea "I have an existing account, but when I update my password"
type textarea "x"
type textarea "I have an existing account, but when I update my password,"
type textarea "x"
type textarea "I have an existing account, but when I update my password,"
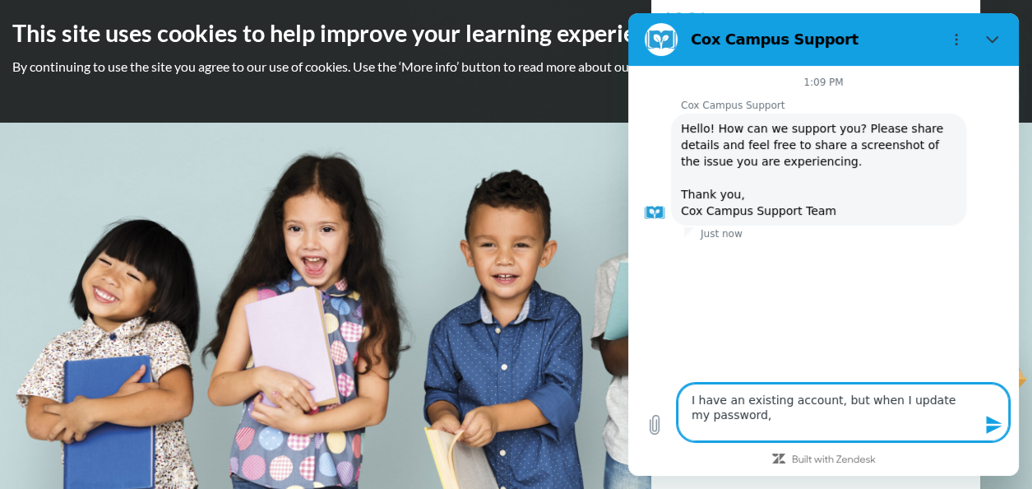
type textarea "x"
type textarea "I have an existing account, but when I update my password, i"
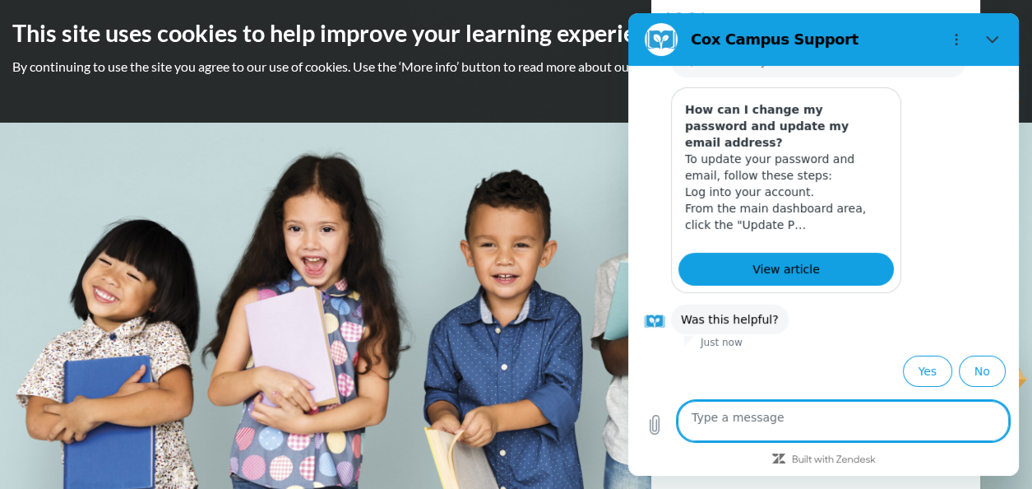
scroll to position [571, 0]
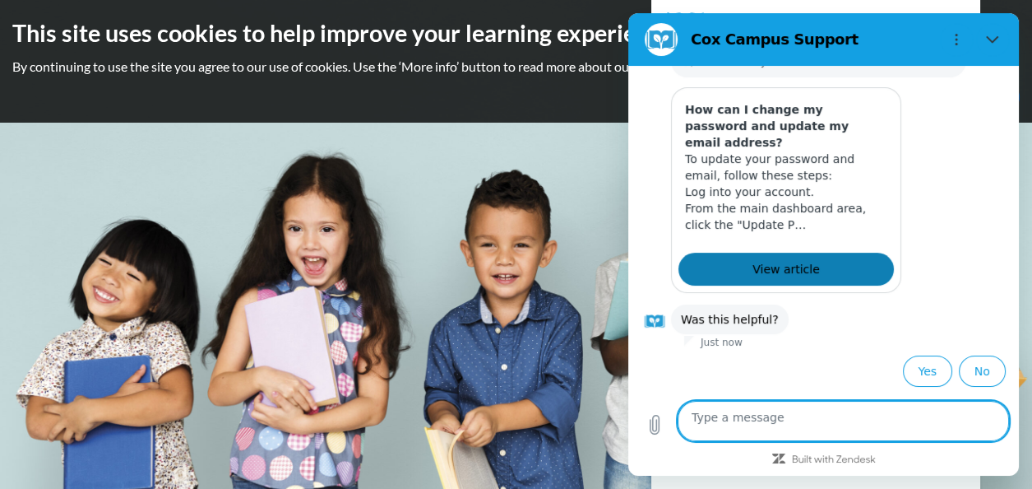
click at [812, 279] on span "View article" at bounding box center [785, 269] width 67 height 20
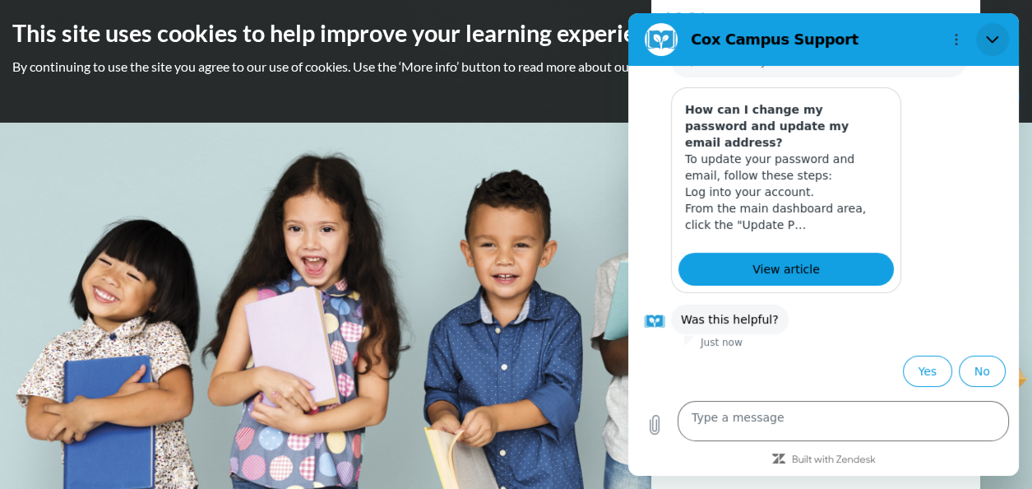
scroll to position [653, 0]
click at [793, 413] on textarea at bounding box center [843, 421] width 331 height 40
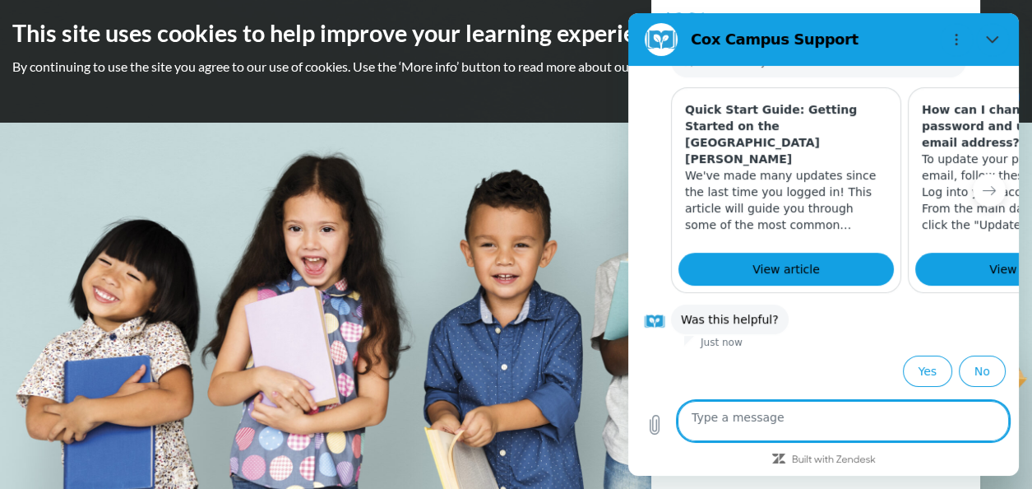
scroll to position [1053, 0]
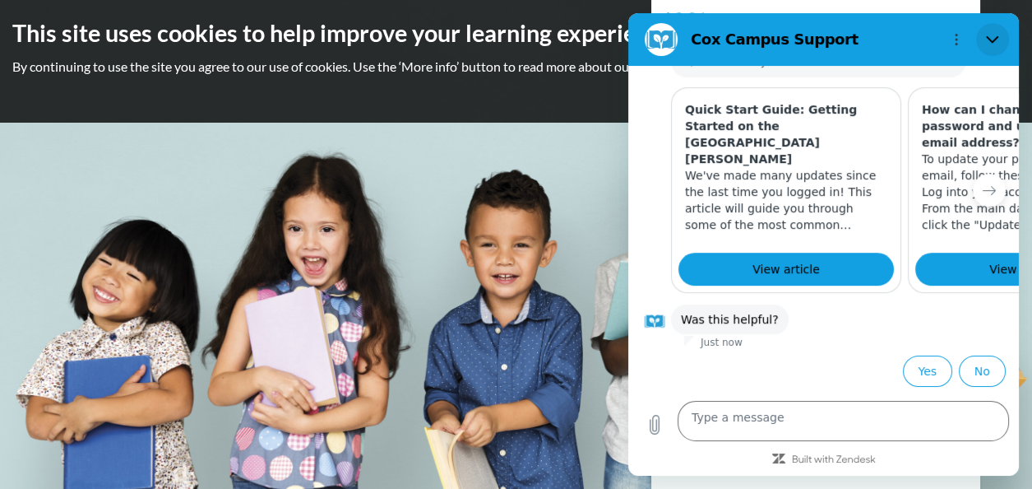
click at [986, 43] on icon "Close" at bounding box center [992, 39] width 13 height 13
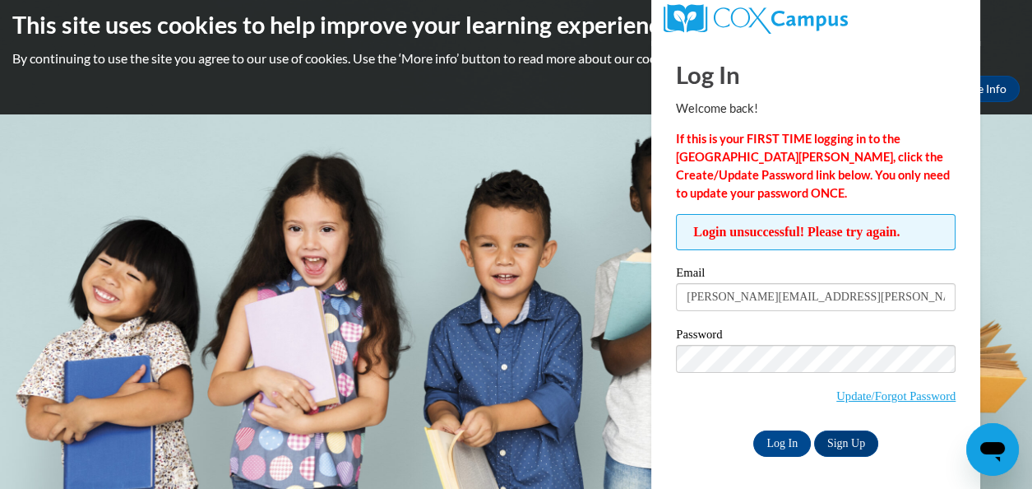
scroll to position [11, 0]
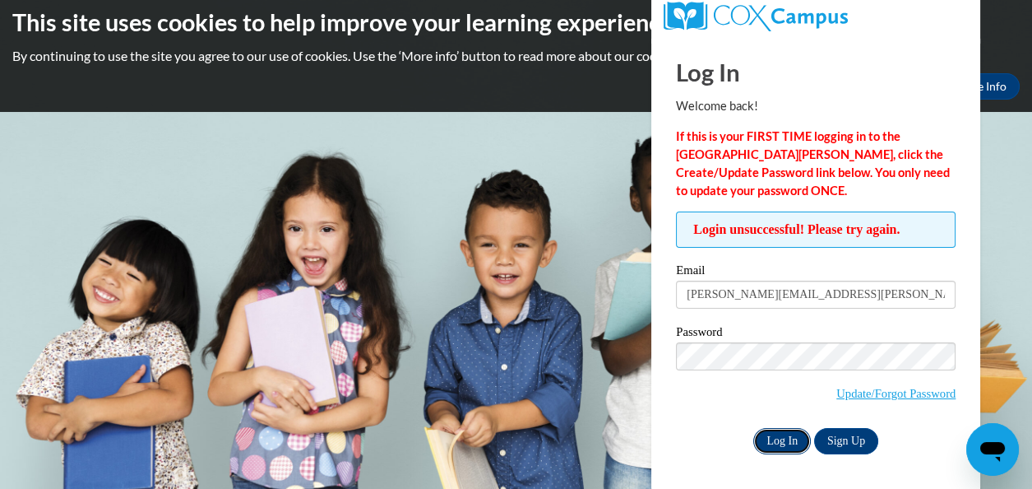
click at [776, 440] on input "Log In" at bounding box center [782, 441] width 58 height 26
click at [997, 448] on icon "Open messaging window" at bounding box center [992, 452] width 25 height 20
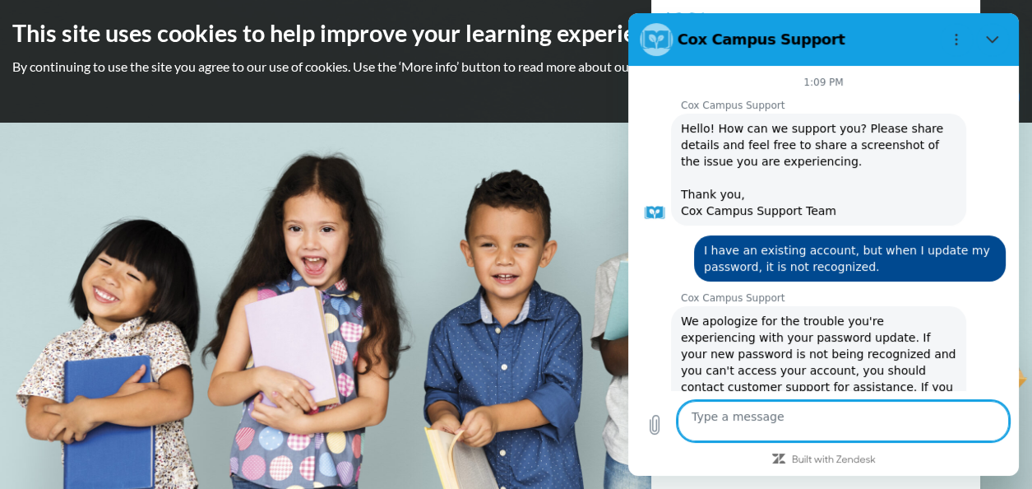
scroll to position [1299, 0]
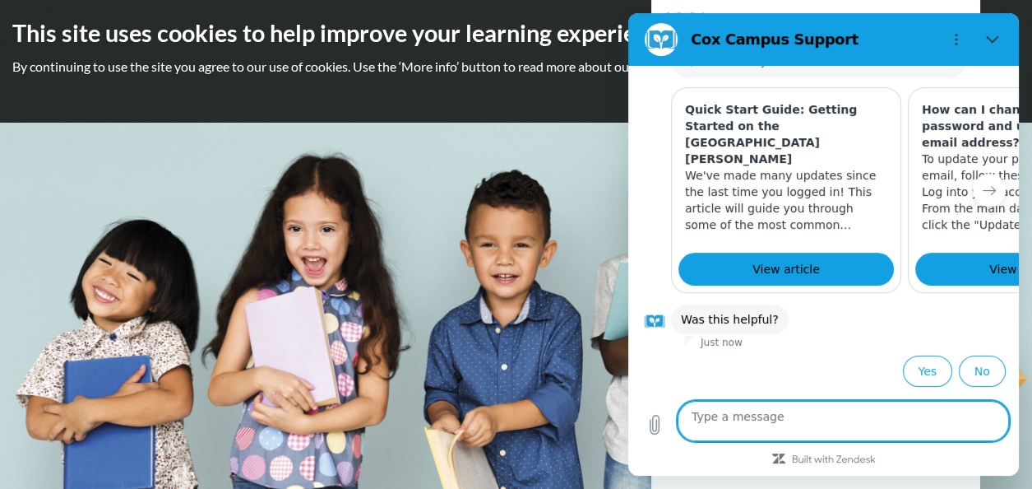
click at [763, 411] on textarea at bounding box center [843, 421] width 331 height 40
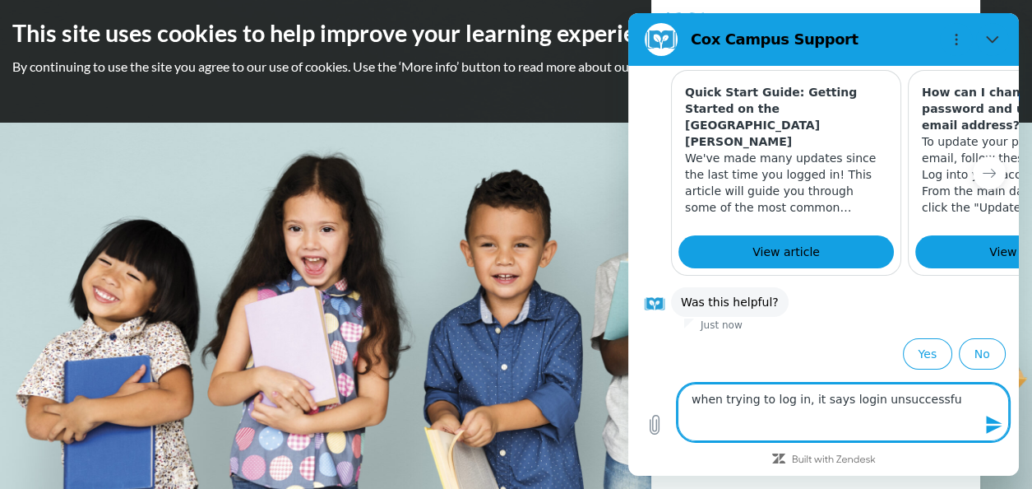
type textarea "when trying to log in, it says login unsuccessful"
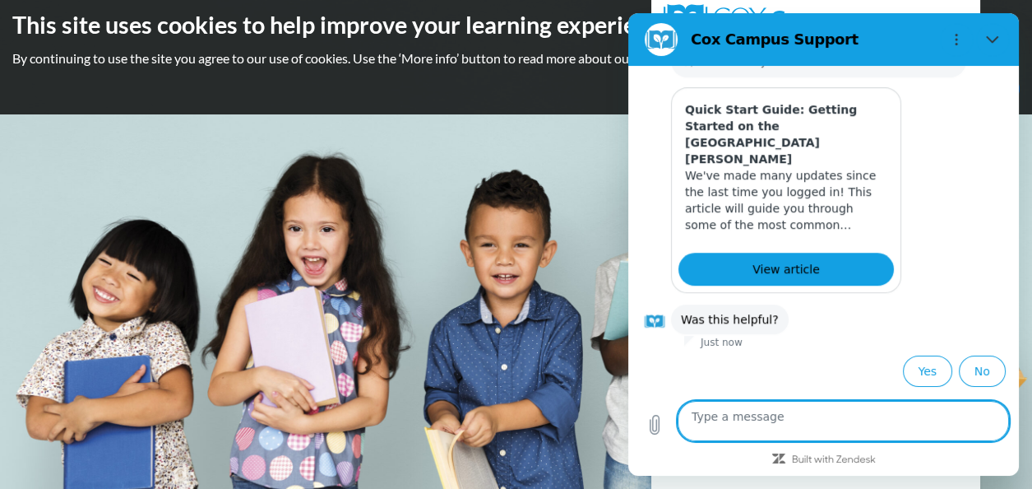
scroll to position [11, 0]
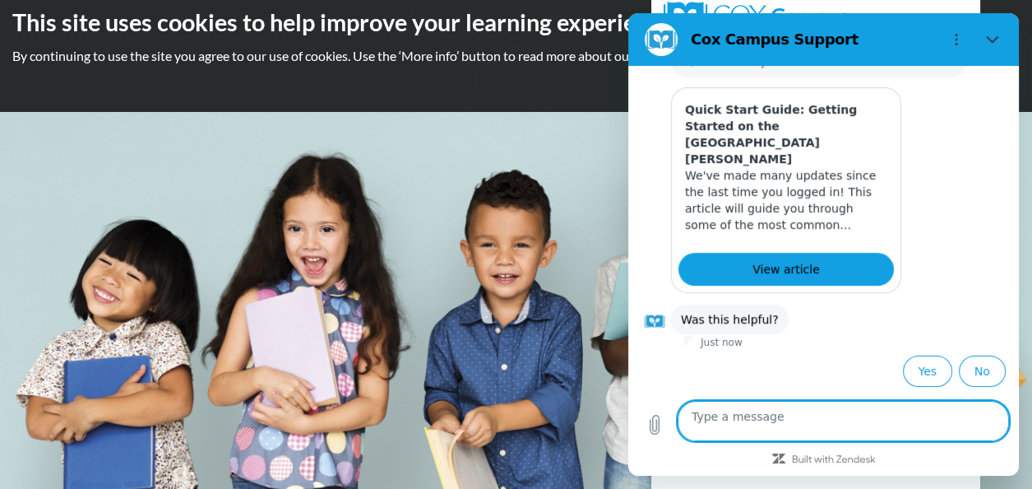
click at [749, 424] on textarea at bounding box center [843, 421] width 331 height 40
type textarea "reset password did not work"
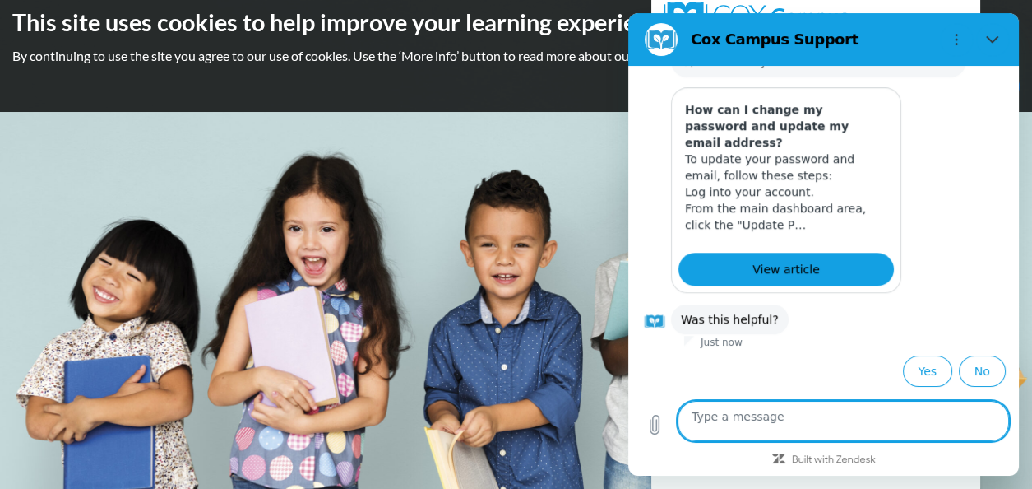
scroll to position [2319, 0]
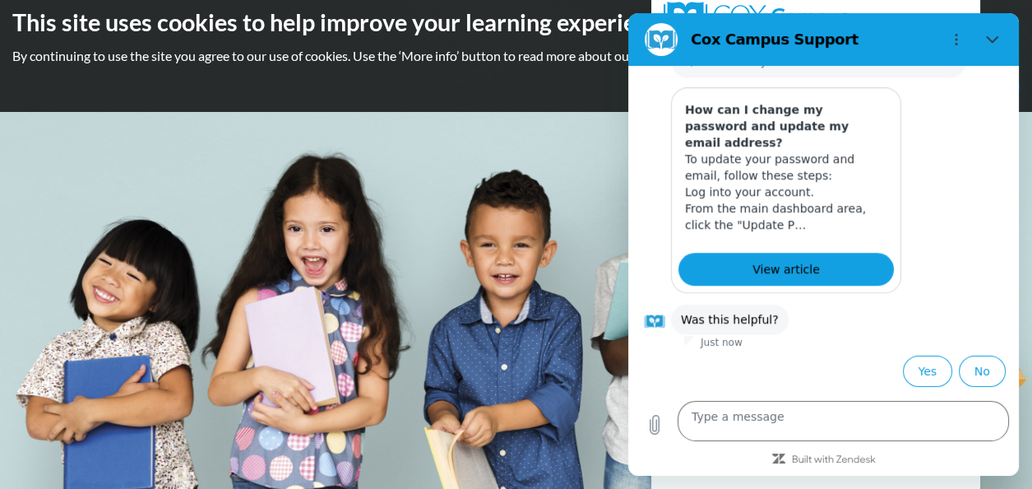
click at [527, 349] on body "This site uses cookies to help improve your learning experience. By continuing …" at bounding box center [516, 233] width 1032 height 489
drag, startPoint x: 982, startPoint y: 40, endPoint x: 1514, endPoint y: 97, distance: 535.1
click at [986, 40] on icon "Close" at bounding box center [992, 39] width 13 height 13
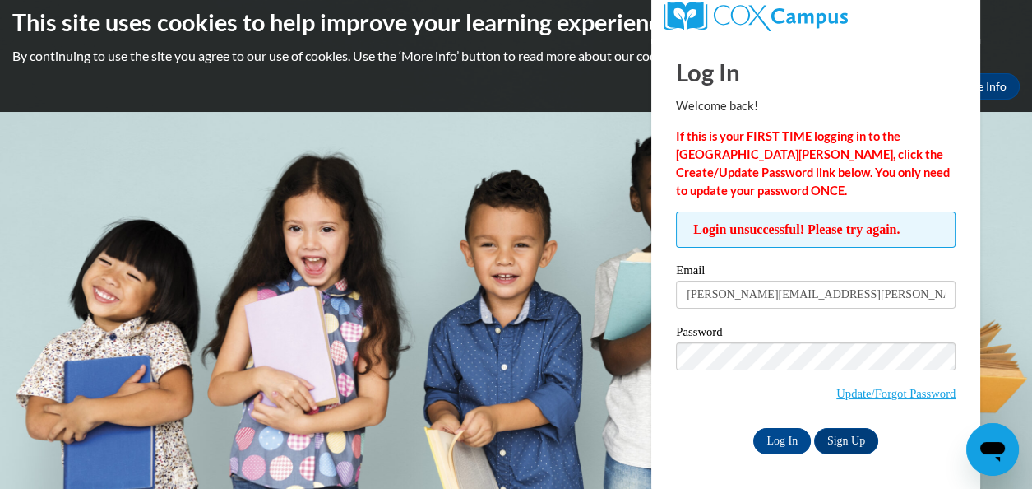
click at [571, 251] on body "This site uses cookies to help improve your learning experience. By continuing …" at bounding box center [516, 233] width 1032 height 489
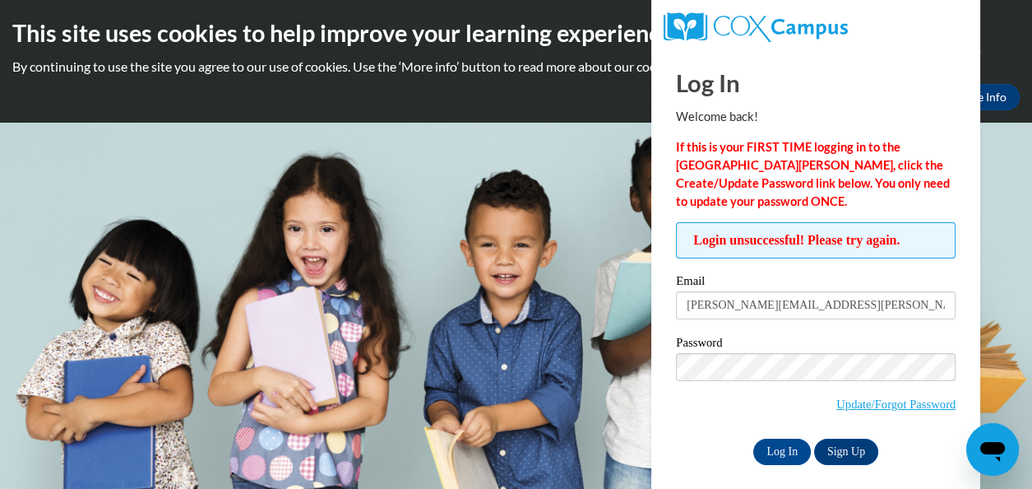
click at [451, 194] on body "This site uses cookies to help improve your learning experience. By continuing …" at bounding box center [516, 244] width 1032 height 489
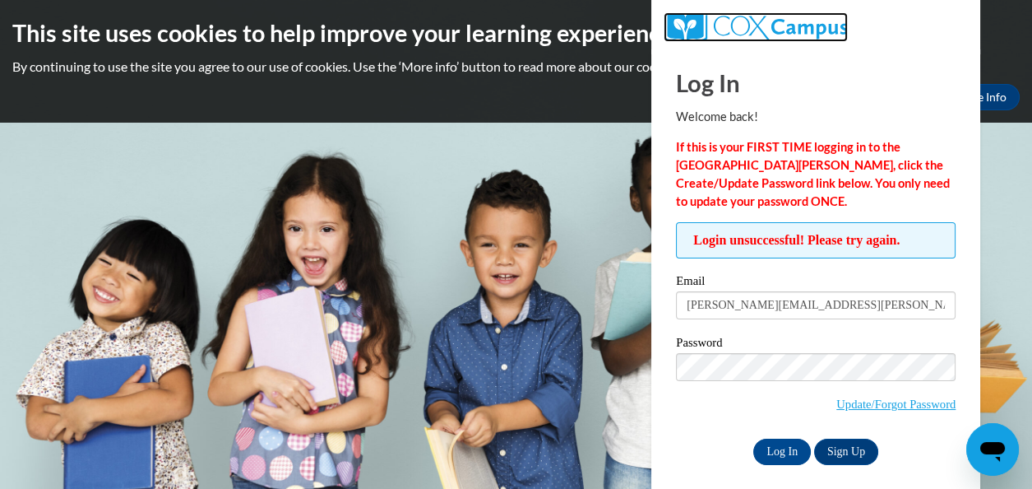
click at [740, 27] on img at bounding box center [756, 27] width 184 height 30
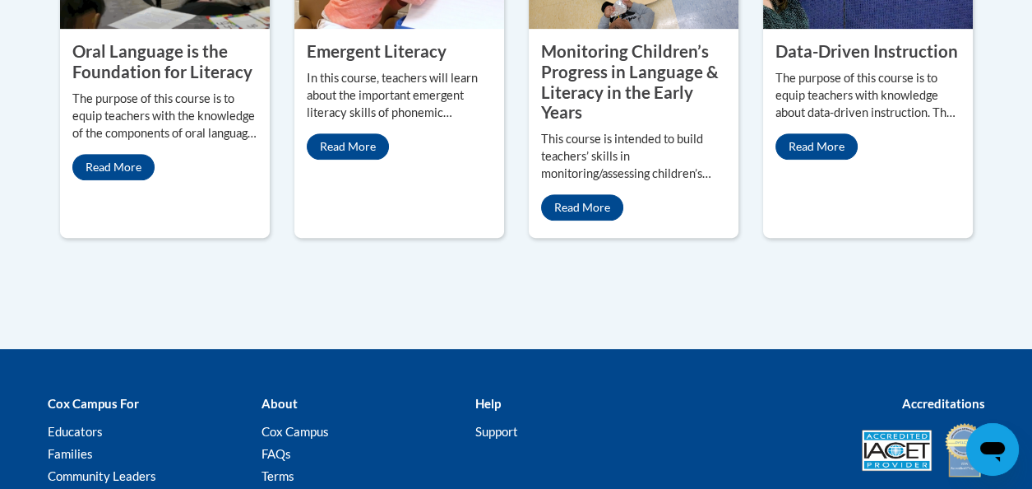
scroll to position [1137, 0]
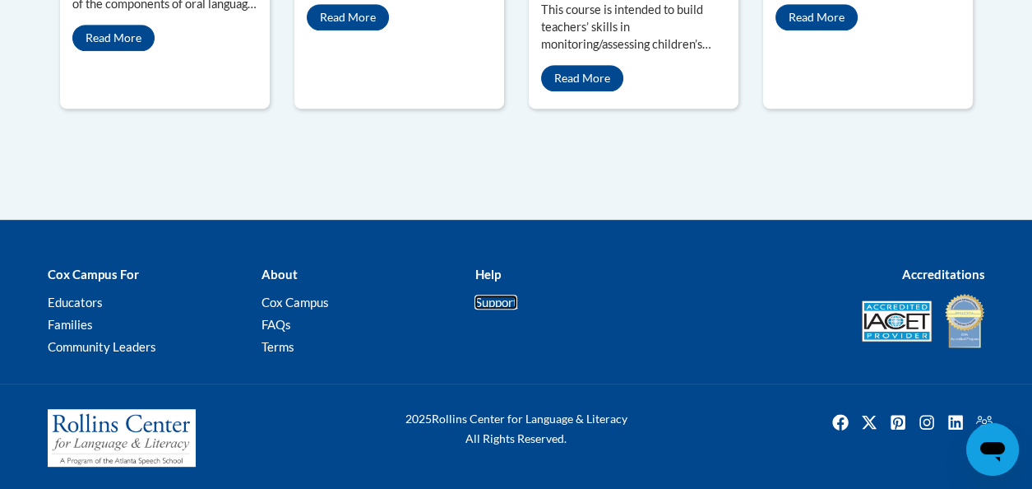
click at [510, 303] on link "Support" at bounding box center [496, 301] width 43 height 15
